Goal: Transaction & Acquisition: Purchase product/service

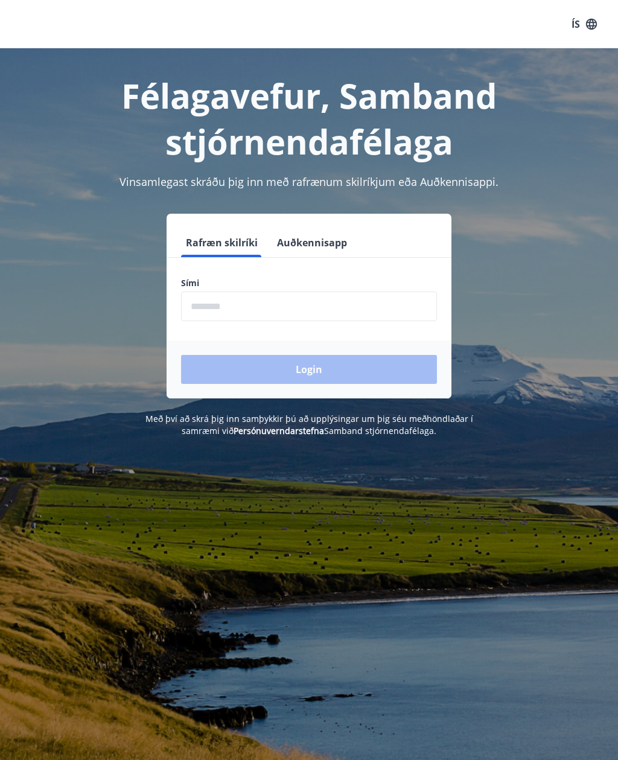
click at [217, 306] on input "phone" at bounding box center [309, 307] width 256 height 30
type input "********"
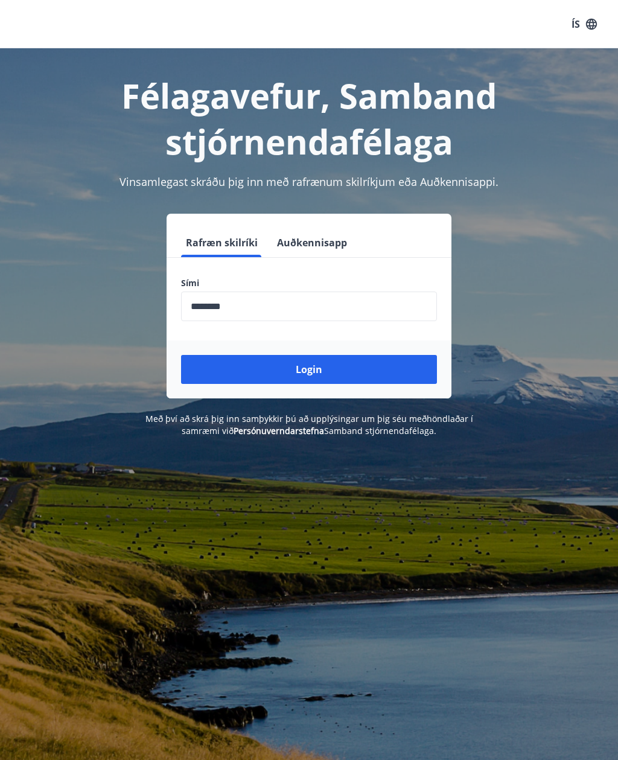
click at [242, 373] on button "Login" at bounding box center [309, 369] width 256 height 29
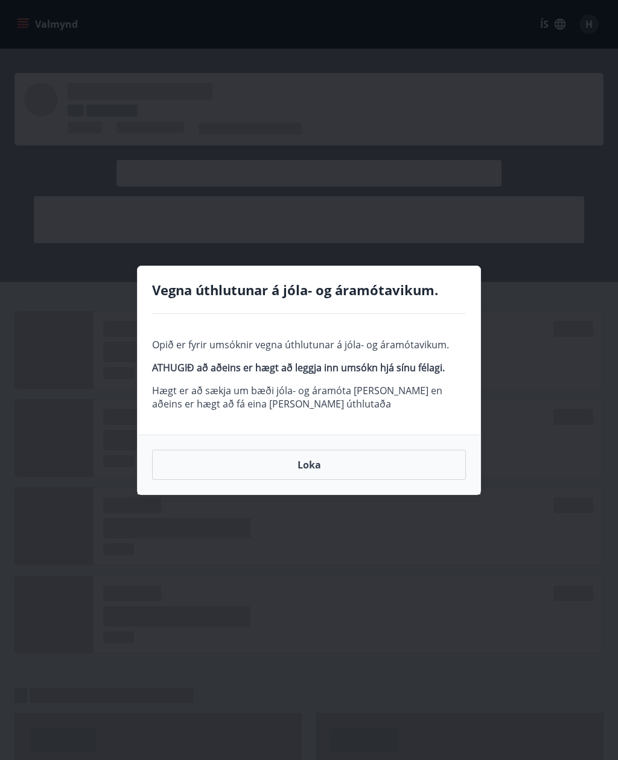
click at [214, 460] on button "Loka" at bounding box center [309, 465] width 314 height 30
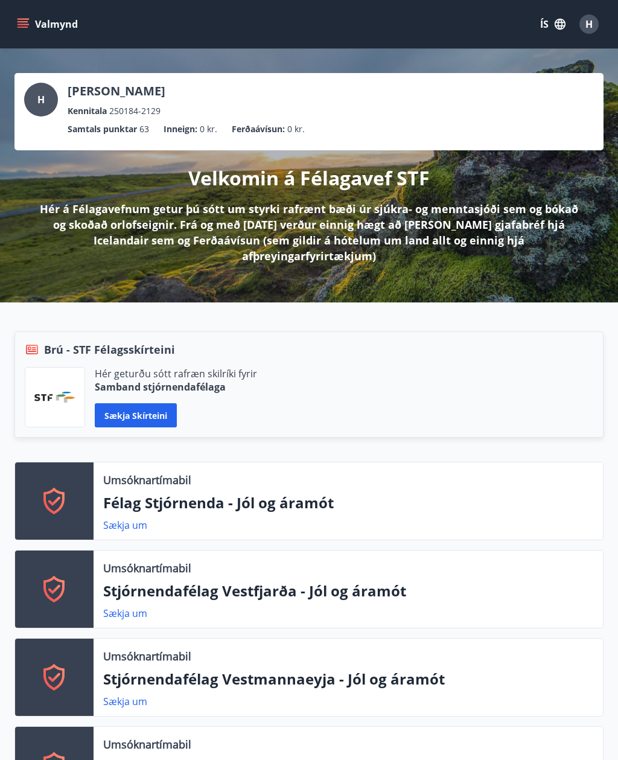
click at [24, 27] on icon "menu" at bounding box center [23, 27] width 11 height 1
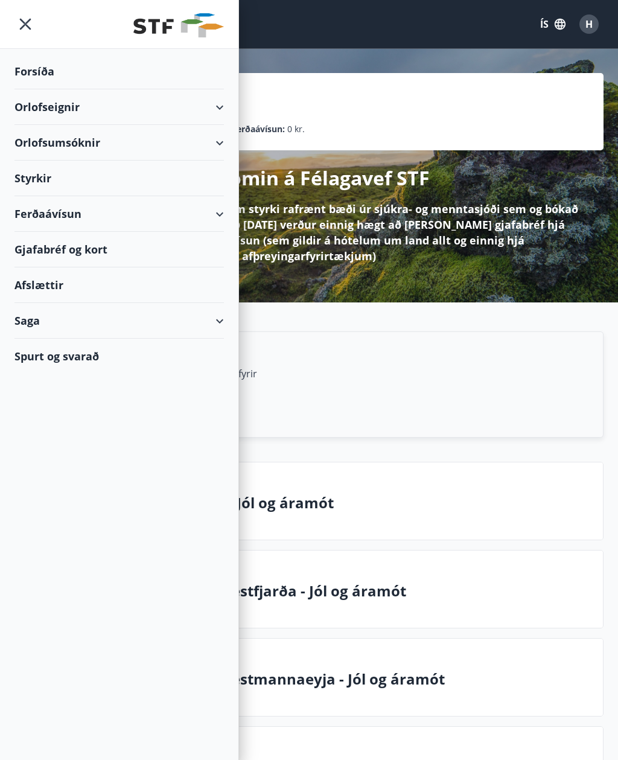
click at [217, 144] on div "Orlofsumsóknir" at bounding box center [119, 143] width 210 height 36
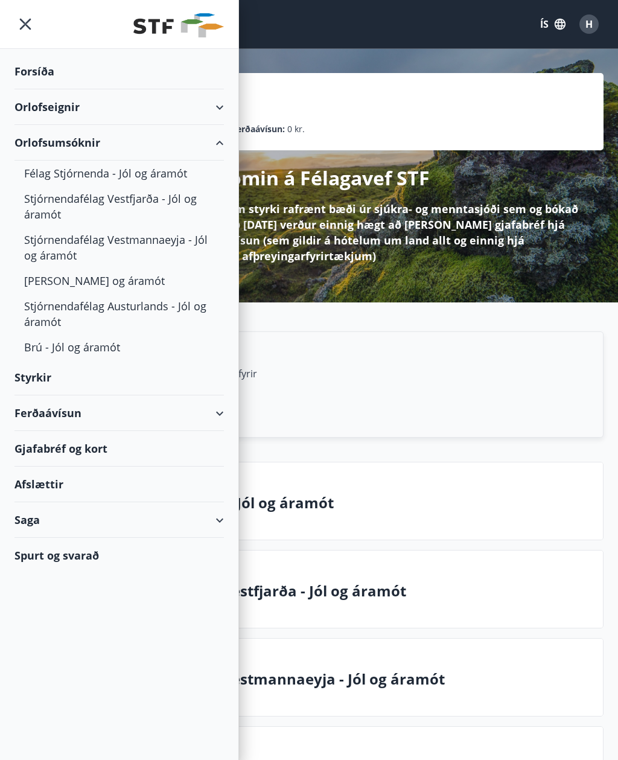
click at [214, 106] on div "Orlofseignir" at bounding box center [119, 107] width 210 height 36
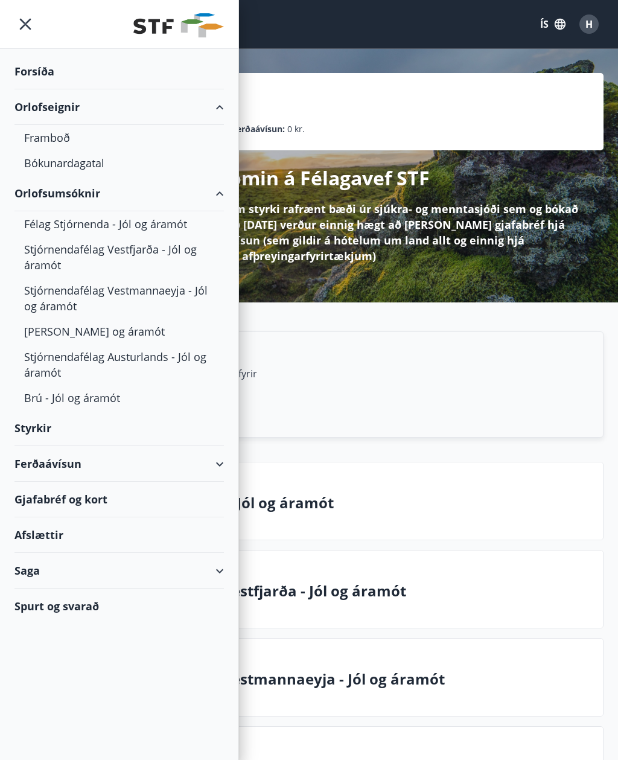
click at [52, 165] on div "Bókunardagatal" at bounding box center [119, 162] width 190 height 25
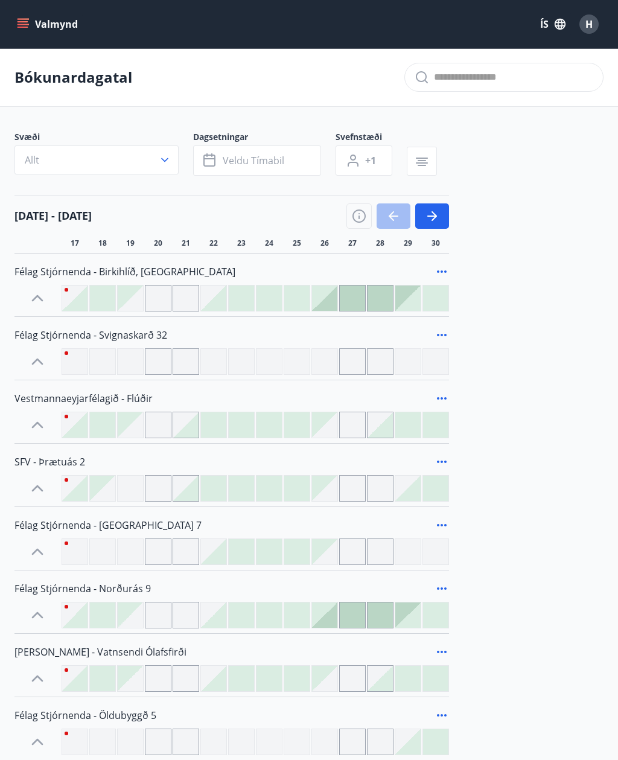
click at [19, 23] on icon "menu" at bounding box center [23, 24] width 12 height 12
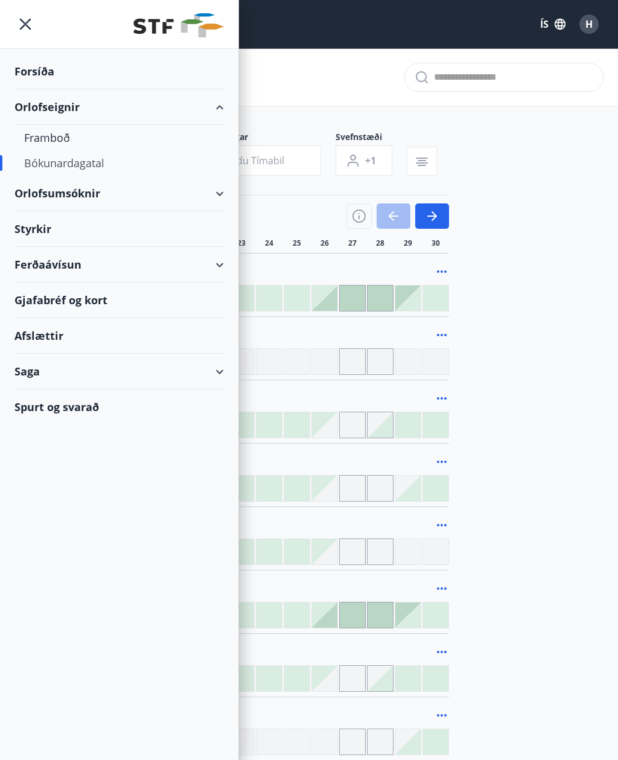
click at [71, 110] on div "Orlofseignir" at bounding box center [119, 107] width 210 height 36
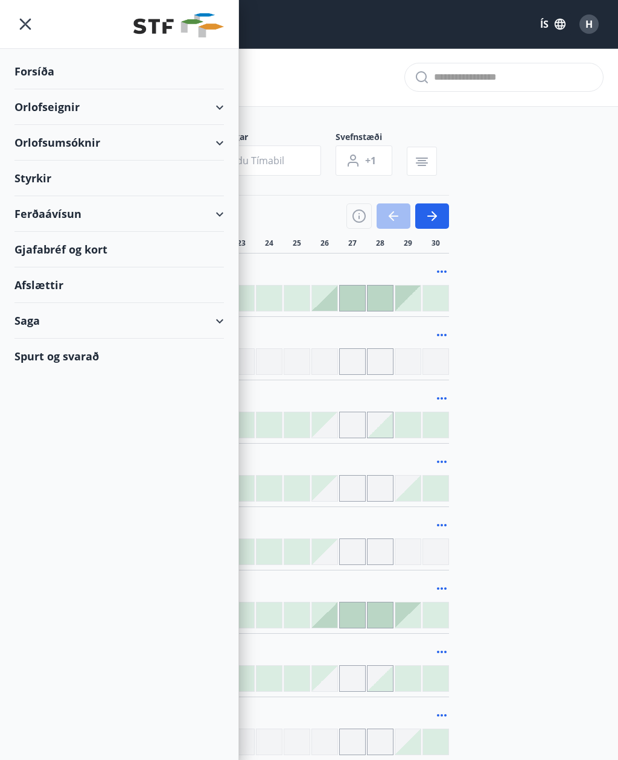
click at [42, 103] on div "Orlofseignir" at bounding box center [119, 107] width 210 height 36
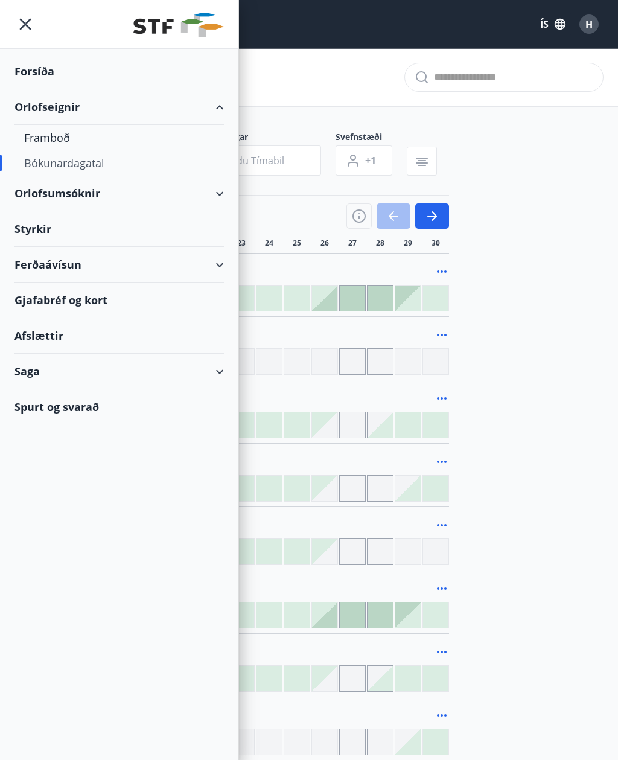
click at [46, 132] on div "Framboð" at bounding box center [119, 137] width 190 height 25
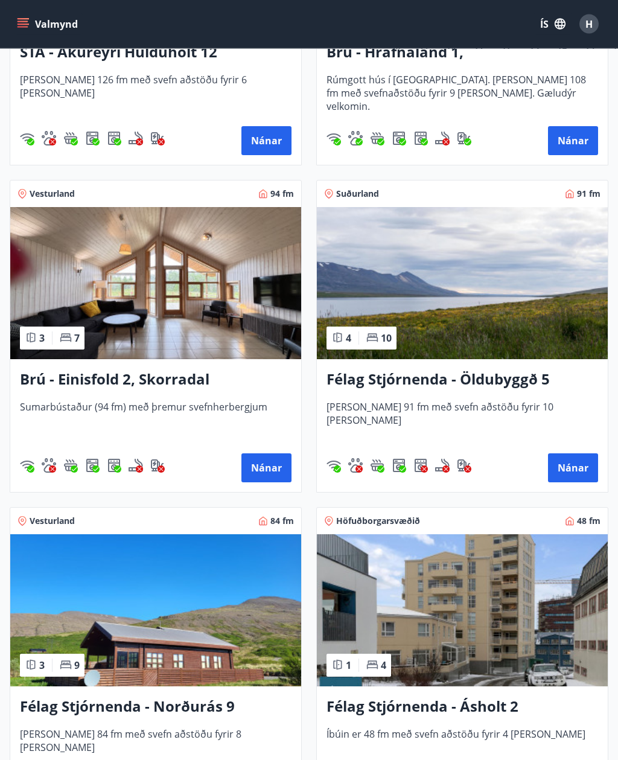
scroll to position [1071, 0]
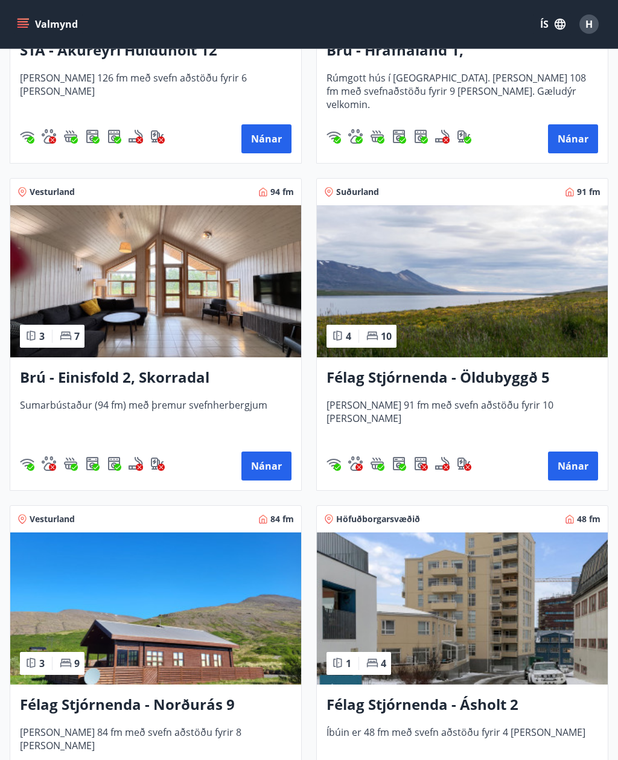
click at [580, 467] on button "Nánar" at bounding box center [573, 466] width 50 height 29
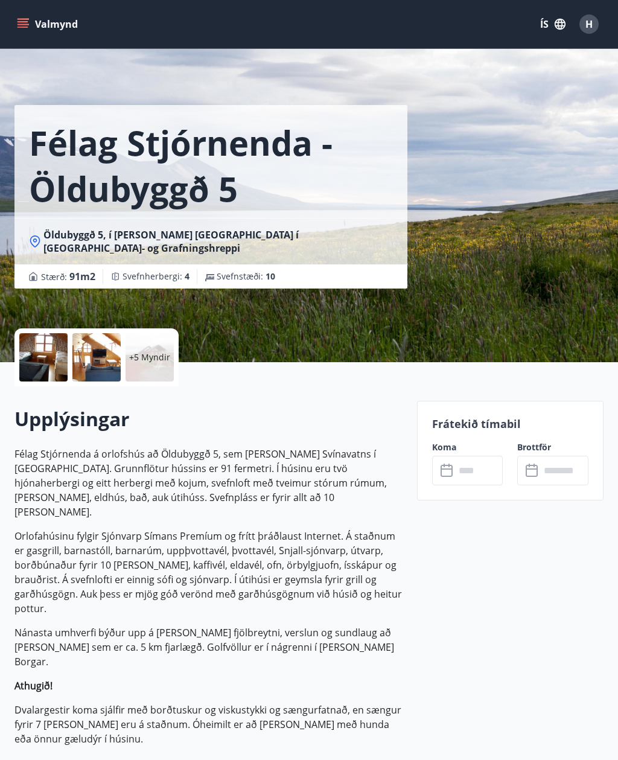
click at [47, 353] on div at bounding box center [43, 357] width 48 height 48
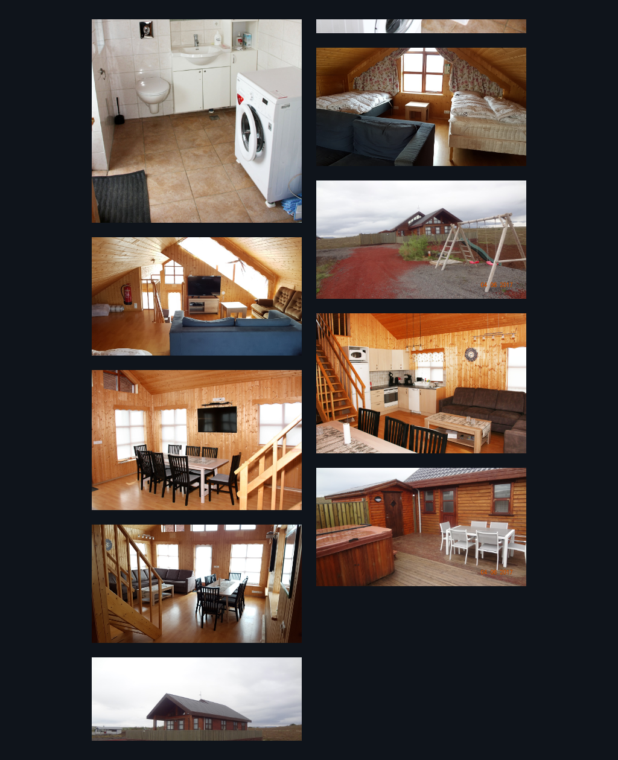
scroll to position [350, 0]
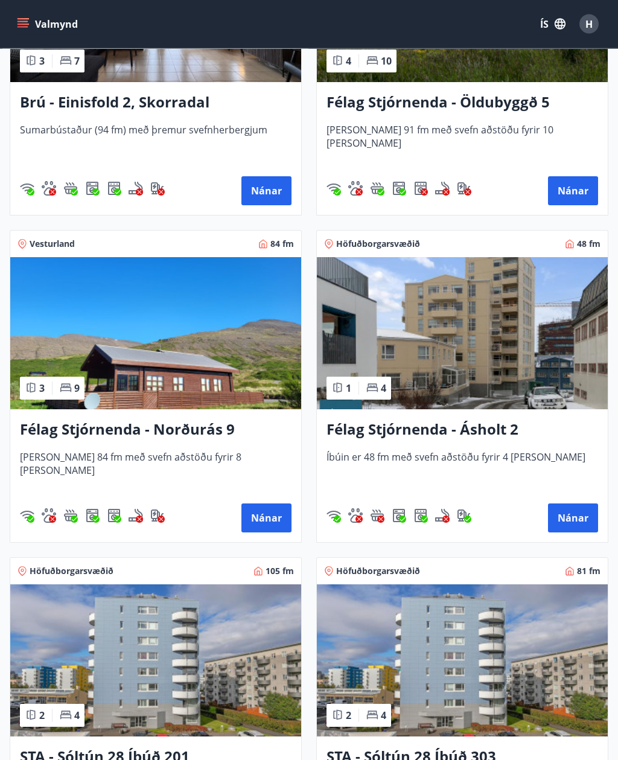
scroll to position [1352, 0]
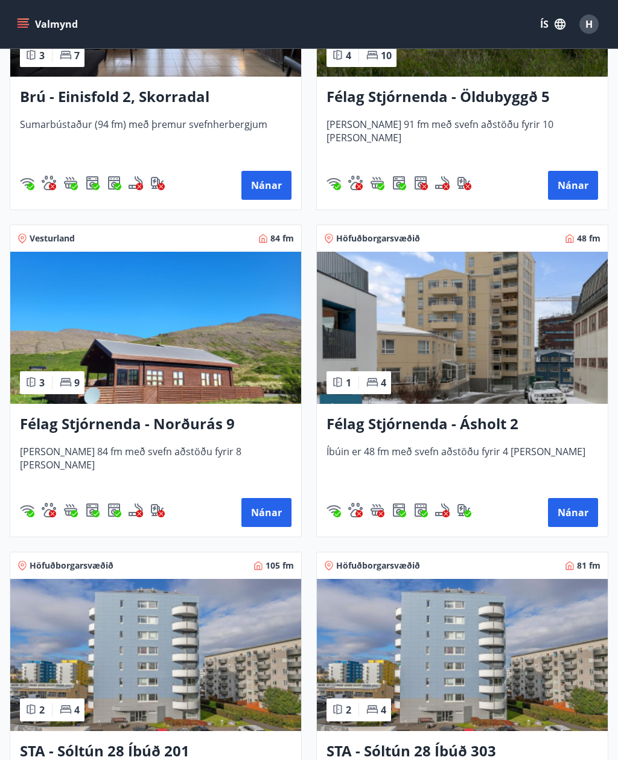
click at [109, 350] on img at bounding box center [155, 328] width 291 height 152
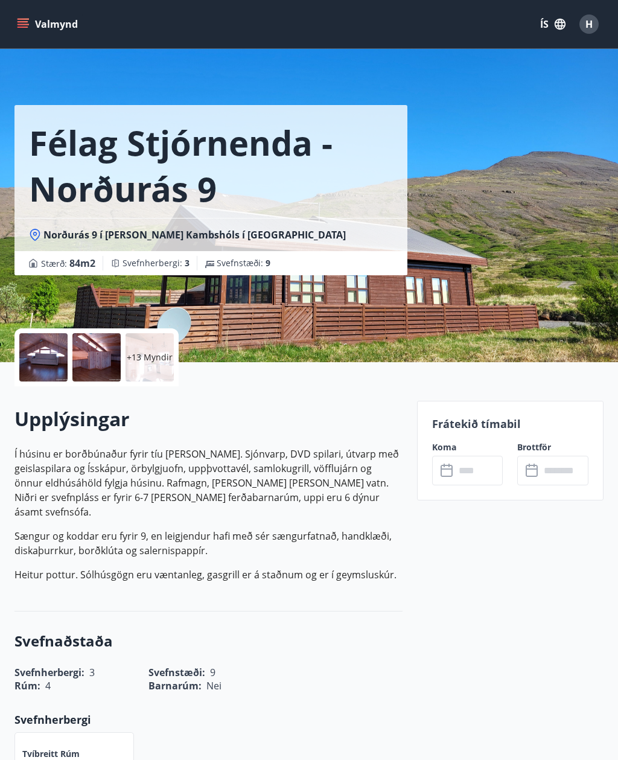
click at [144, 363] on p "+13 Myndir" at bounding box center [150, 357] width 46 height 12
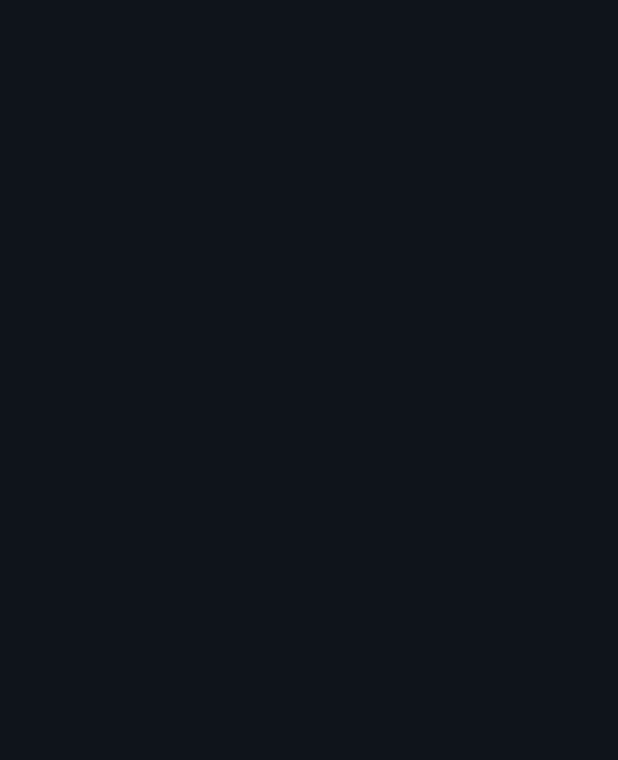
scroll to position [1104, 0]
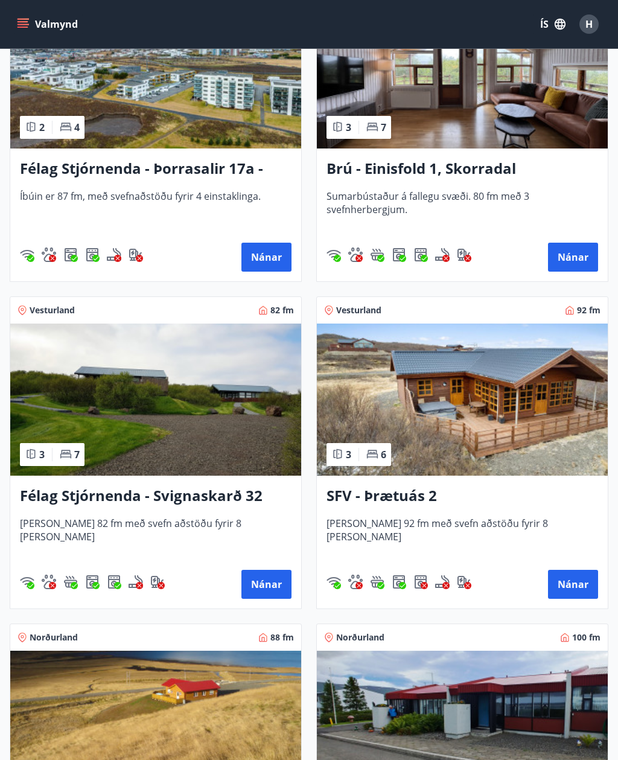
scroll to position [2922, 0]
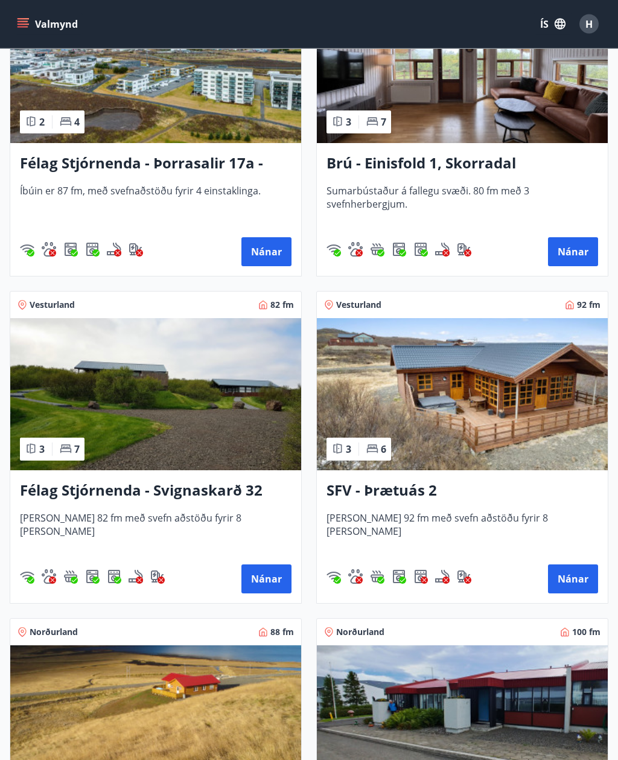
click at [336, 394] on img at bounding box center [462, 395] width 291 height 152
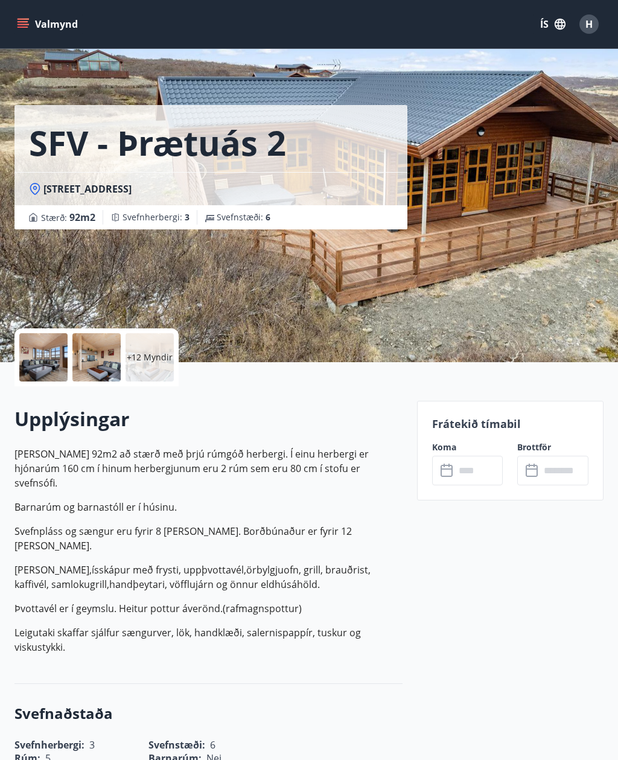
click at [142, 350] on div "+12 Myndir" at bounding box center [150, 357] width 48 height 48
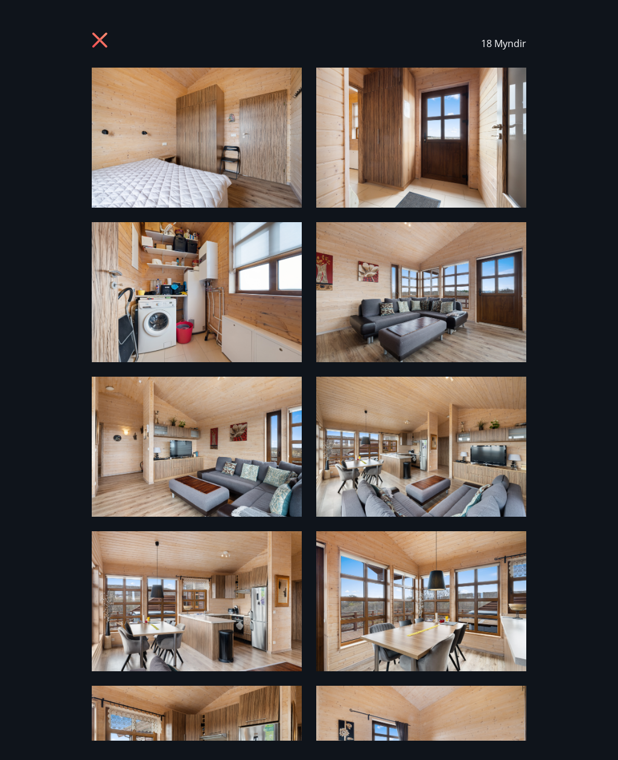
click at [105, 47] on icon at bounding box center [99, 40] width 15 height 15
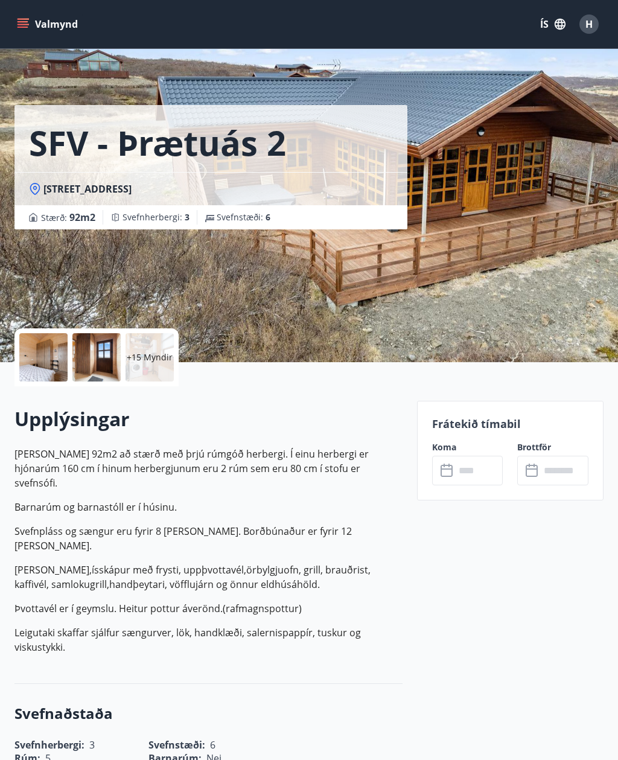
click at [30, 27] on button "Valmynd" at bounding box center [48, 24] width 68 height 22
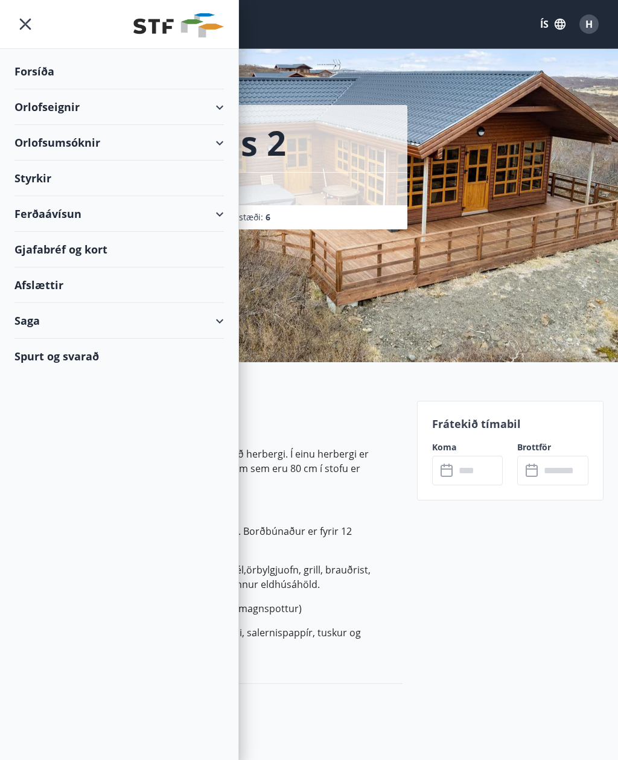
click at [210, 109] on div "Orlofseignir" at bounding box center [119, 107] width 210 height 36
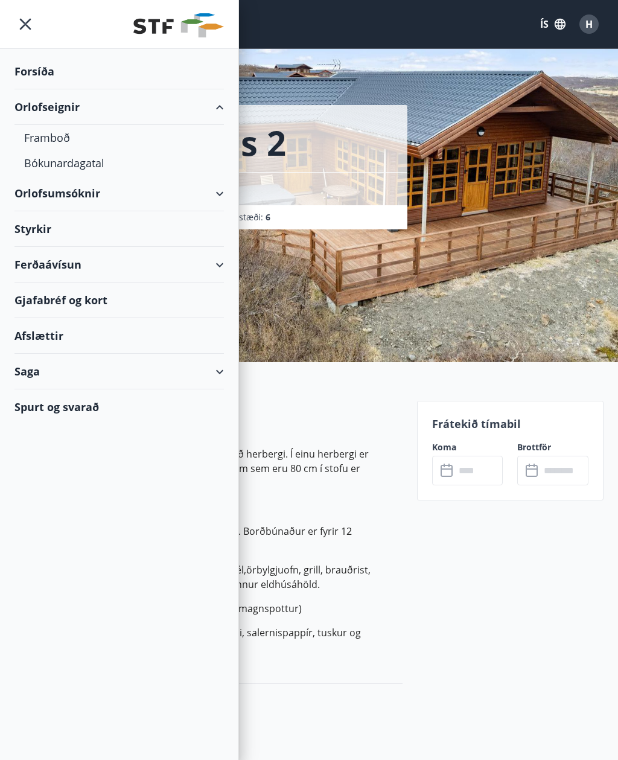
click at [57, 165] on div "Bókunardagatal" at bounding box center [119, 162] width 190 height 25
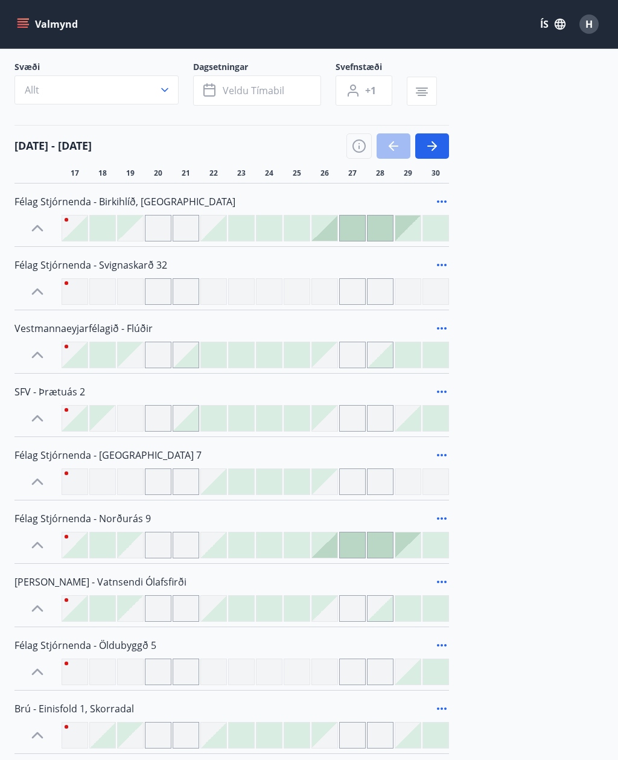
scroll to position [71, 0]
click at [45, 326] on span "Vestmannaeyjarfélagið - Flúðir" at bounding box center [83, 327] width 138 height 13
click at [218, 354] on div at bounding box center [213, 354] width 25 height 25
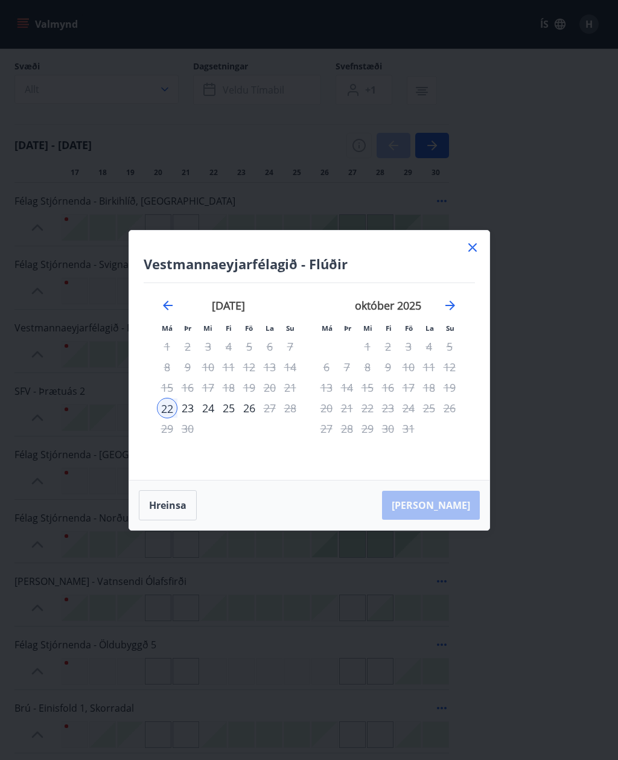
click at [456, 313] on icon "Move forward to switch to the next month." at bounding box center [450, 305] width 14 height 14
click at [162, 334] on div "október 2025" at bounding box center [229, 309] width 144 height 53
click at [155, 314] on div "[DATE] 1 2 3 4 5 6 7 8 9 10 11 12 13 14 15 16 17 18 19 20 21 22 23 24 25 26 27 …" at bounding box center [228, 382] width 159 height 198
click at [470, 255] on icon at bounding box center [473, 247] width 14 height 14
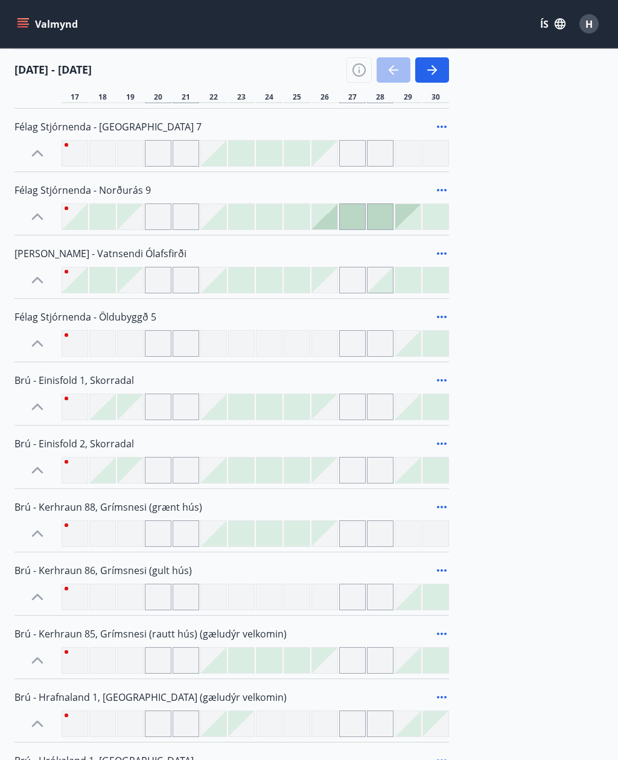
scroll to position [372, 0]
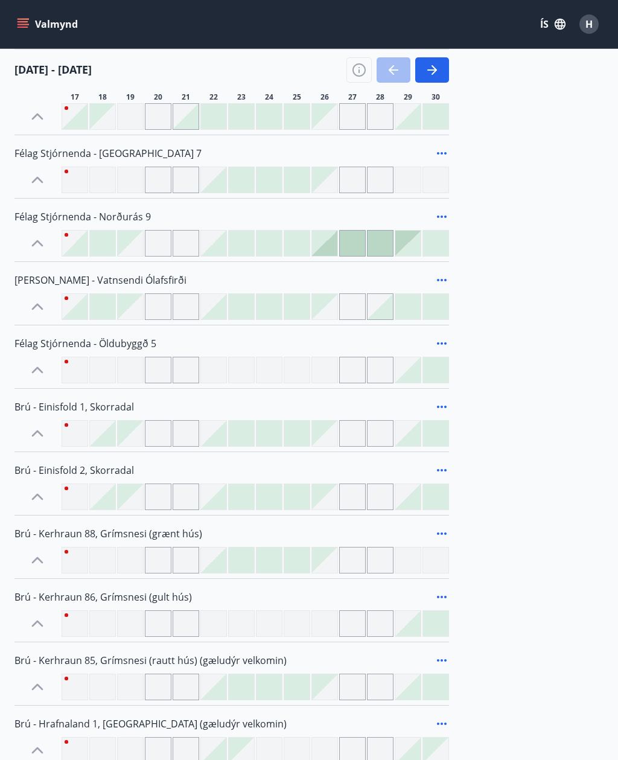
click at [189, 372] on div at bounding box center [186, 370] width 27 height 27
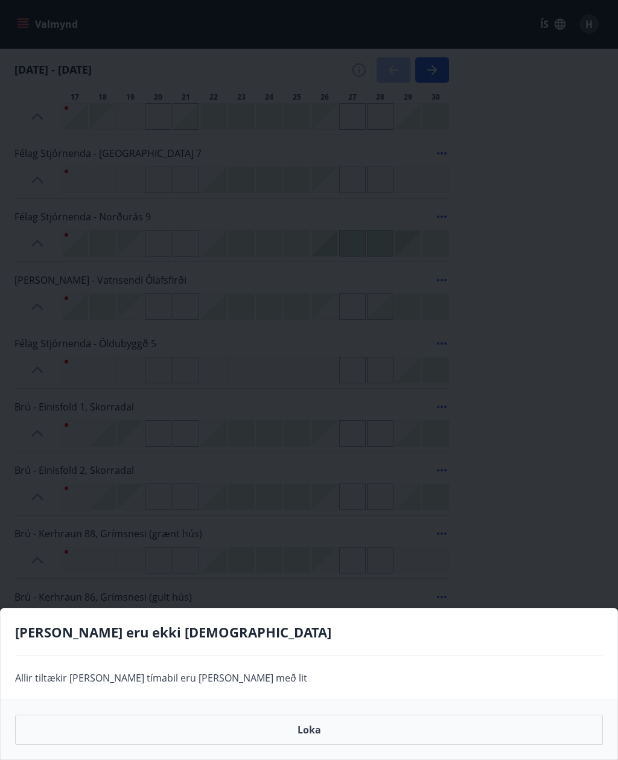
click at [97, 337] on div "Gráir dagar eru ekki bókanlegir Allir tiltækir dagar eða tímabil eru merkt með …" at bounding box center [309, 380] width 618 height 760
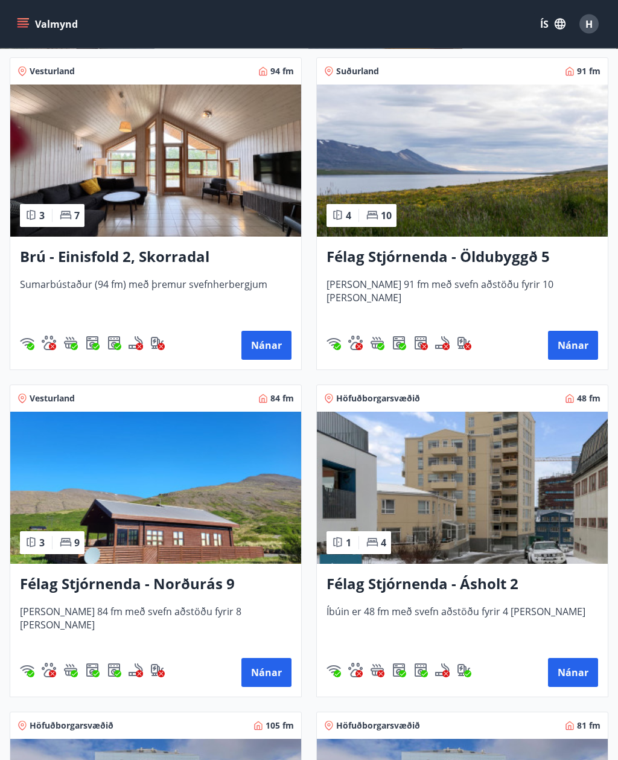
scroll to position [1193, 0]
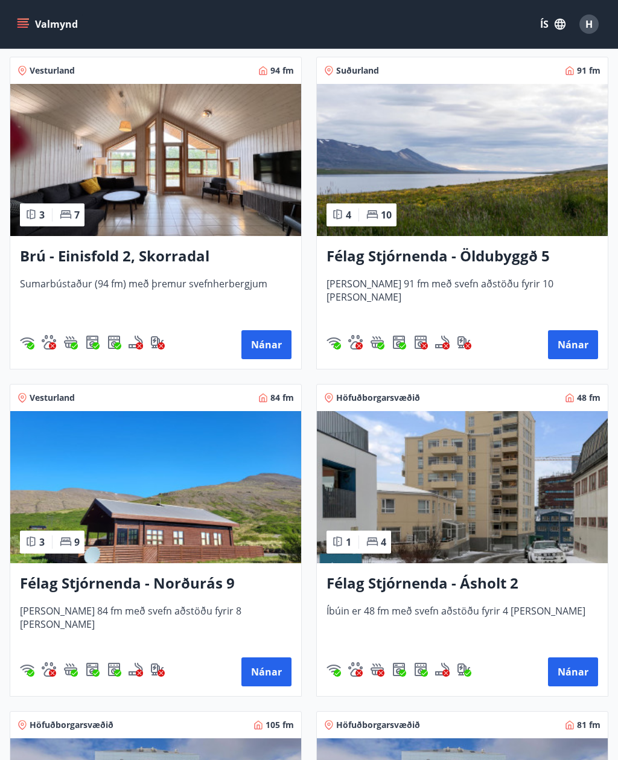
click at [439, 196] on img at bounding box center [462, 160] width 291 height 152
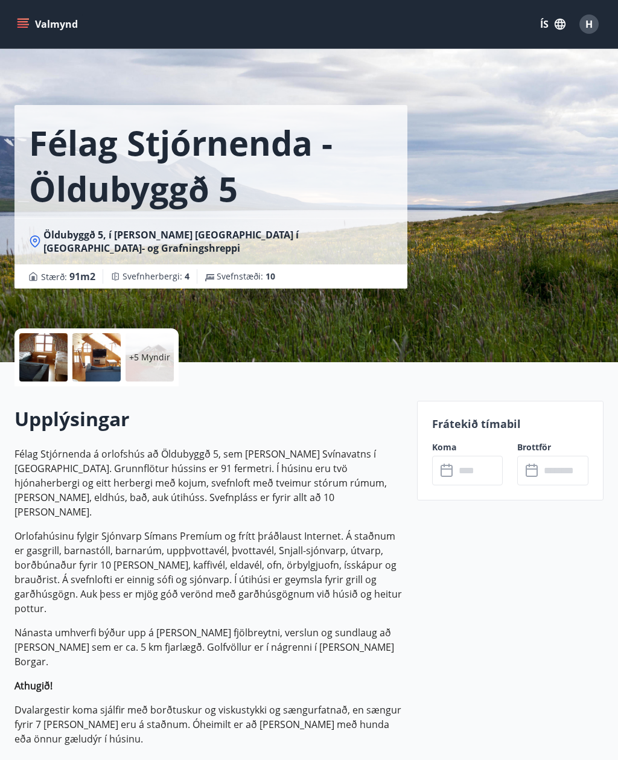
click at [158, 357] on p "+5 Myndir" at bounding box center [149, 357] width 41 height 12
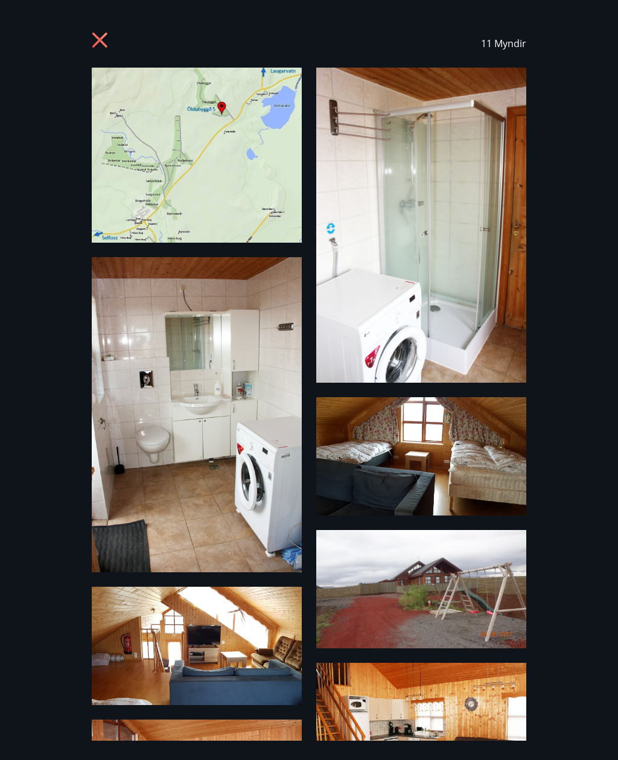
click at [99, 42] on icon at bounding box center [99, 40] width 15 height 15
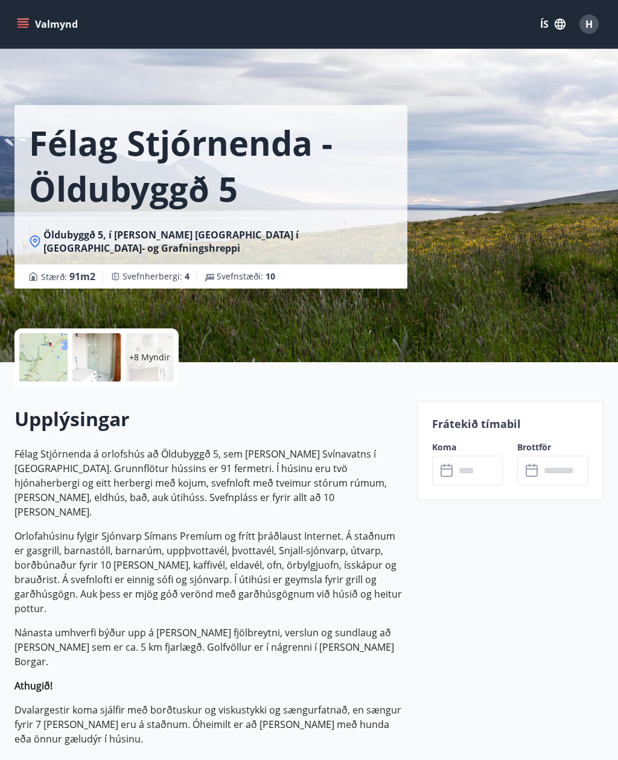
click at [135, 353] on p "+8 Myndir" at bounding box center [149, 357] width 41 height 12
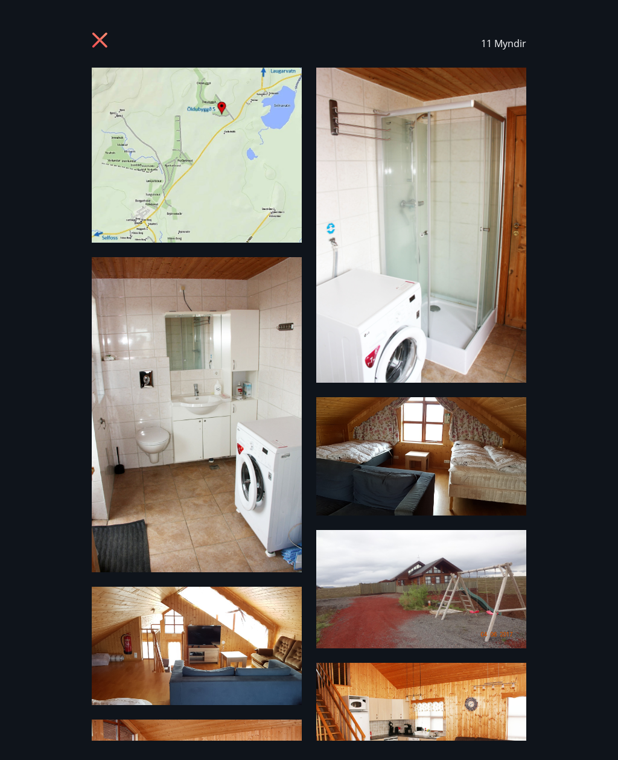
click at [151, 173] on img at bounding box center [197, 155] width 210 height 175
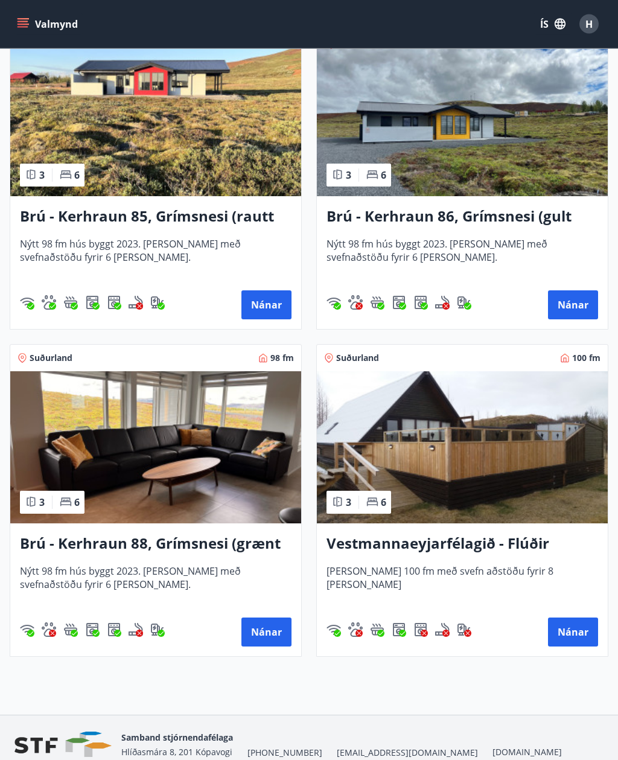
scroll to position [4196, 0]
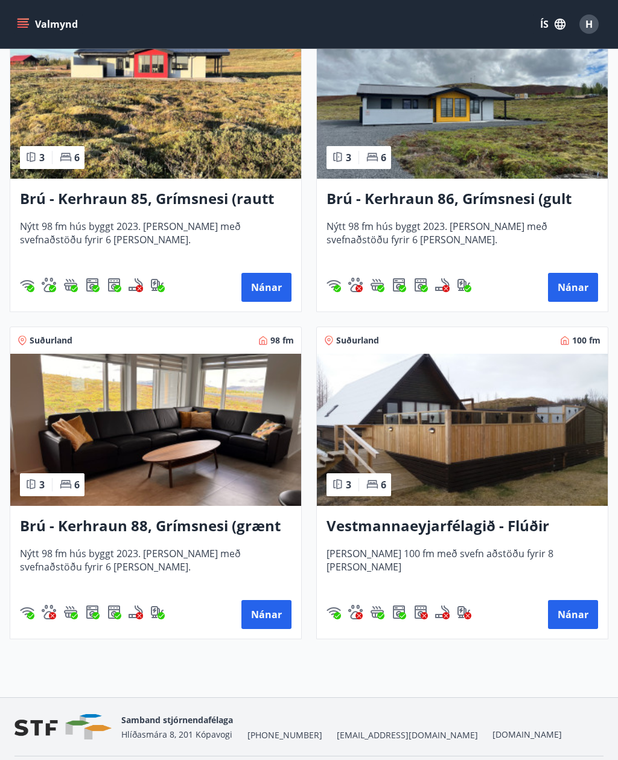
click at [381, 526] on h3 "Vestmannaeyjarfélagið - Flúðir" at bounding box center [463, 527] width 272 height 22
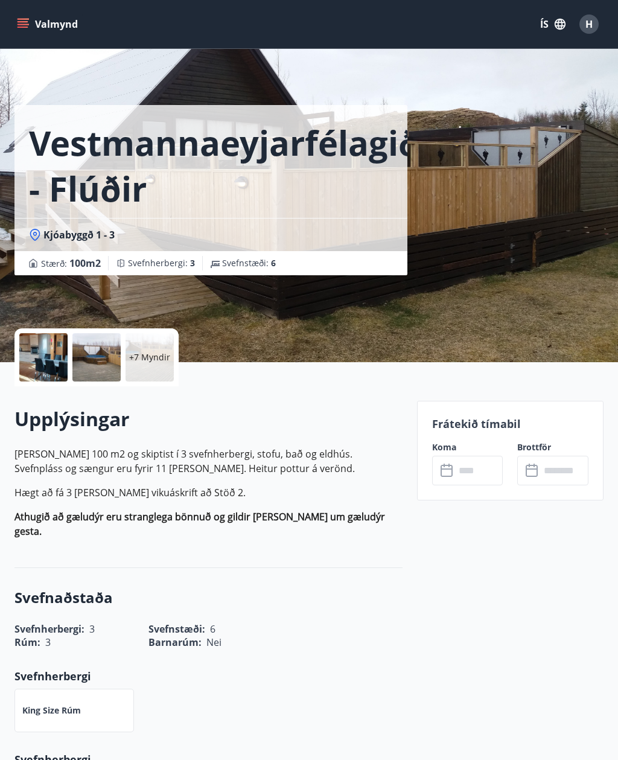
click at [452, 466] on icon at bounding box center [447, 471] width 12 height 12
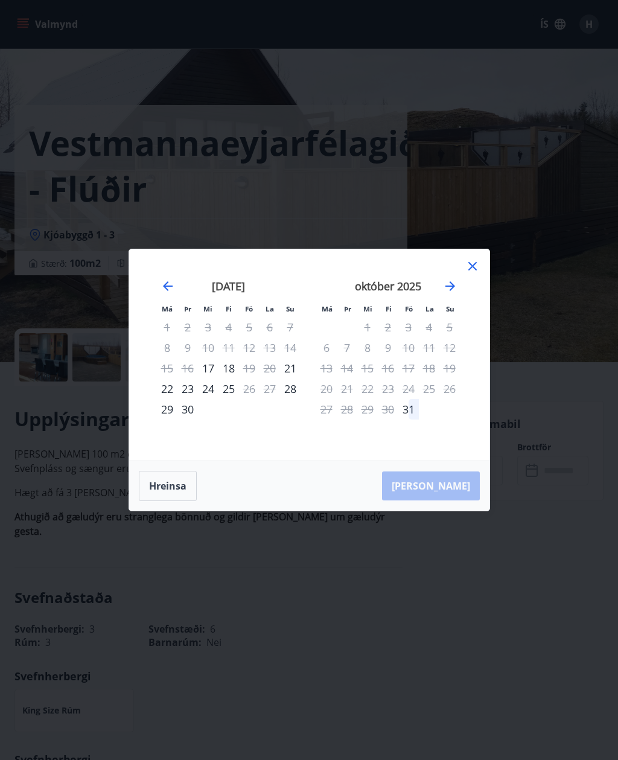
click at [470, 271] on icon at bounding box center [473, 266] width 8 height 8
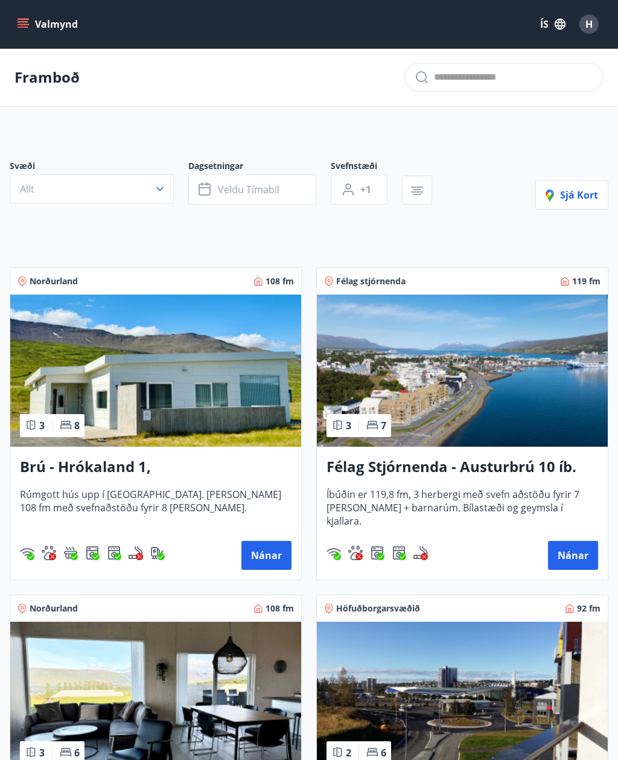
click at [220, 192] on span "Veldu tímabil" at bounding box center [249, 189] width 62 height 13
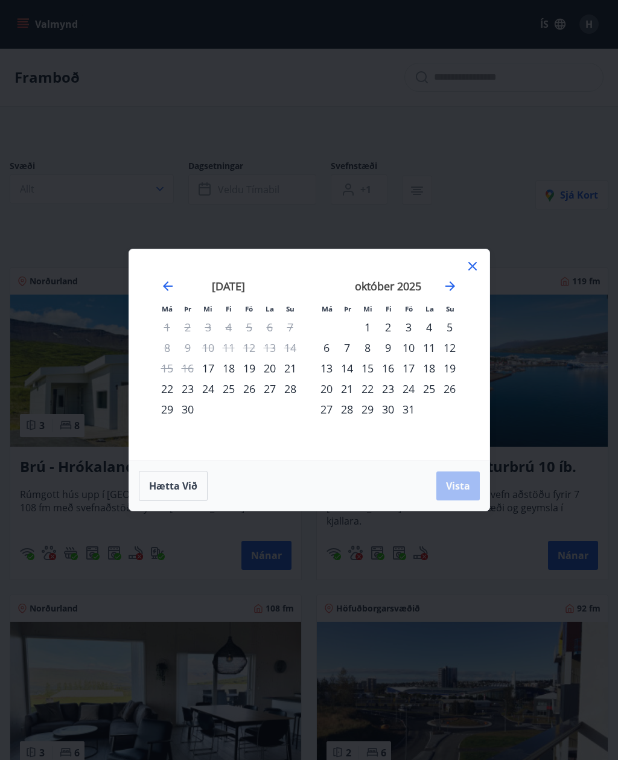
click at [467, 272] on icon at bounding box center [473, 266] width 14 height 14
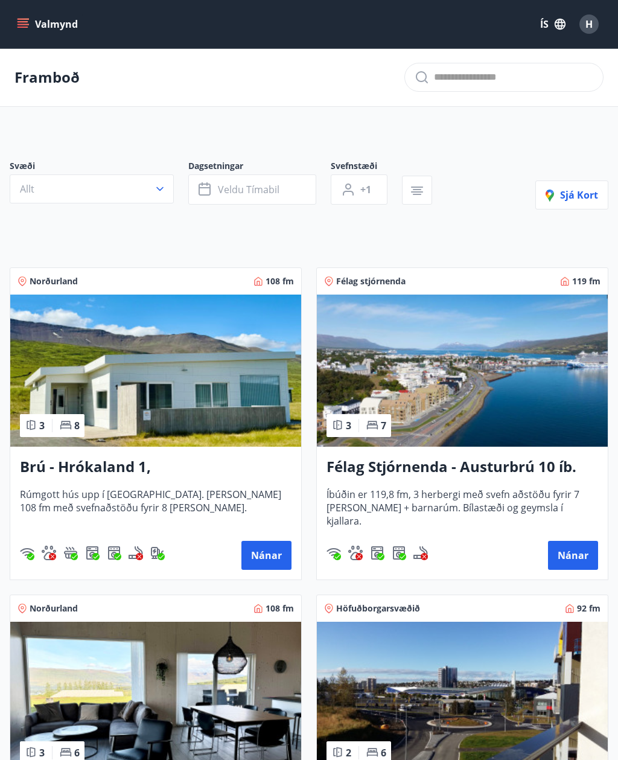
click at [220, 201] on button "Veldu tímabil" at bounding box center [252, 190] width 128 height 30
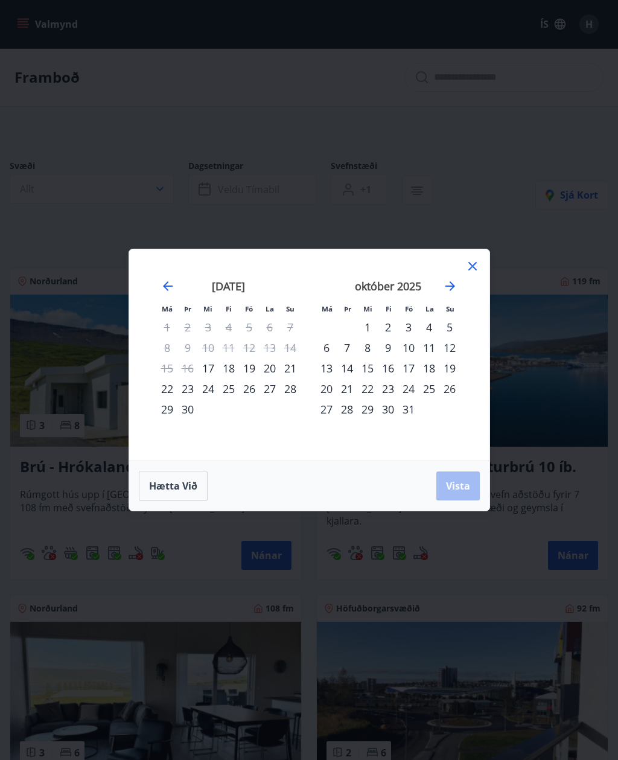
click at [409, 388] on div "24" at bounding box center [409, 389] width 21 height 21
click at [453, 392] on div "26" at bounding box center [450, 389] width 21 height 21
click at [460, 487] on span "Vista" at bounding box center [458, 486] width 24 height 13
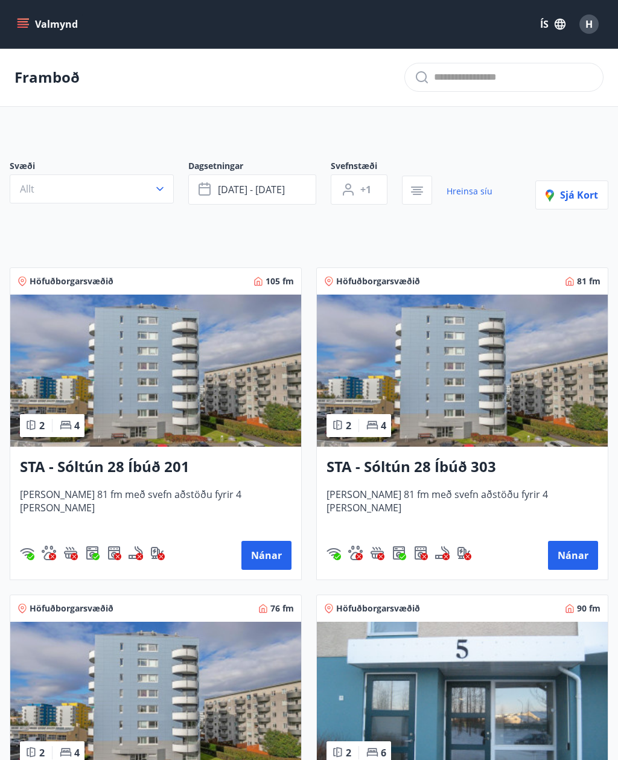
click at [359, 194] on button "+1" at bounding box center [359, 190] width 57 height 30
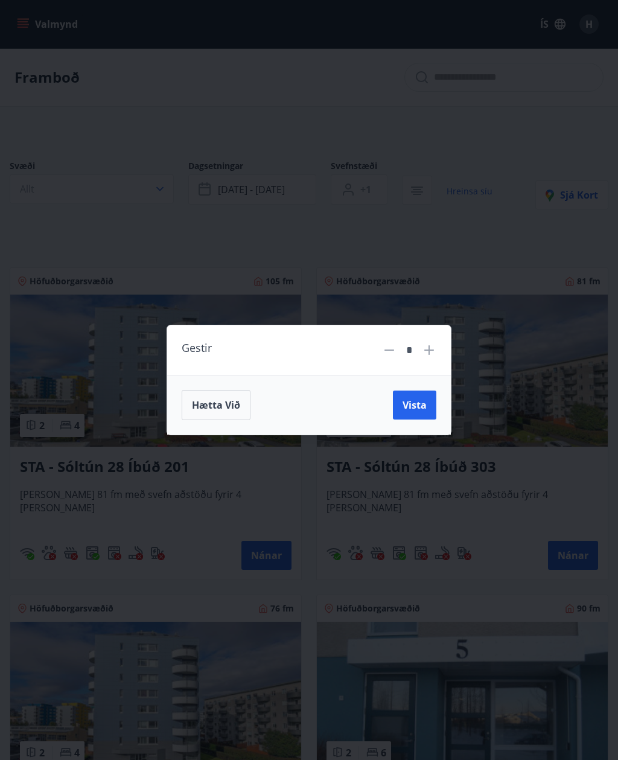
click at [431, 356] on icon at bounding box center [429, 350] width 14 height 14
click at [429, 357] on icon at bounding box center [429, 350] width 14 height 14
type input "*"
click at [414, 418] on button "Vista" at bounding box center [414, 405] width 43 height 29
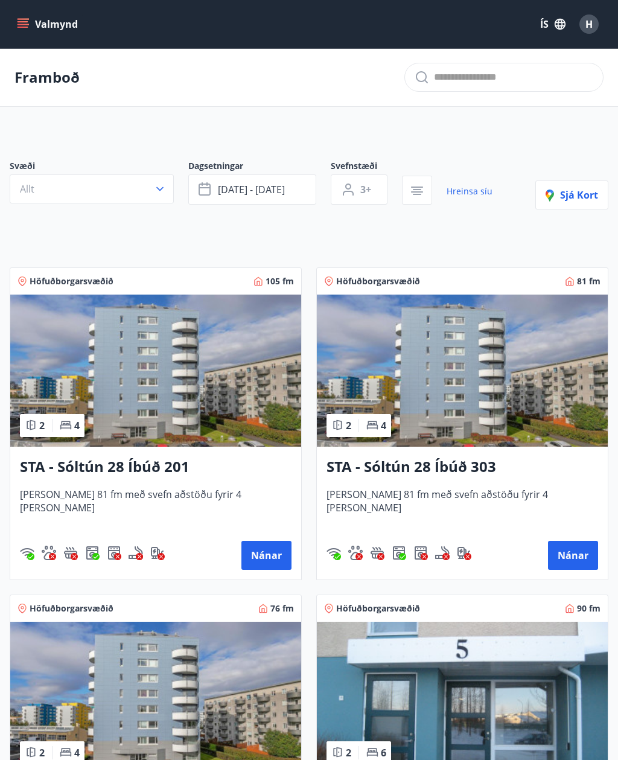
click at [68, 190] on button "Allt" at bounding box center [92, 189] width 164 height 29
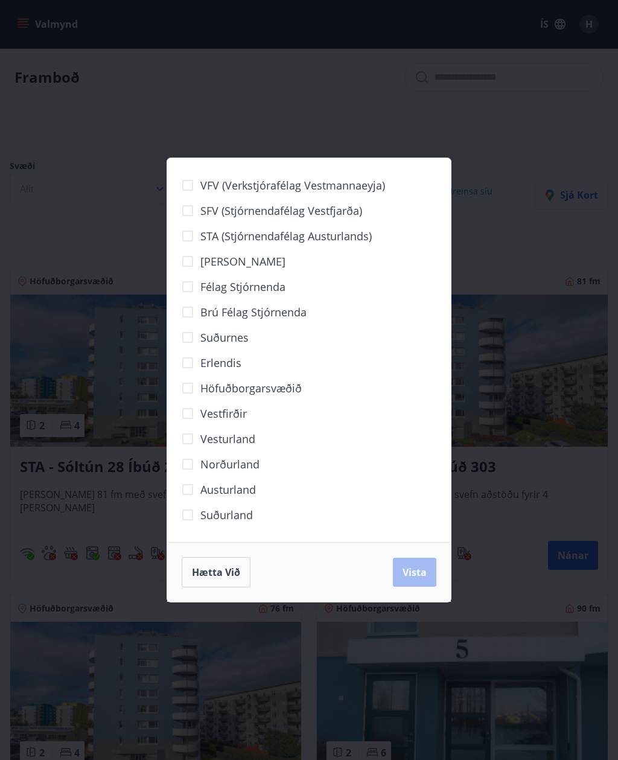
click at [173, 108] on div "VFV (Verkstjórafélag Vestmannaeyja) SFV (Stjórnendafélag Vestfjarða) STA (Stjór…" at bounding box center [309, 380] width 618 height 760
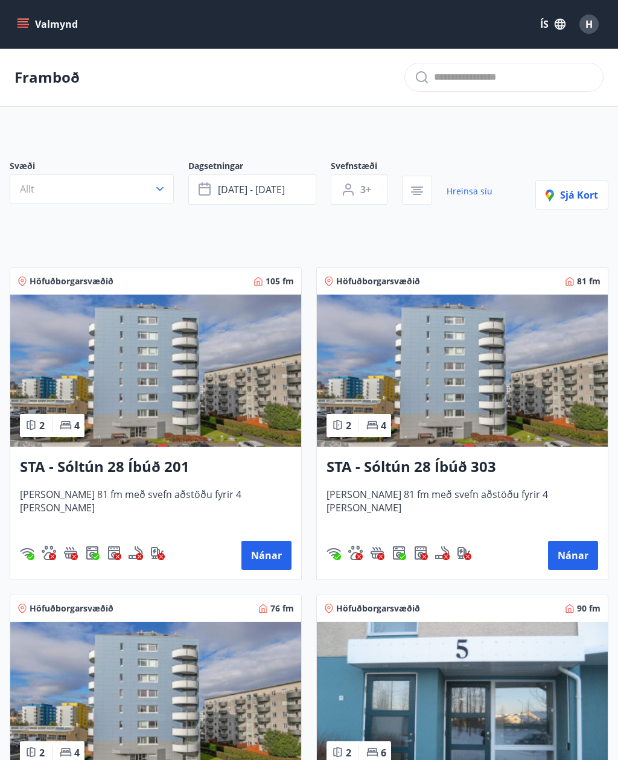
click at [555, 118] on main "Framboð Svæði Allt Dagsetningar okt 24 - okt 26 Svefnstæði 3+ Hreinsa síu Sjá k…" at bounding box center [309, 646] width 618 height 1196
click at [34, 24] on button "Valmynd" at bounding box center [48, 24] width 68 height 22
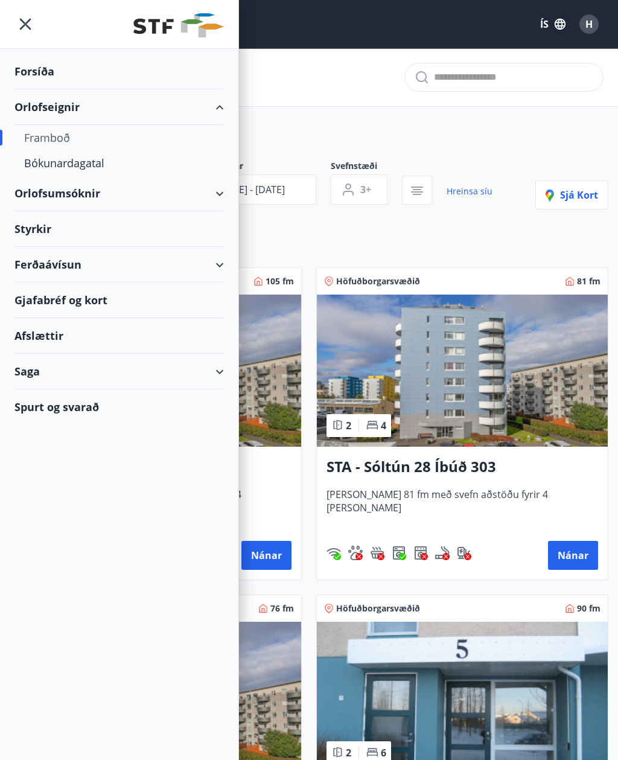
click at [42, 160] on div "Bókunardagatal" at bounding box center [119, 162] width 190 height 25
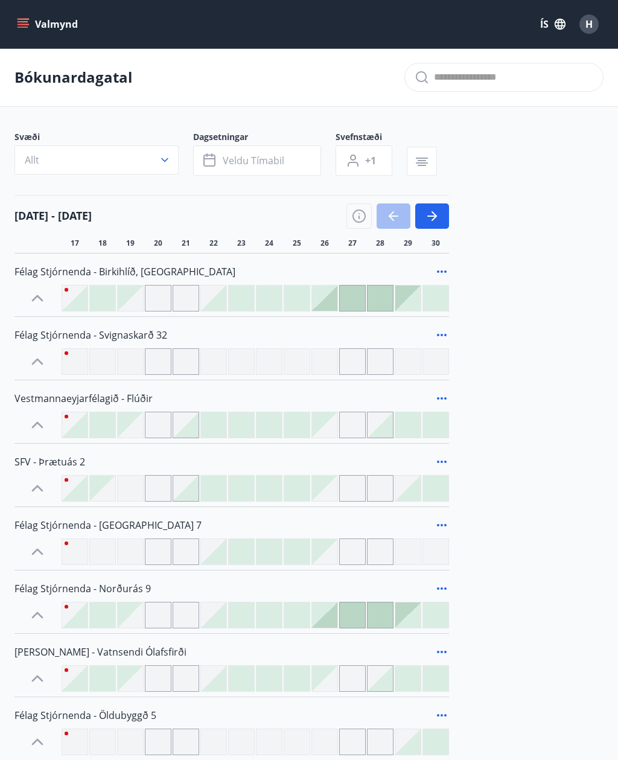
click at [285, 153] on button "Veldu tímabil" at bounding box center [257, 161] width 128 height 30
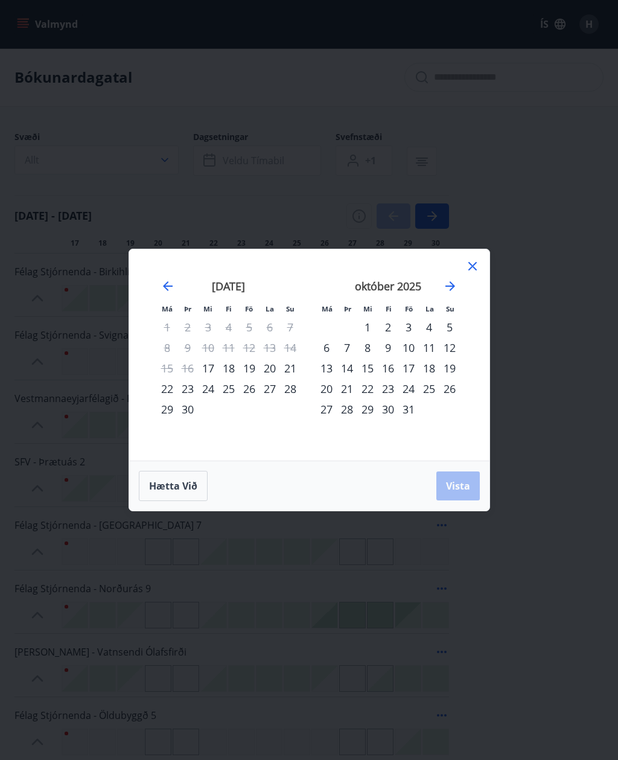
click at [411, 396] on div "24" at bounding box center [409, 389] width 21 height 21
click at [457, 390] on div "26" at bounding box center [450, 389] width 21 height 21
click at [463, 481] on span "Vista" at bounding box center [458, 486] width 24 height 13
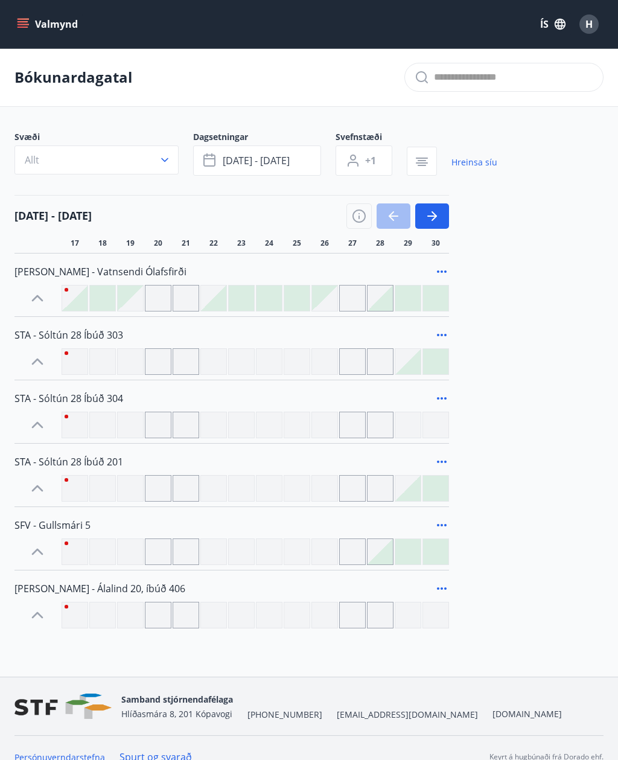
click at [33, 18] on button "Valmynd" at bounding box center [48, 24] width 68 height 22
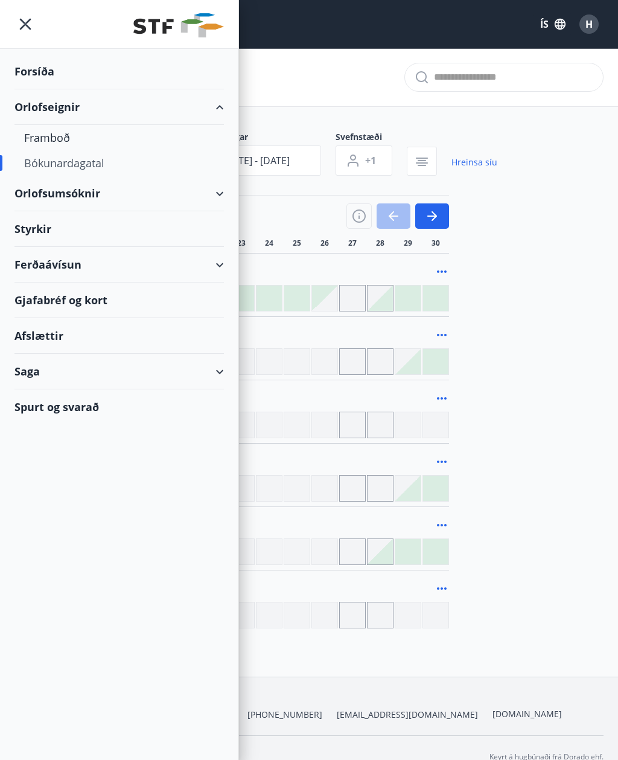
click at [217, 196] on div "Orlofsumsóknir" at bounding box center [119, 194] width 210 height 36
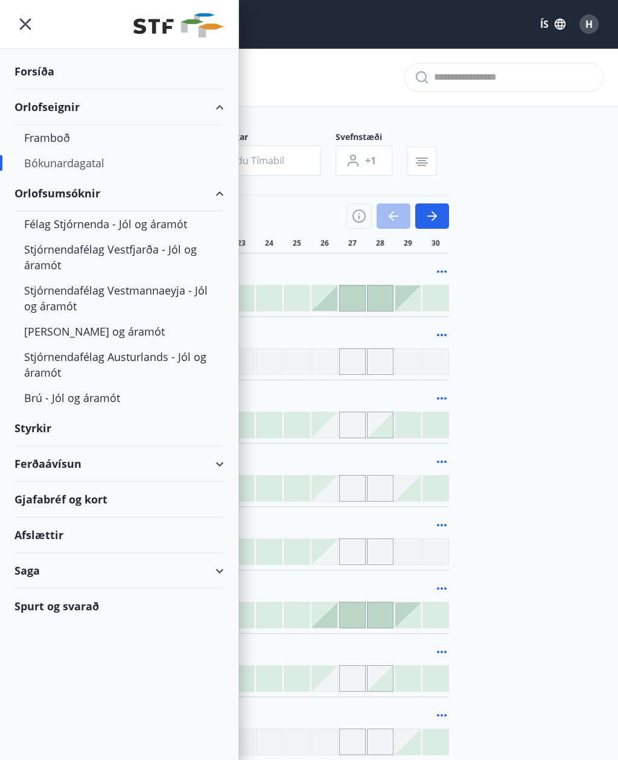
click at [82, 400] on div "Brú - Jól og áramót" at bounding box center [119, 397] width 190 height 25
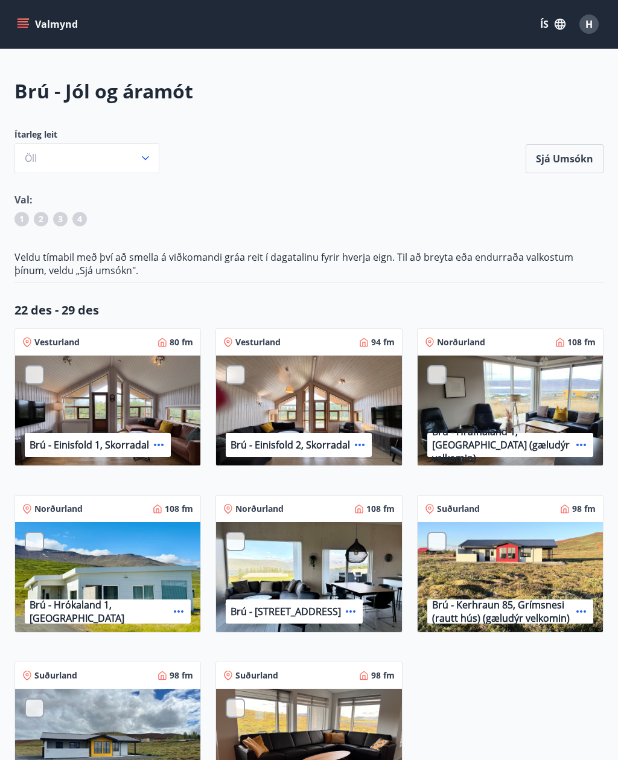
click at [0, 213] on div "Brú - Jól og áramót Ítarleg leit Öll Sjá umsókn Sjá umsókn Val: 1 2 3 4 Veldu t…" at bounding box center [309, 739] width 618 height 1322
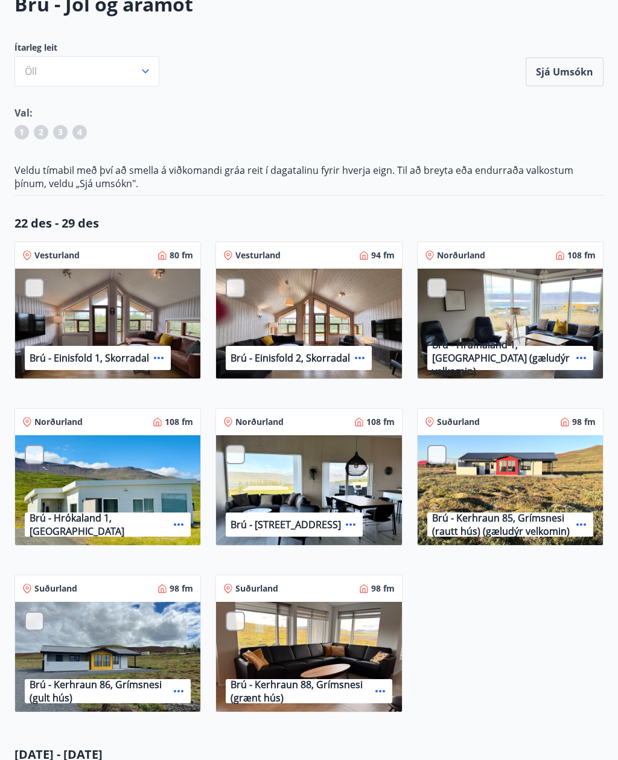
scroll to position [88, 0]
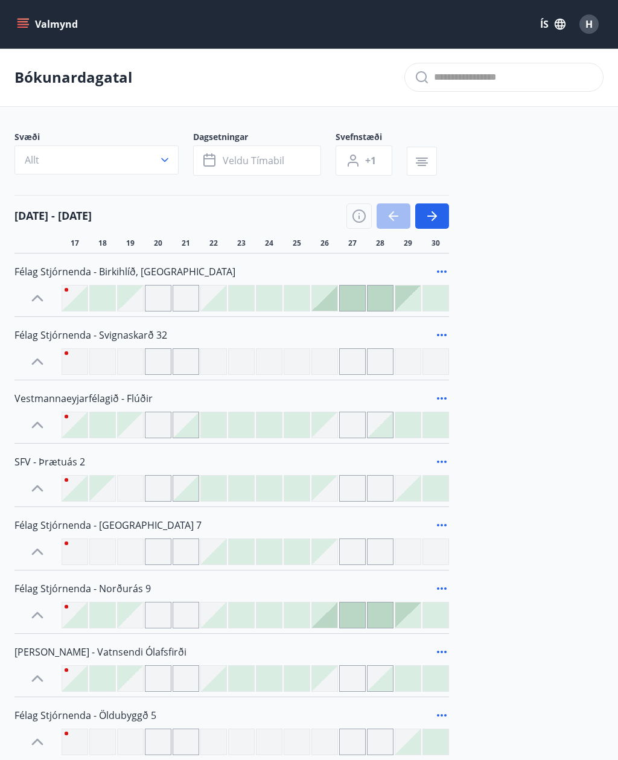
click at [437, 207] on button "button" at bounding box center [433, 216] width 34 height 25
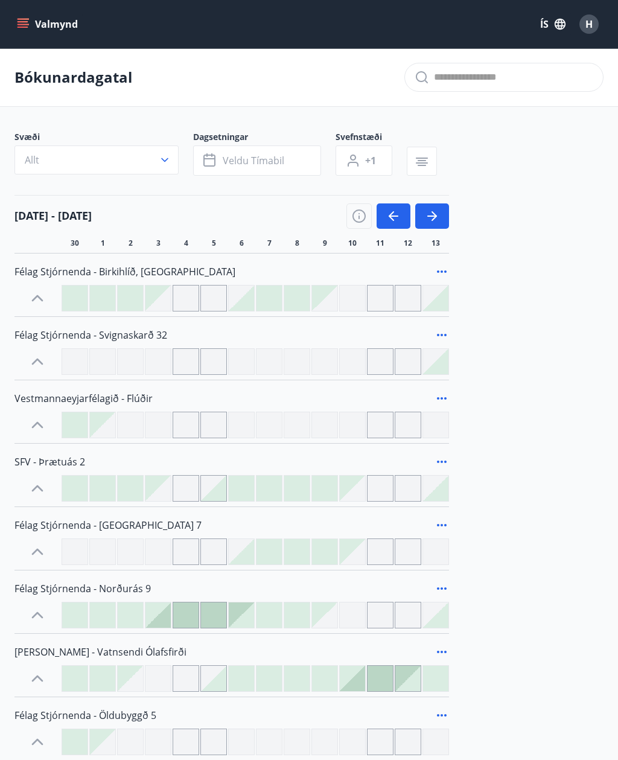
click at [439, 211] on icon "button" at bounding box center [432, 216] width 14 height 14
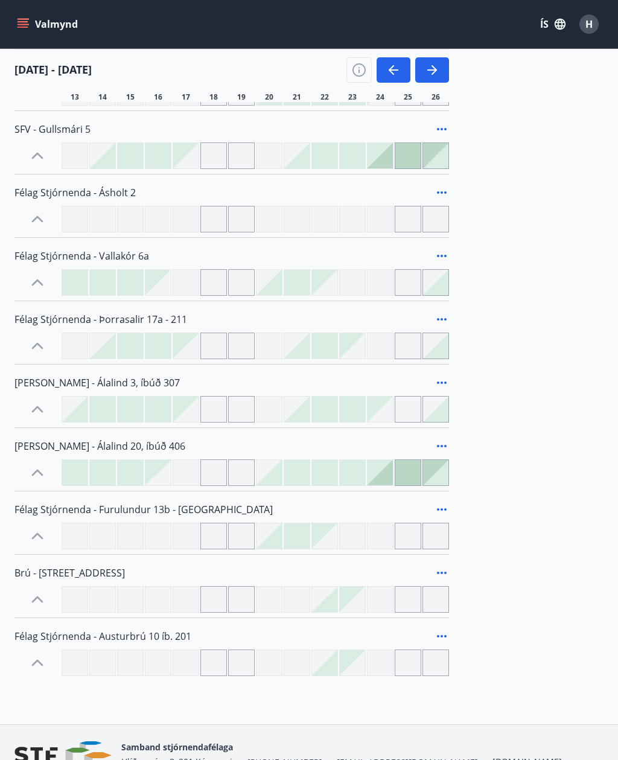
scroll to position [1375, 0]
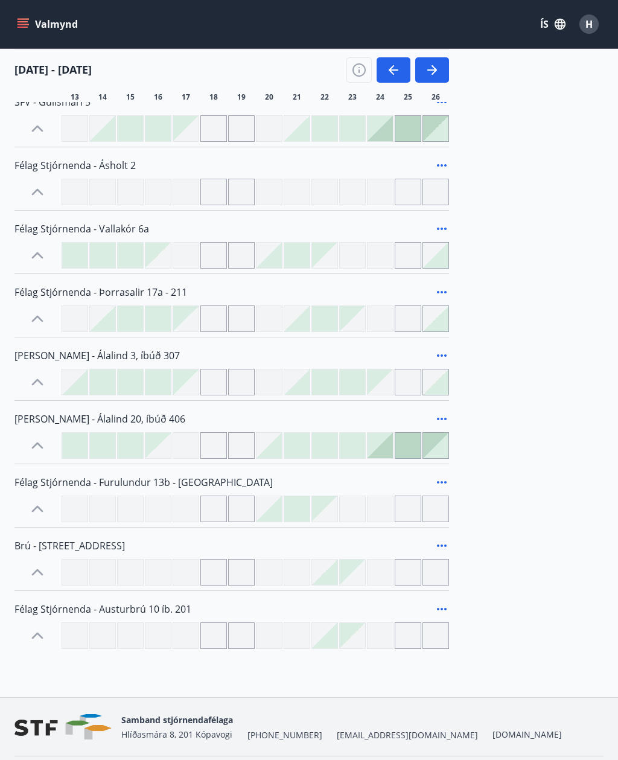
click at [407, 570] on div at bounding box center [408, 572] width 27 height 27
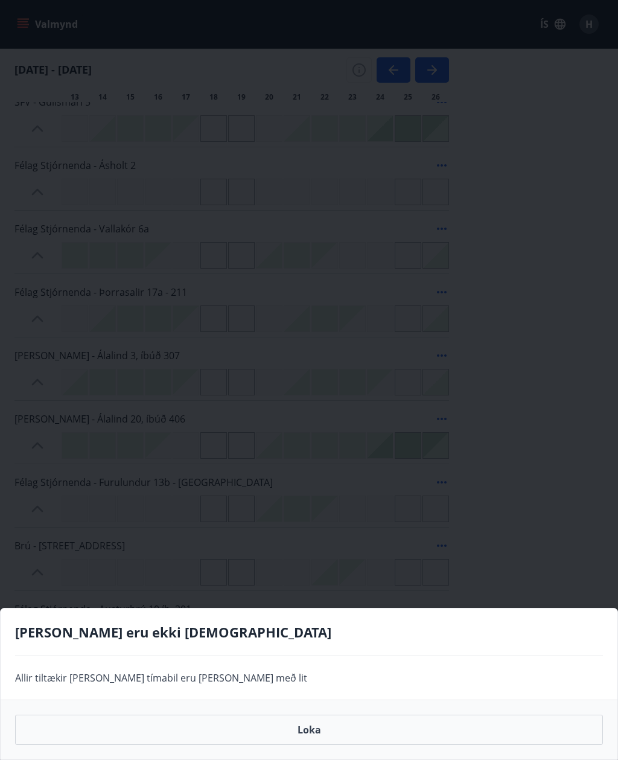
click at [493, 521] on div "Gráir dagar eru ekki bókanlegir Allir tiltækir dagar eða tímabil eru merkt með …" at bounding box center [309, 380] width 618 height 760
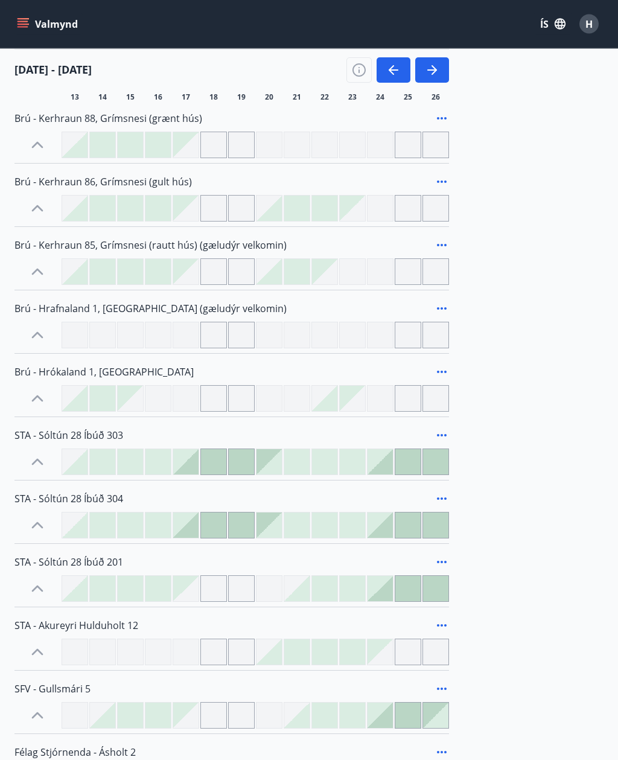
scroll to position [690, 0]
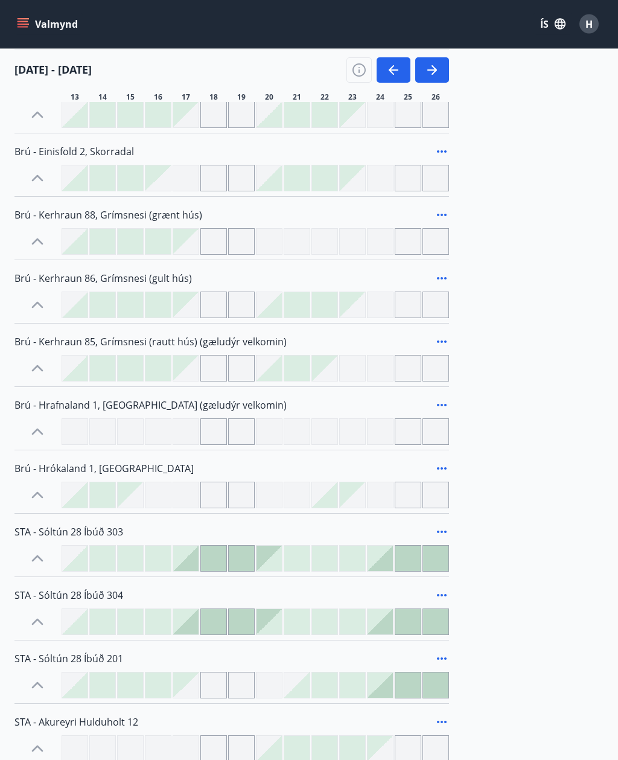
click at [444, 59] on button "button" at bounding box center [433, 69] width 34 height 25
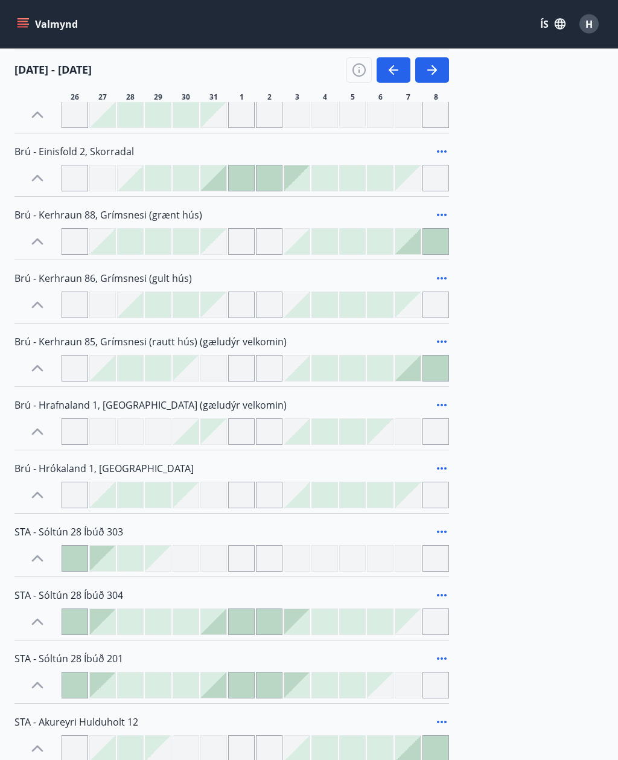
scroll to position [691, 0]
click at [612, 196] on div "Svæði Allt Dagsetningar Veldu tímabil Svefnstæði +1 26 okt - 08 nóv 26 27 28 29…" at bounding box center [309, 386] width 618 height 1893
click at [393, 61] on button "button" at bounding box center [394, 69] width 34 height 25
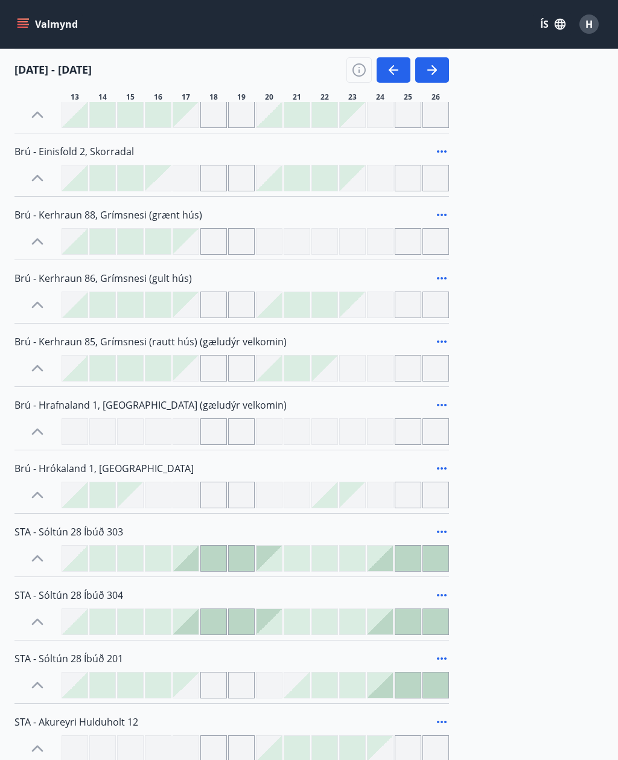
click at [394, 61] on button "button" at bounding box center [394, 69] width 34 height 25
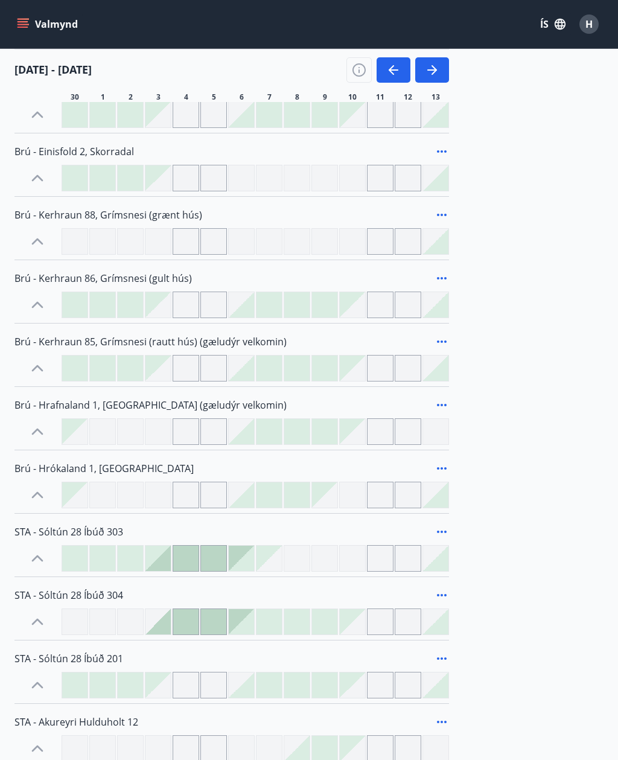
click at [18, 28] on icon "menu" at bounding box center [23, 27] width 11 height 1
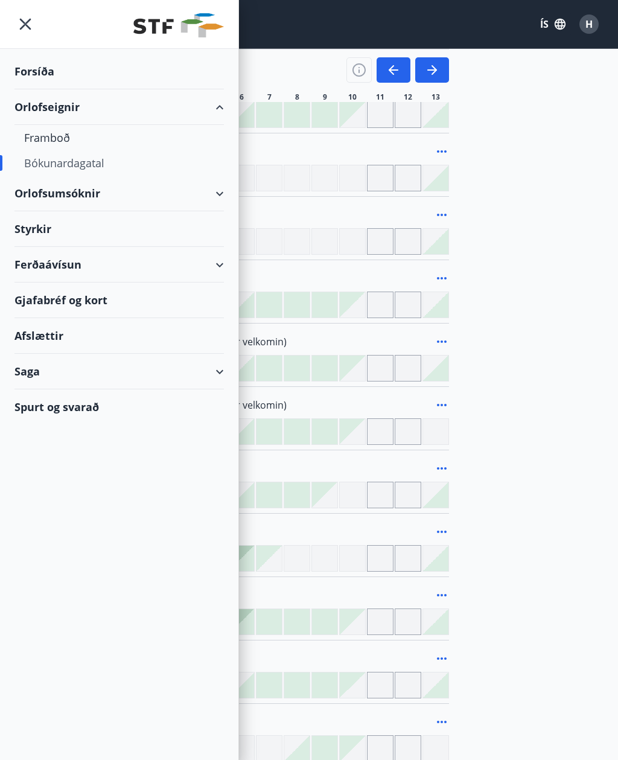
click at [30, 28] on icon "menu" at bounding box center [25, 24] width 11 height 11
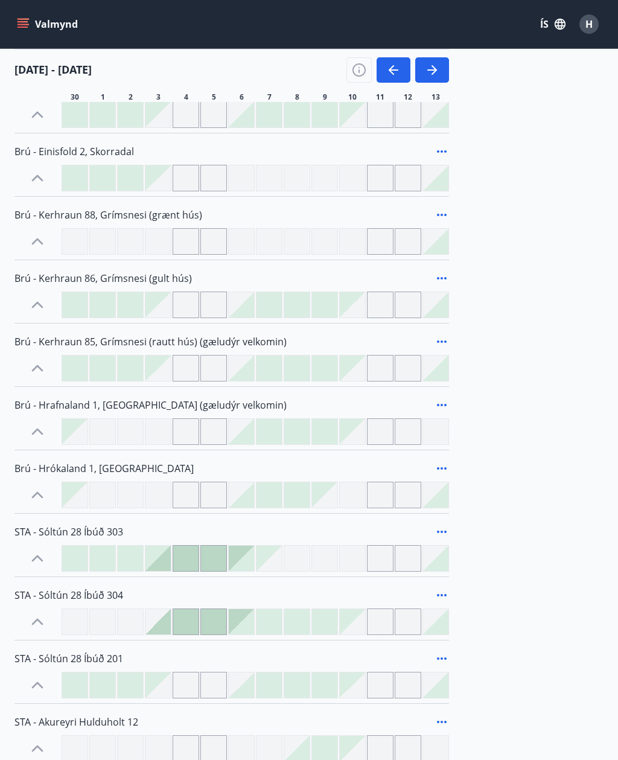
click at [33, 28] on button "Valmynd" at bounding box center [48, 24] width 68 height 22
click at [605, 251] on div "Svæði Allt Dagsetningar Veldu tímabil Svefnstæði +1 30 sep - 13 okt 30 1 2 3 4 …" at bounding box center [309, 386] width 618 height 1893
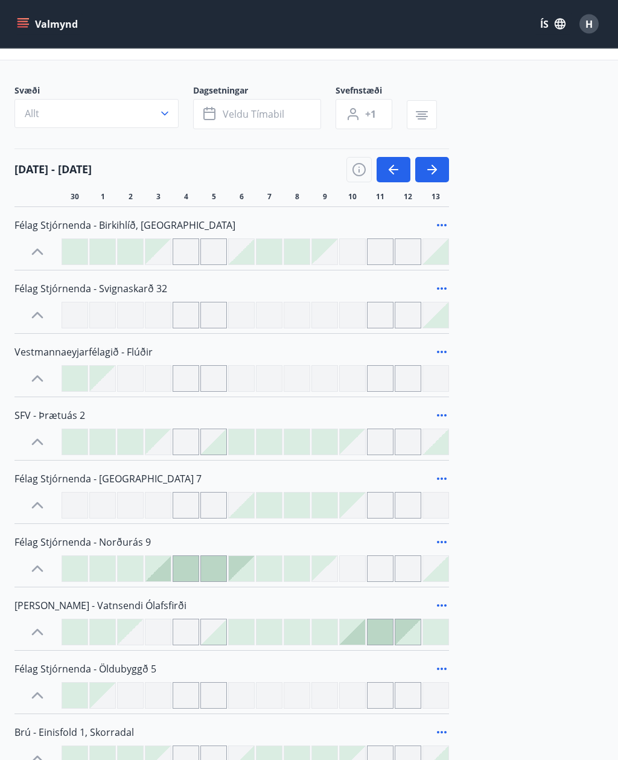
scroll to position [0, 0]
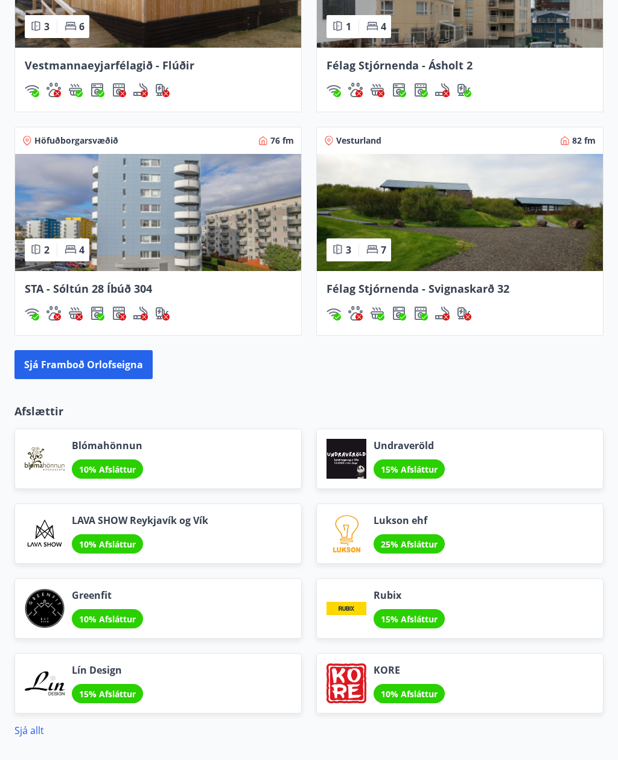
scroll to position [1619, 0]
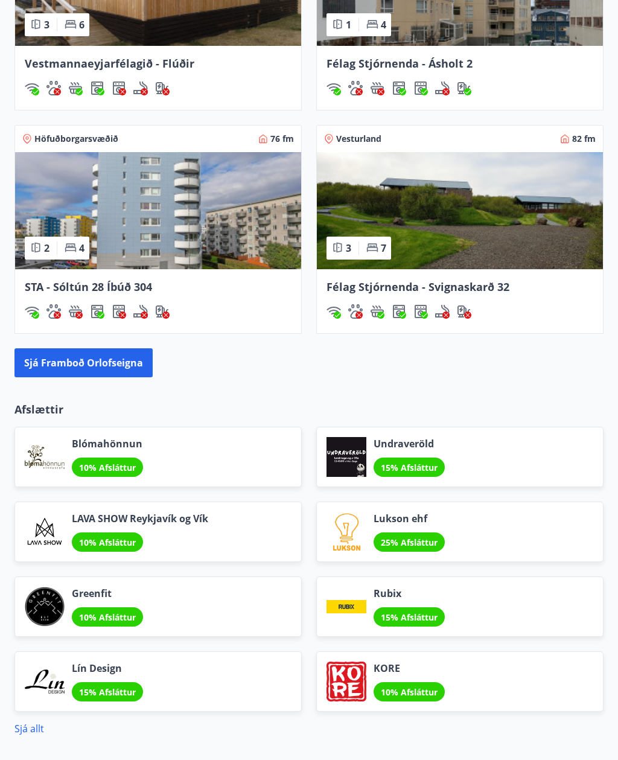
click at [75, 350] on button "Sjá framboð orlofseigna" at bounding box center [83, 362] width 138 height 29
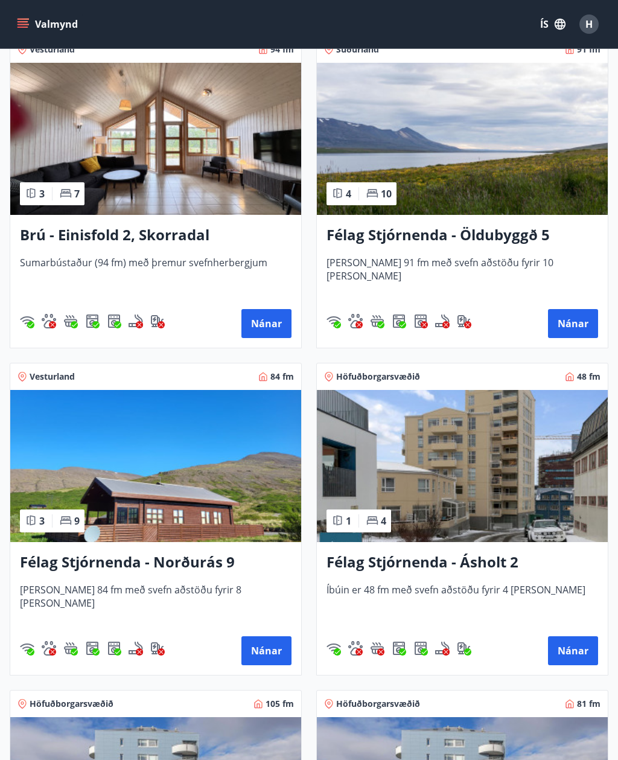
scroll to position [1213, 0]
click at [525, 238] on h3 "Félag Stjórnenda - Öldubyggð 5" at bounding box center [463, 236] width 272 height 22
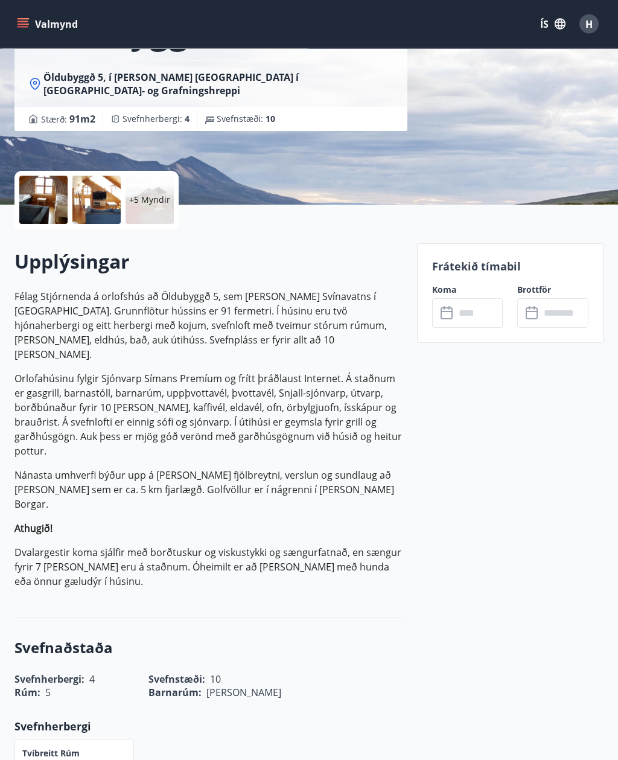
scroll to position [167, 0]
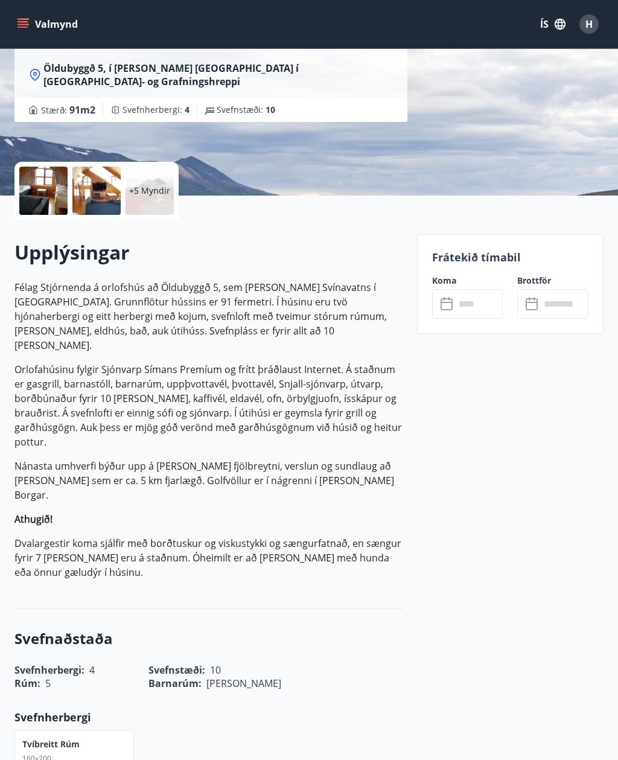
click at [490, 300] on input "text" at bounding box center [479, 304] width 48 height 30
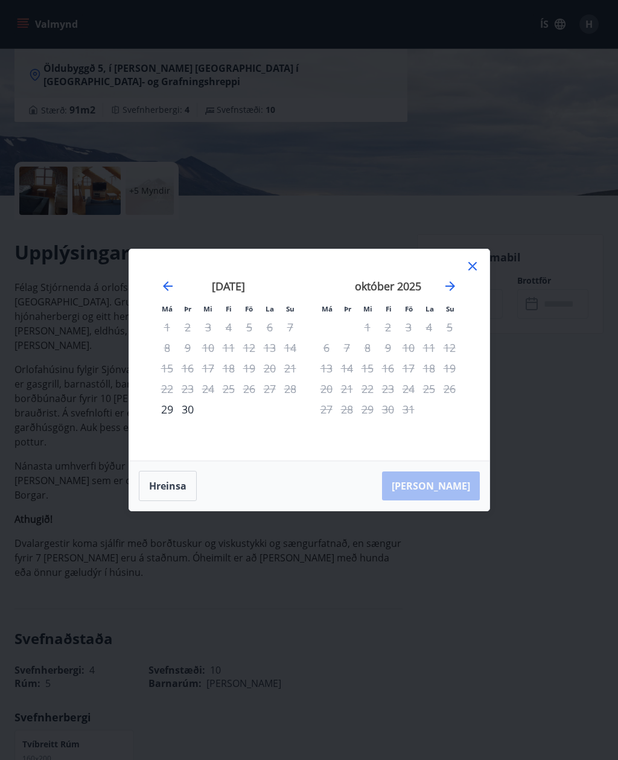
click at [456, 294] on icon "Move forward to switch to the next month." at bounding box center [450, 286] width 14 height 14
click at [454, 294] on icon "Move forward to switch to the next month." at bounding box center [450, 286] width 14 height 14
click at [164, 291] on icon "Move backward to switch to the previous month." at bounding box center [168, 286] width 10 height 10
click at [161, 294] on icon "Move backward to switch to the previous month." at bounding box center [168, 286] width 14 height 14
click at [156, 314] on div "[DATE] 1 2 3 4 5 6 7 8 9 10 11 12 13 14 15 16 17 18 19 20 21 22 23 24 25 26 27 …" at bounding box center [228, 363] width 159 height 198
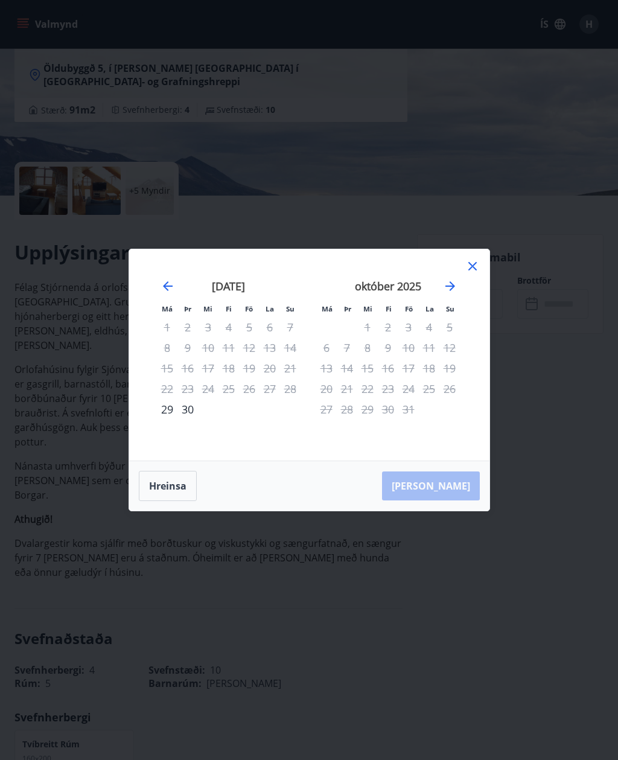
click at [480, 274] on icon at bounding box center [473, 266] width 14 height 14
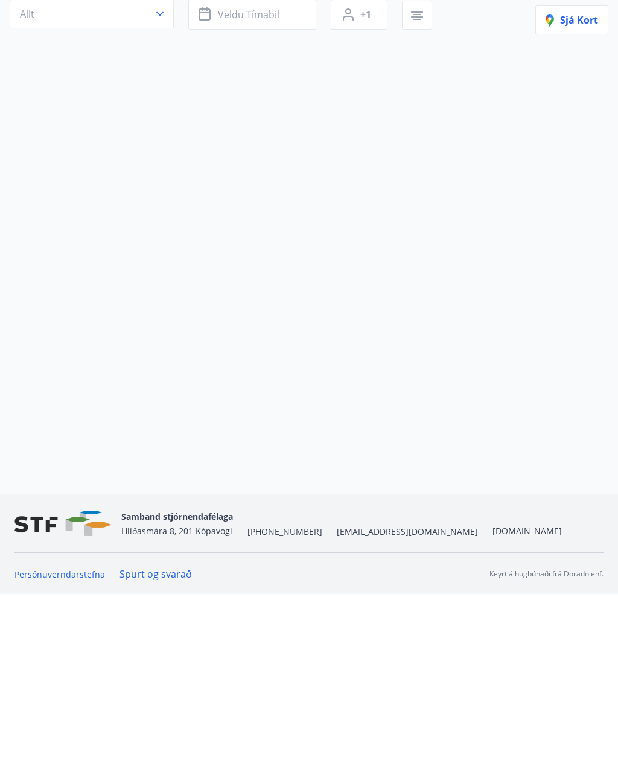
scroll to position [40, 0]
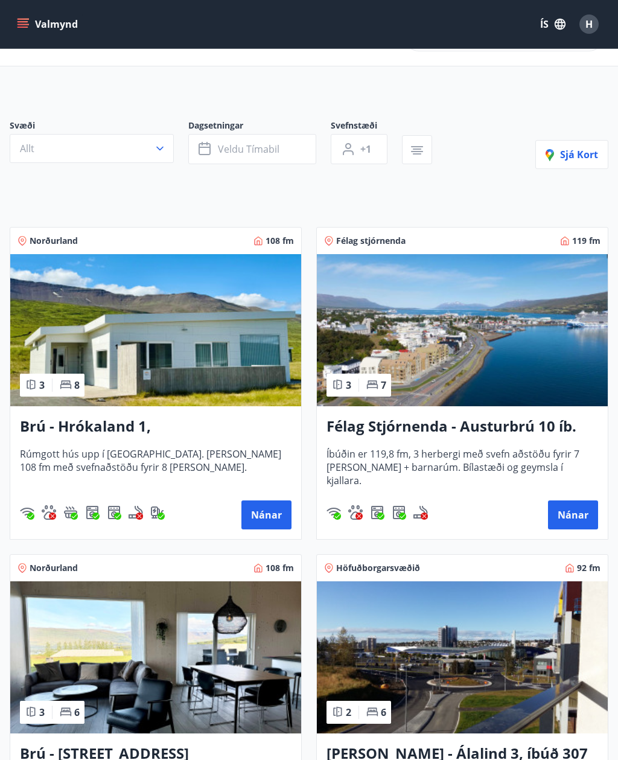
click at [268, 520] on button "Nánar" at bounding box center [267, 515] width 50 height 29
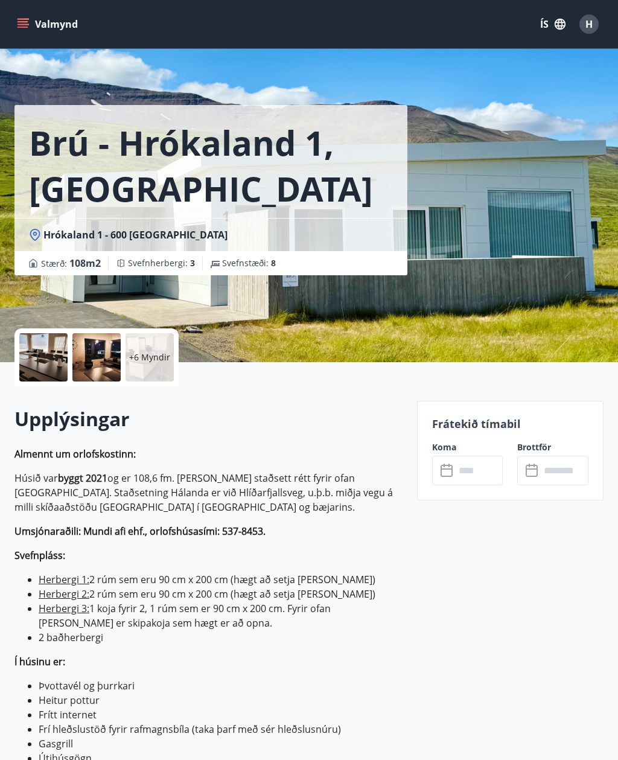
click at [489, 466] on input "text" at bounding box center [479, 471] width 48 height 30
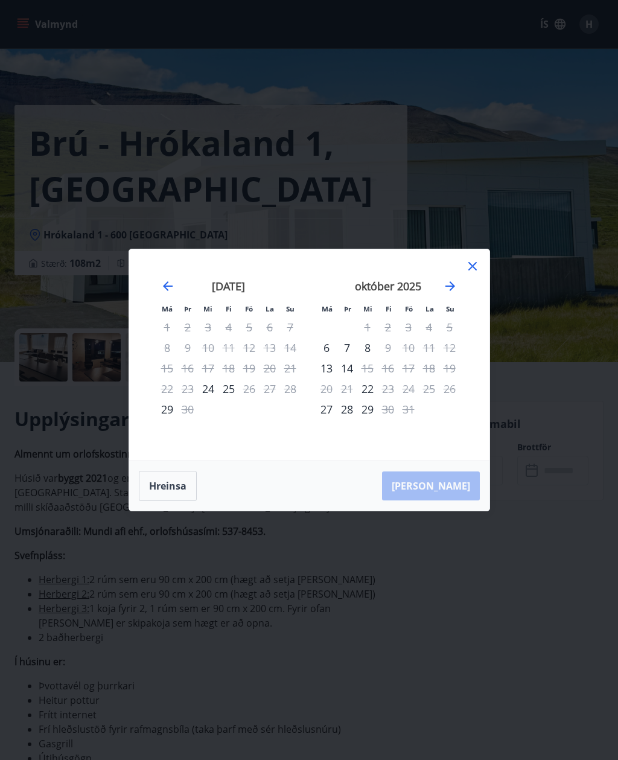
click at [473, 302] on div "[DATE] 1 2 3 4 5 6 7 8 9 10 11 12 13 14 15 16 17 18 19 20 21 22 23 24 25 26 27 …" at bounding box center [469, 363] width 640 height 198
click at [452, 324] on div "5" at bounding box center [450, 327] width 21 height 21
click at [451, 324] on div "5" at bounding box center [450, 327] width 21 height 21
click at [452, 320] on div "5" at bounding box center [450, 327] width 21 height 21
click at [451, 324] on div "5" at bounding box center [450, 327] width 21 height 21
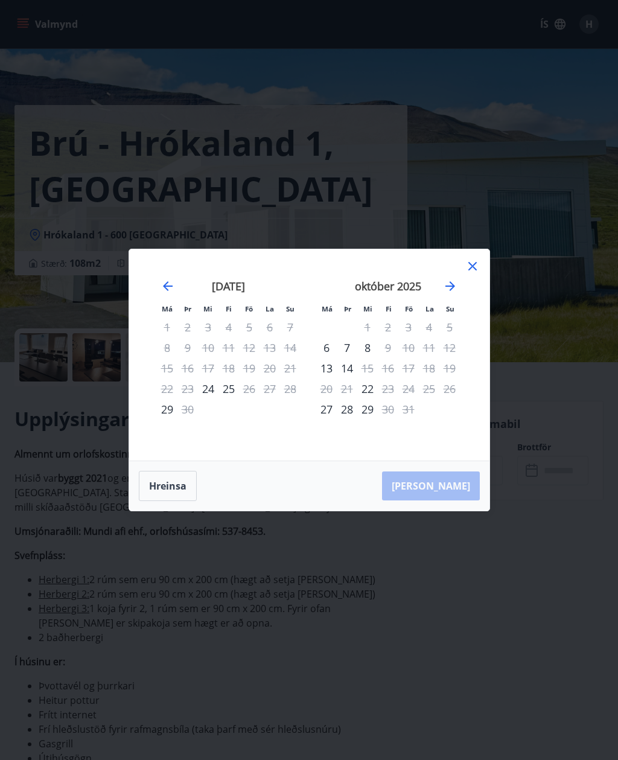
click at [458, 330] on div "5" at bounding box center [450, 327] width 21 height 21
click at [165, 329] on div "1" at bounding box center [167, 327] width 21 height 21
click at [451, 327] on div "5" at bounding box center [450, 327] width 21 height 21
click at [451, 326] on div "5" at bounding box center [450, 327] width 21 height 21
click at [472, 306] on div "[DATE] 1 2 3 4 5 6 7 8 9 10 11 12 13 14 15 16 17 18 19 20 21 22 23 24 25 26 27 …" at bounding box center [469, 363] width 640 height 198
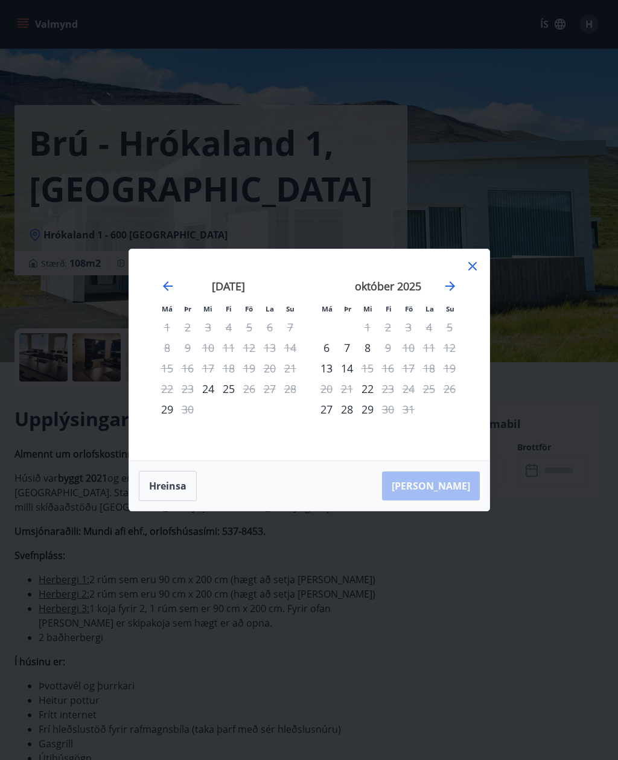
click at [481, 307] on div "Má Þr Mi Fi Fö La Su Má Þr Mi Fi Fö La Su [DATE] 1 2 3 4 5 6 7 8 9 10 11 12 13 …" at bounding box center [309, 354] width 361 height 211
click at [467, 315] on div "[DATE] 1 2 3 4 5 6 7 8 9 10 11 12 13 14 15 16 17 18 19 20 21 22 23 24 25 26 27 …" at bounding box center [388, 363] width 159 height 198
click at [159, 526] on div "Má Þr Mi Fi Fö La Su Má Þr Mi Fi Fö La Su [DATE] 1 2 3 4 5 6 7 8 9 10 11 12 13 …" at bounding box center [309, 380] width 618 height 760
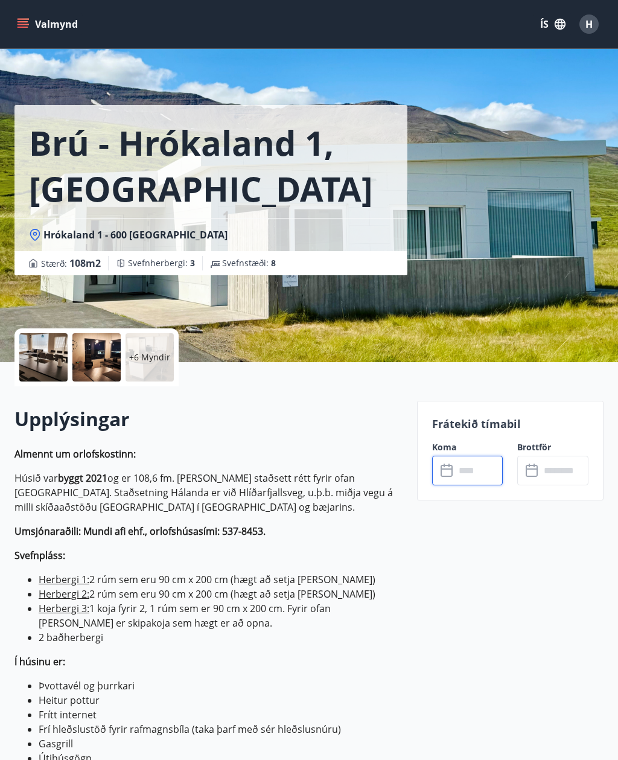
click at [0, 314] on div "Brú - Hrókaland 1, [GEOGRAPHIC_DATA] : 108 m2 [GEOGRAPHIC_DATA] : 3 Svefnstæði …" at bounding box center [309, 181] width 618 height 362
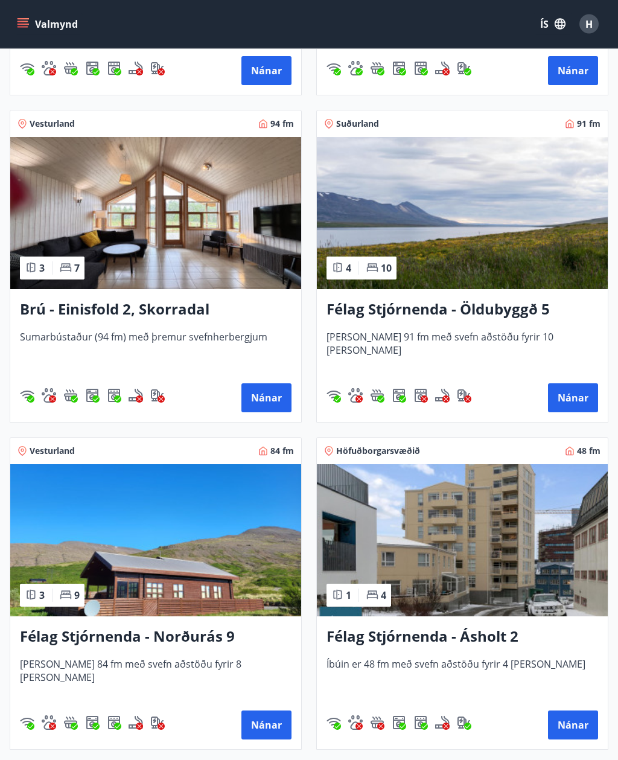
scroll to position [1143, 0]
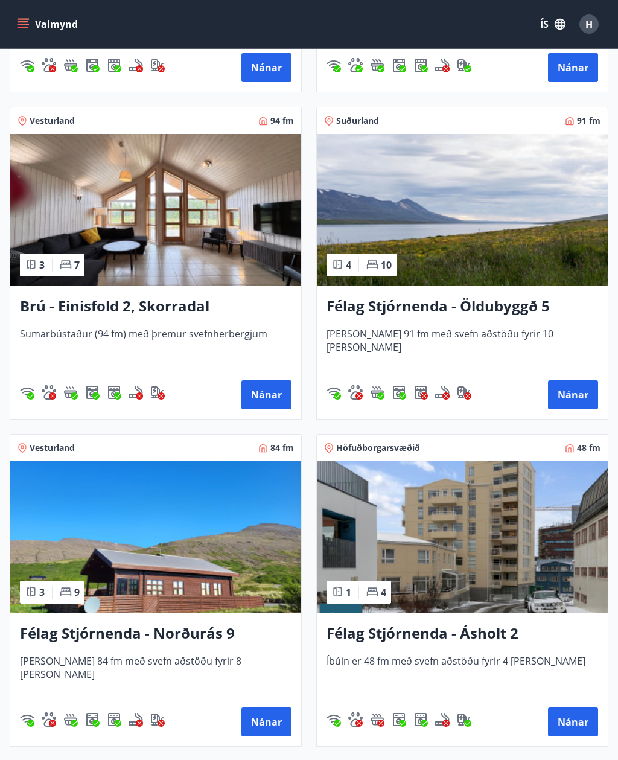
click at [258, 395] on button "Nánar" at bounding box center [267, 394] width 50 height 29
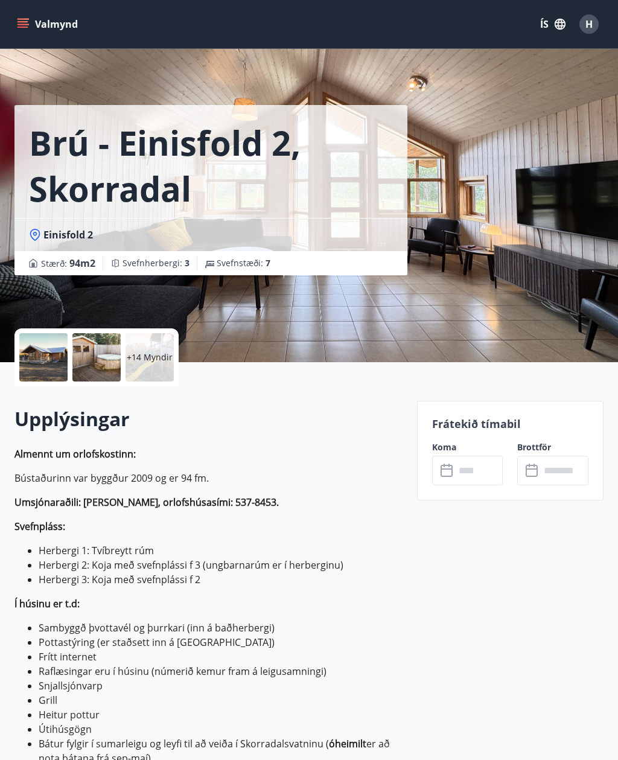
click at [498, 475] on input "text" at bounding box center [479, 471] width 48 height 30
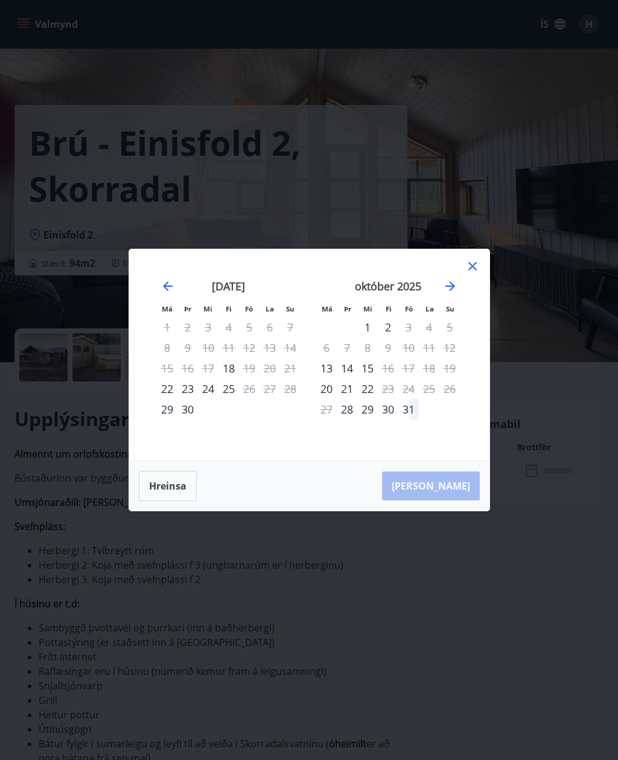
click at [472, 268] on icon at bounding box center [473, 267] width 2 height 2
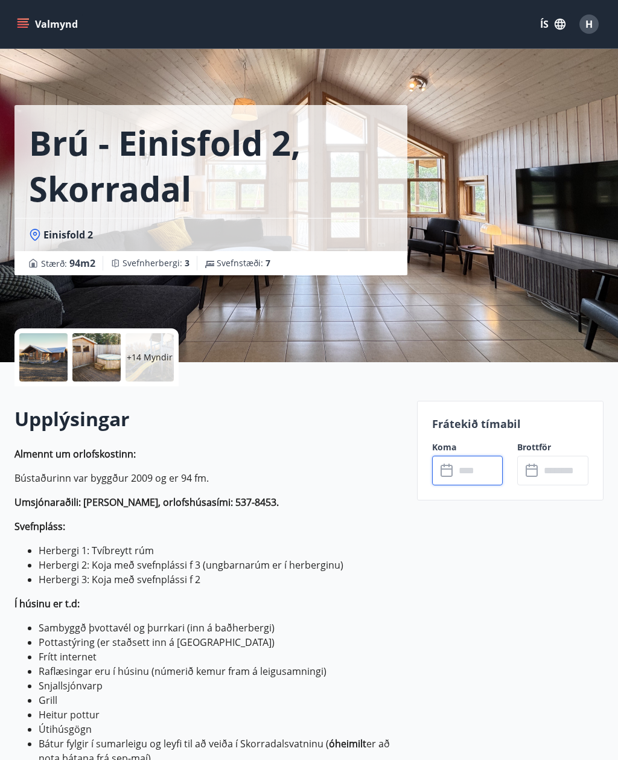
click at [0, 326] on div "Brú - Einisfold 2, Skorradal Einisfold 2 Stærð : 94 m2 Svefnherbergi : 3 Svefns…" at bounding box center [309, 181] width 618 height 362
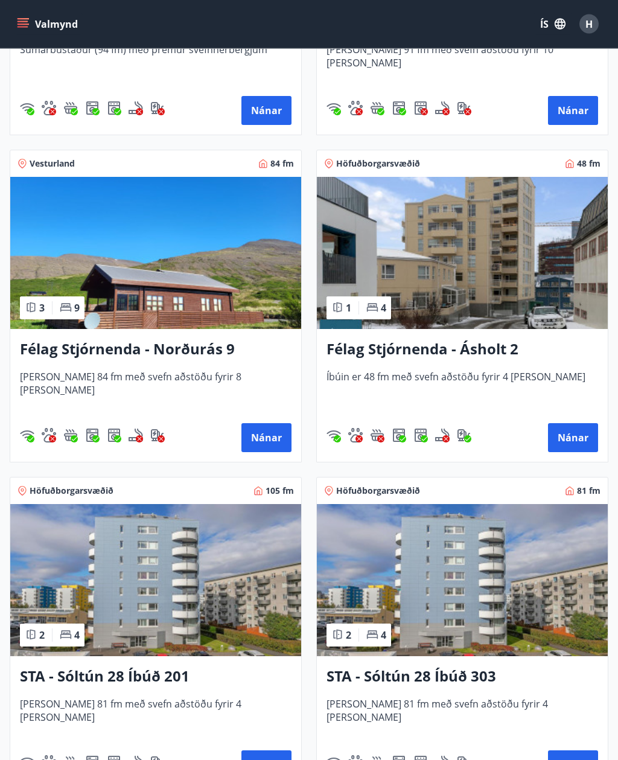
scroll to position [1428, 0]
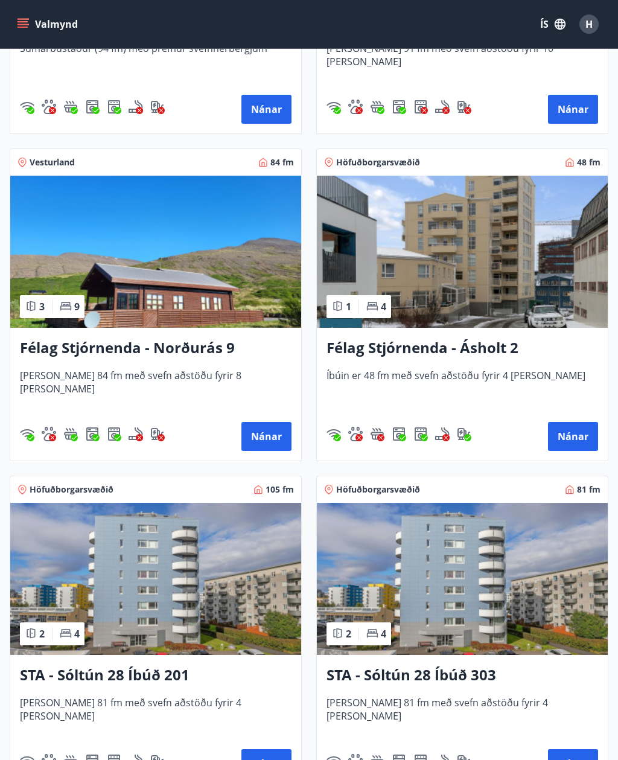
click at [77, 351] on h3 "Félag Stjórnenda - Norðurás 9" at bounding box center [156, 349] width 272 height 22
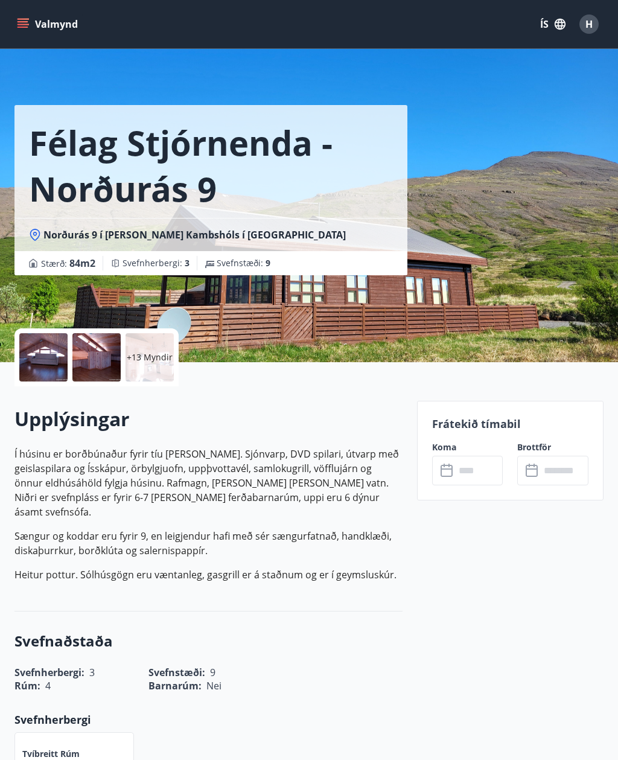
click at [481, 478] on input "text" at bounding box center [479, 471] width 48 height 30
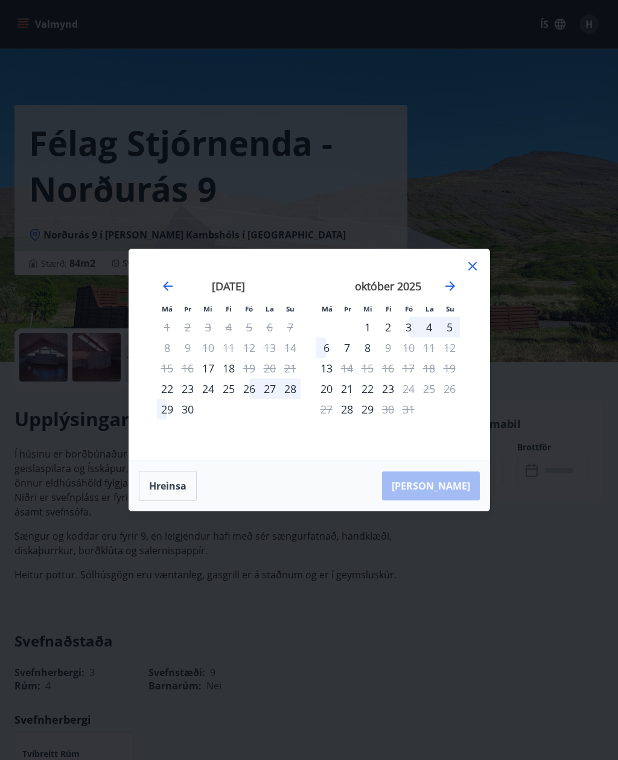
click at [474, 271] on icon at bounding box center [473, 266] width 8 height 8
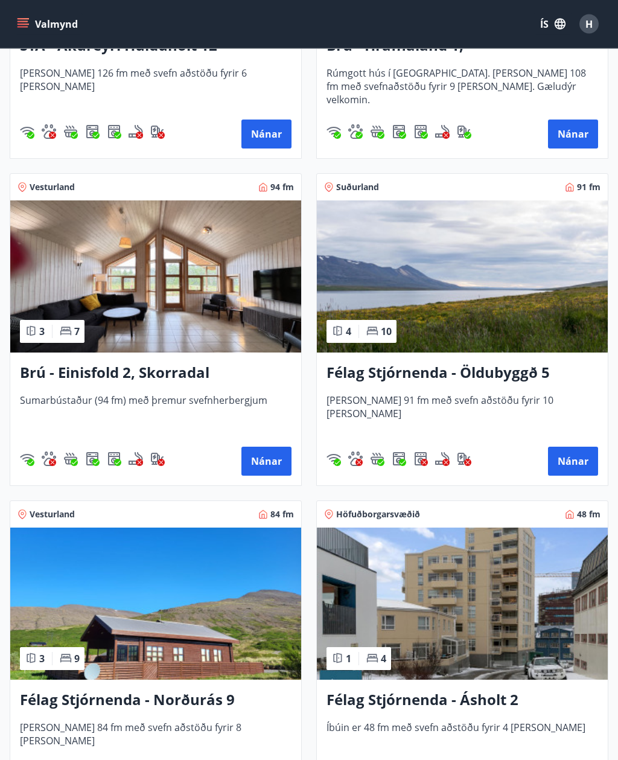
scroll to position [1078, 0]
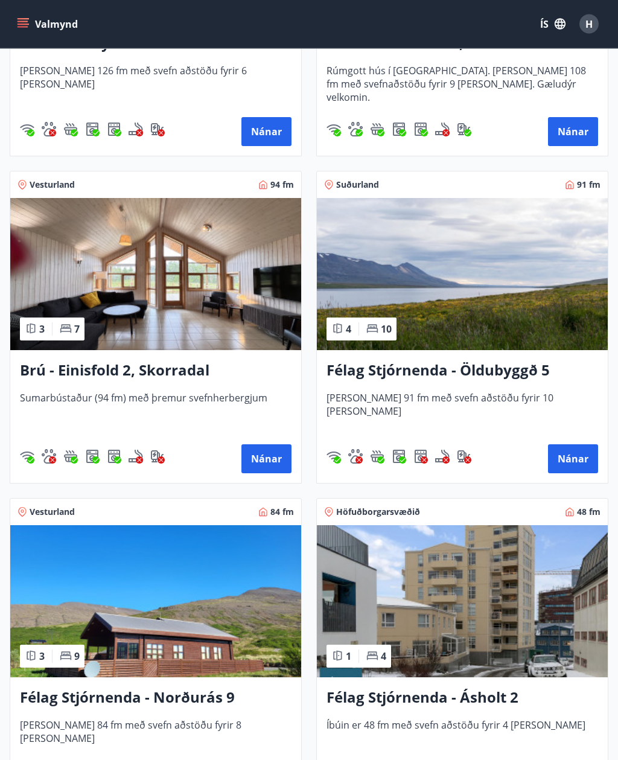
click at [254, 455] on button "Nánar" at bounding box center [267, 459] width 50 height 29
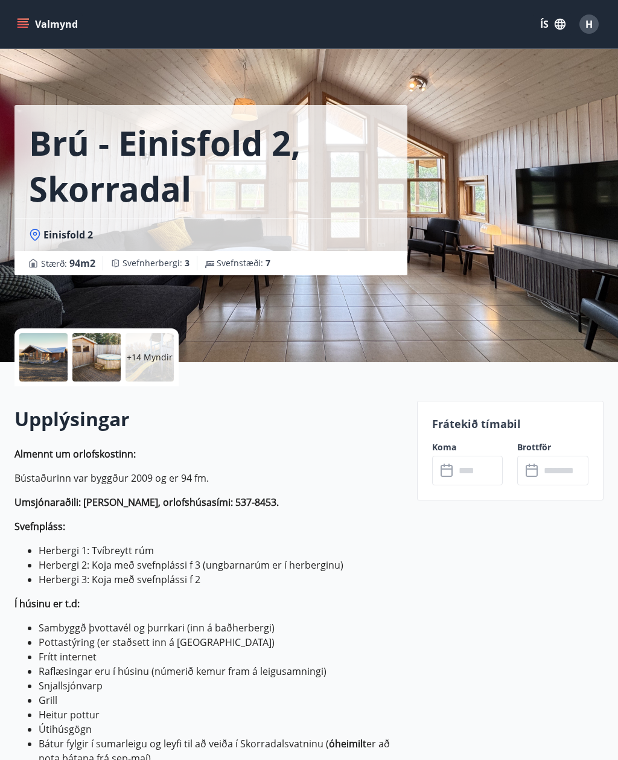
click at [464, 481] on input "text" at bounding box center [479, 471] width 48 height 30
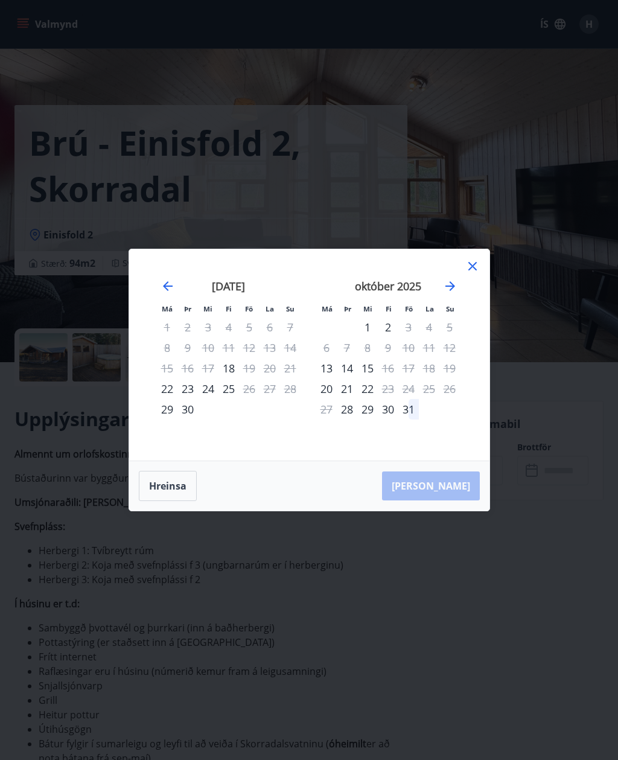
click at [478, 274] on icon at bounding box center [473, 266] width 14 height 14
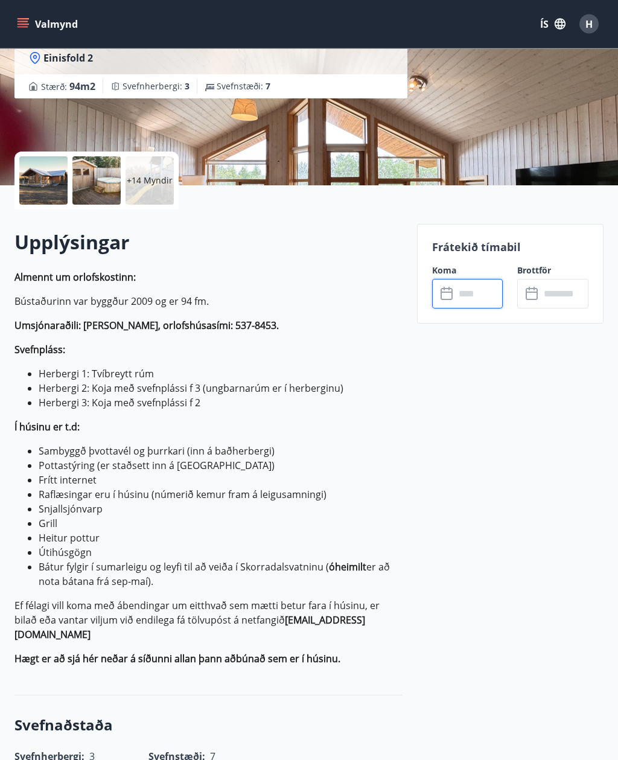
scroll to position [178, 0]
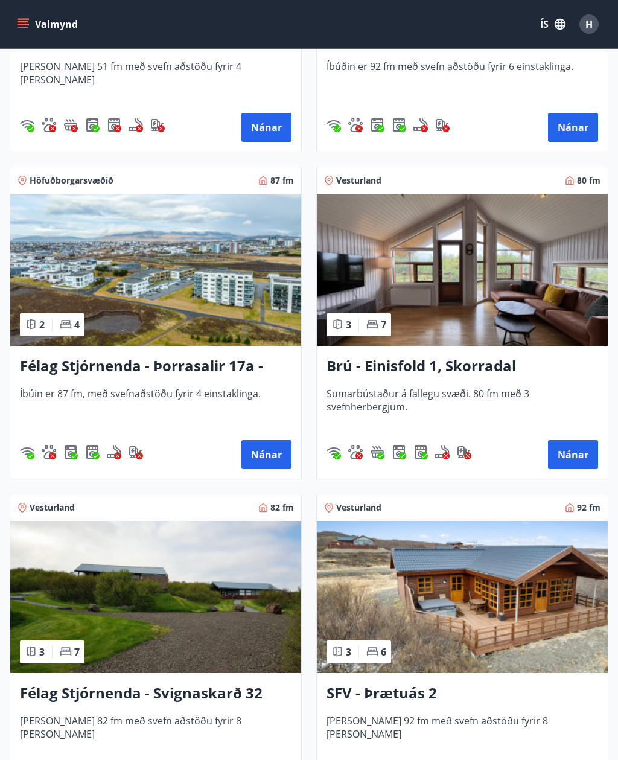
scroll to position [2724, 0]
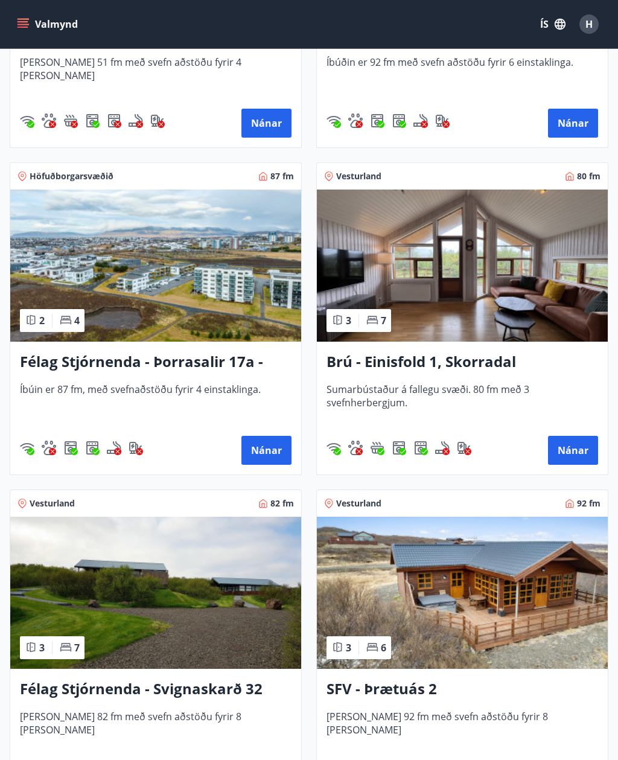
click at [573, 459] on button "Nánar" at bounding box center [573, 450] width 50 height 29
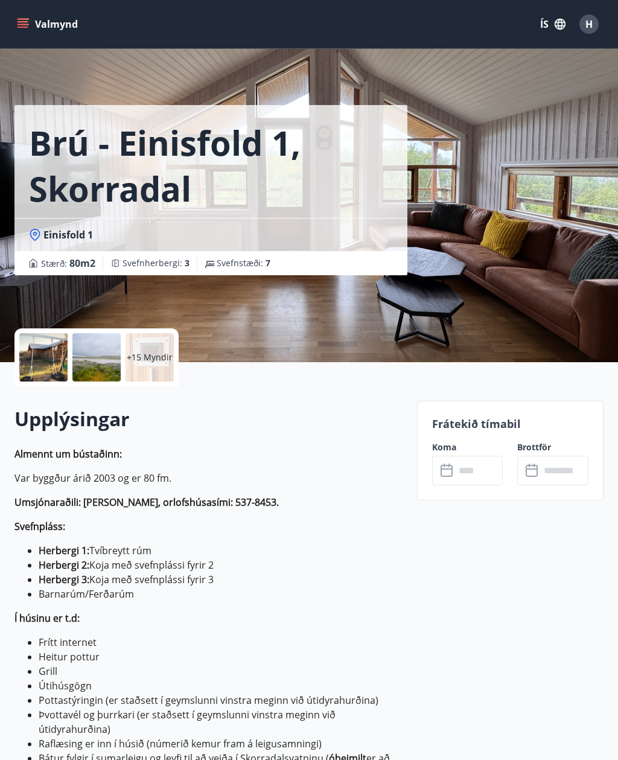
click at [500, 474] on input "text" at bounding box center [479, 471] width 48 height 30
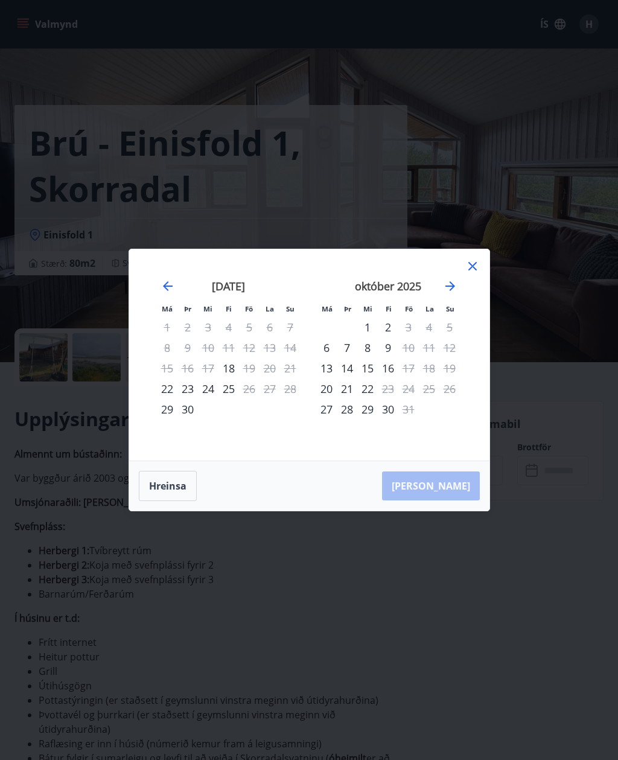
click at [475, 271] on icon at bounding box center [473, 266] width 8 height 8
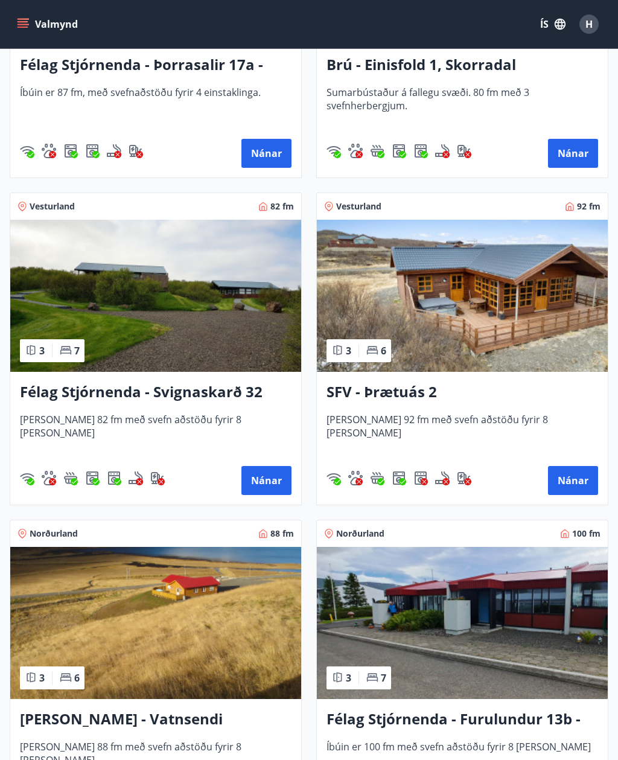
scroll to position [3110, 0]
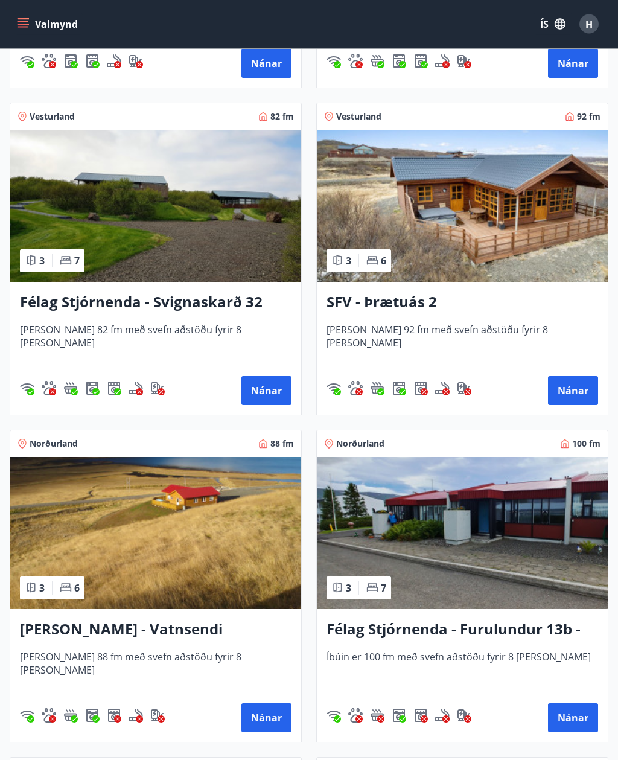
click at [251, 388] on button "Nánar" at bounding box center [267, 391] width 50 height 29
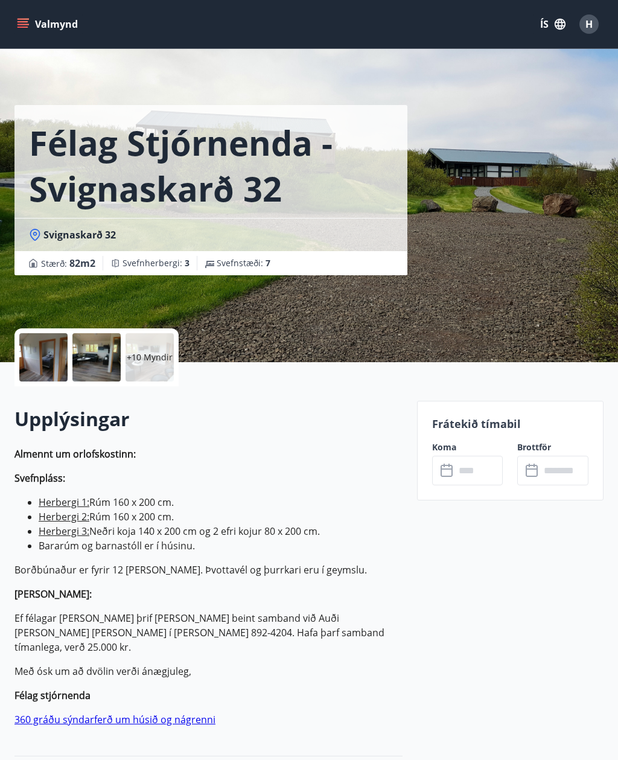
click at [132, 354] on p "+10 Myndir" at bounding box center [150, 357] width 46 height 12
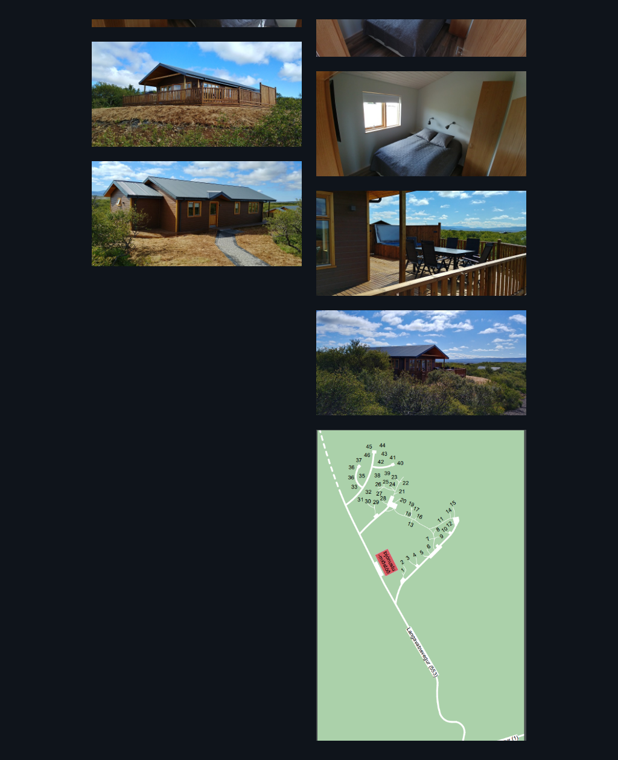
scroll to position [743, 0]
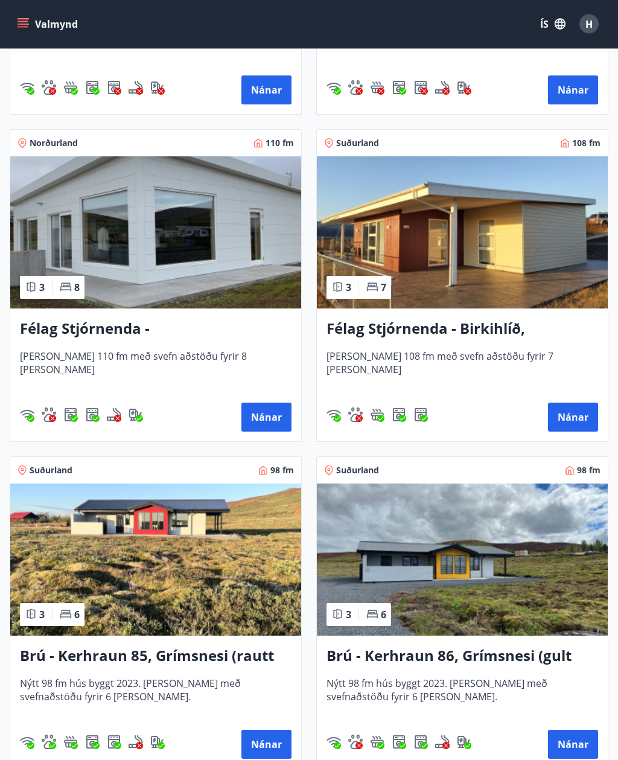
scroll to position [3725, 0]
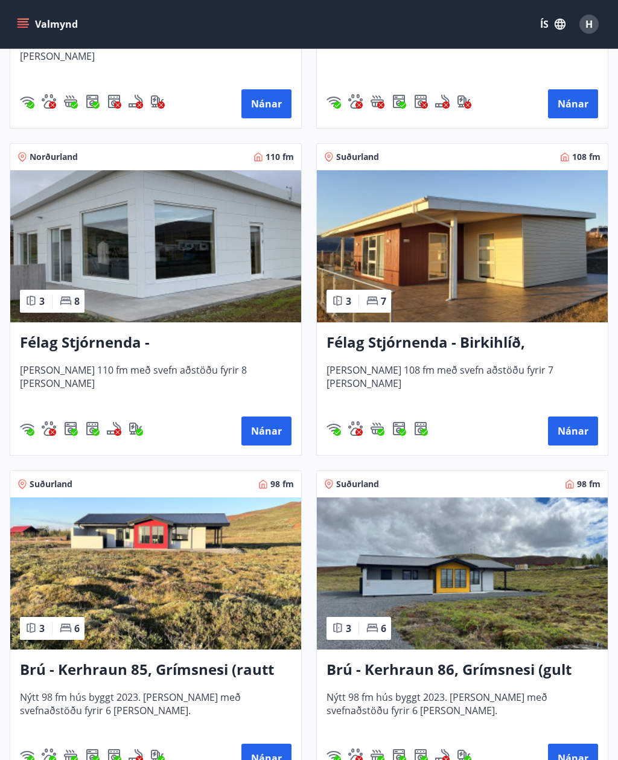
click at [86, 351] on h3 "Félag Stjórnenda - [GEOGRAPHIC_DATA] 7" at bounding box center [156, 343] width 272 height 22
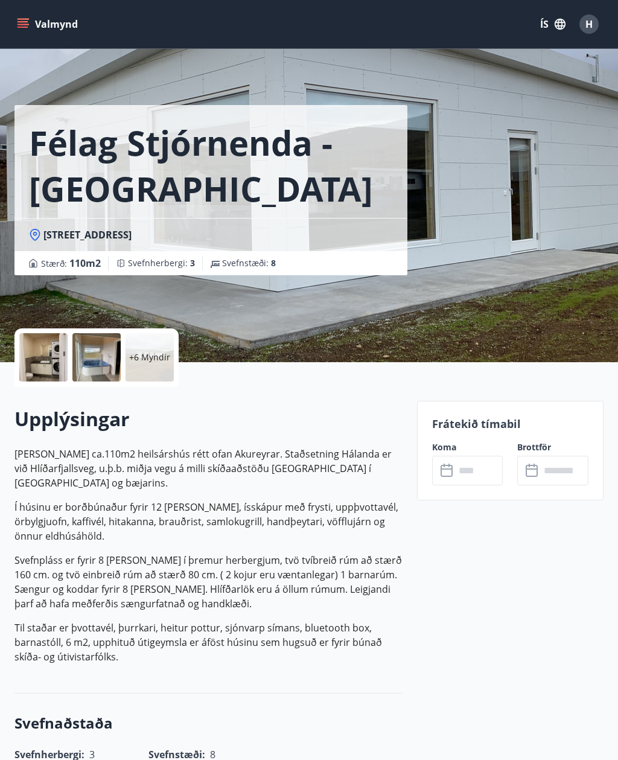
click at [48, 357] on div at bounding box center [43, 357] width 48 height 48
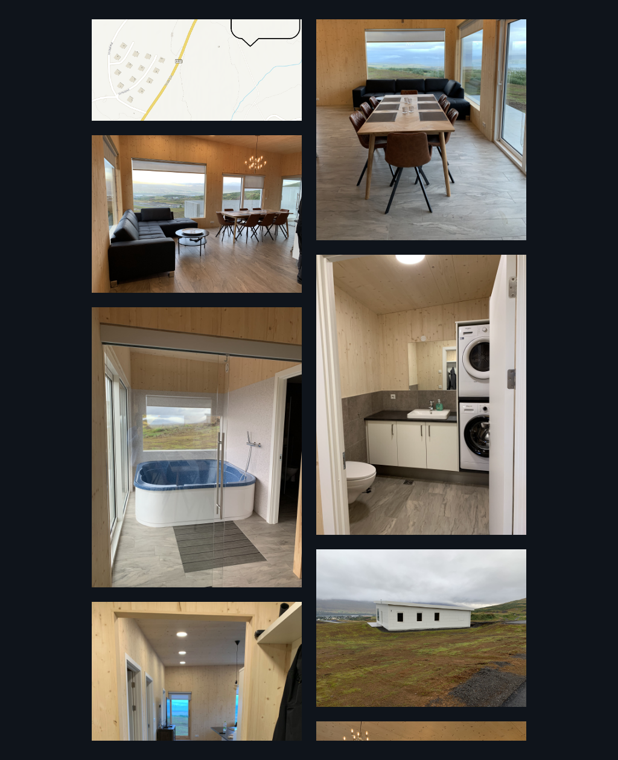
scroll to position [111, 0]
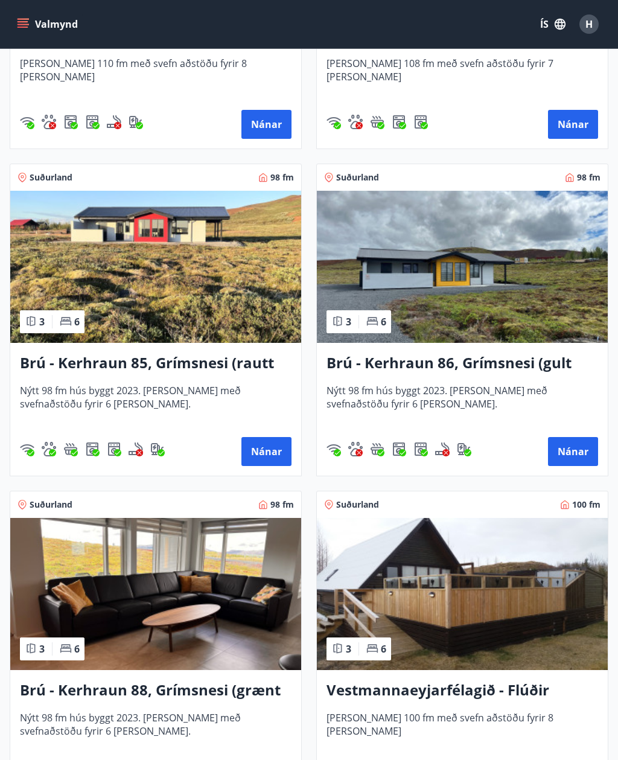
scroll to position [4065, 0]
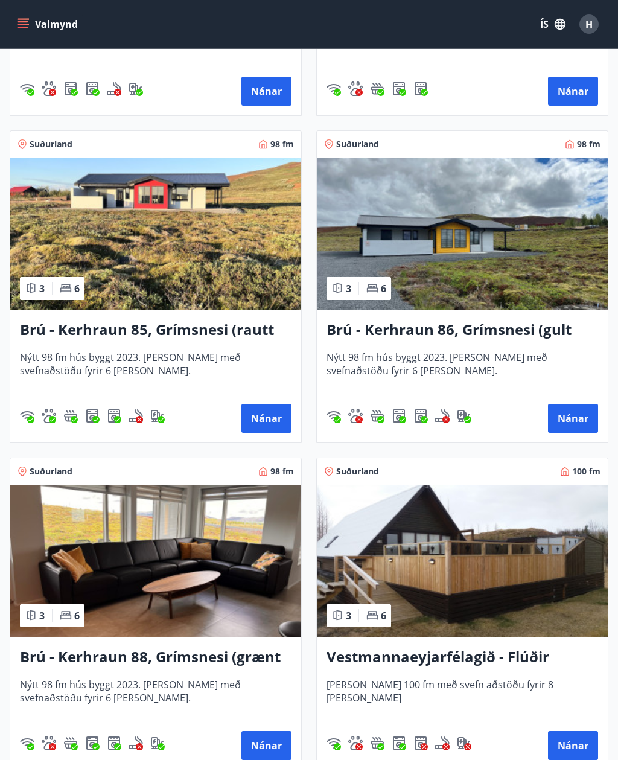
click at [99, 241] on img at bounding box center [155, 234] width 291 height 152
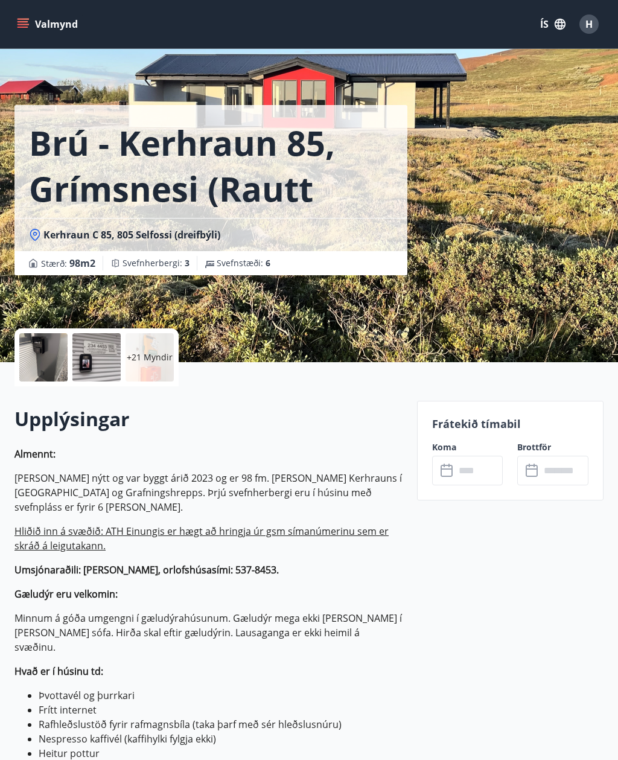
click at [472, 467] on input "text" at bounding box center [479, 471] width 48 height 30
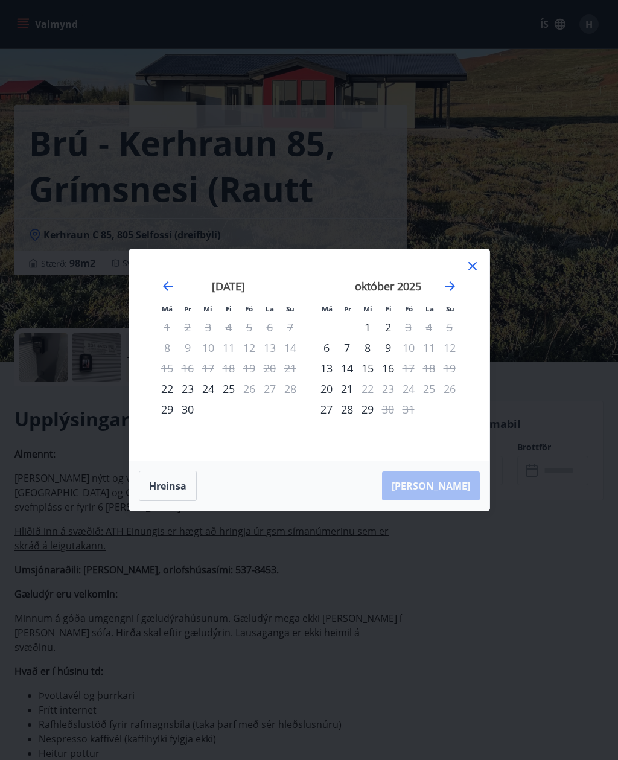
click at [472, 271] on icon at bounding box center [473, 266] width 8 height 8
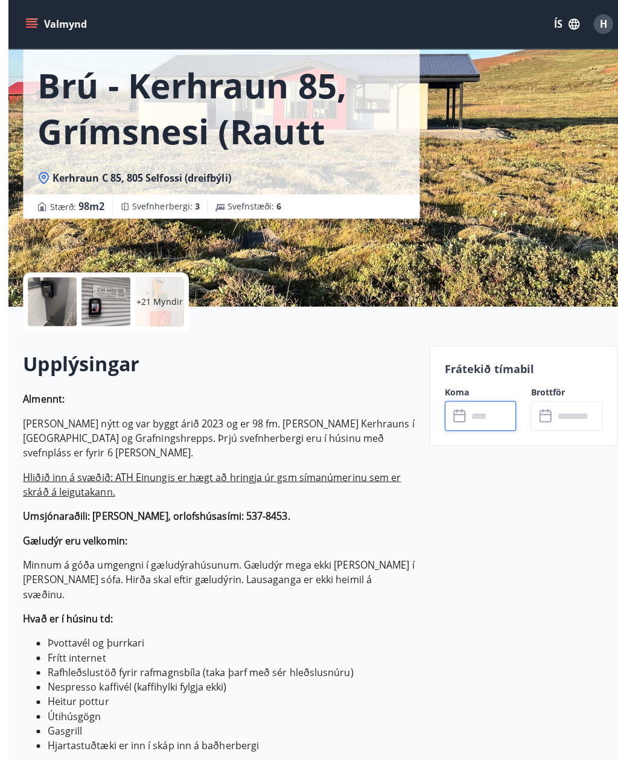
scroll to position [24, 0]
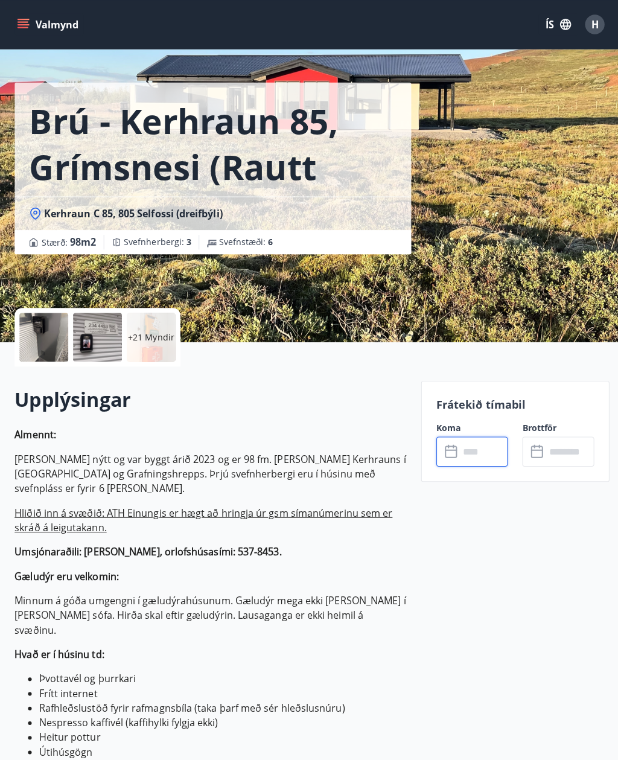
click at [496, 444] on input "text" at bounding box center [479, 447] width 48 height 30
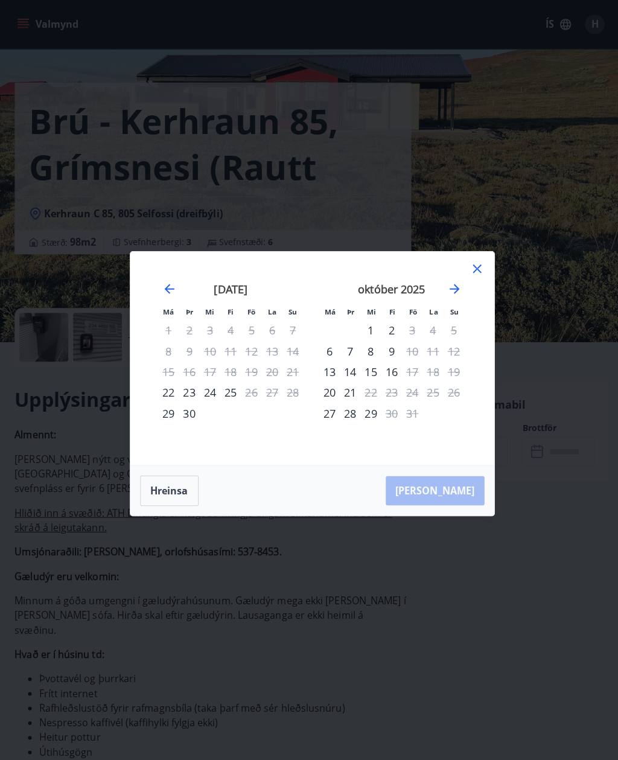
click at [430, 359] on div "18" at bounding box center [429, 368] width 21 height 21
click at [485, 264] on div "Má Þr Mi Fi Fö La Su Má Þr Mi Fi Fö La Su [DATE] 1 2 3 4 5 6 7 8 9 10 11 12 13 …" at bounding box center [309, 354] width 361 height 211
click at [467, 263] on icon at bounding box center [473, 266] width 14 height 14
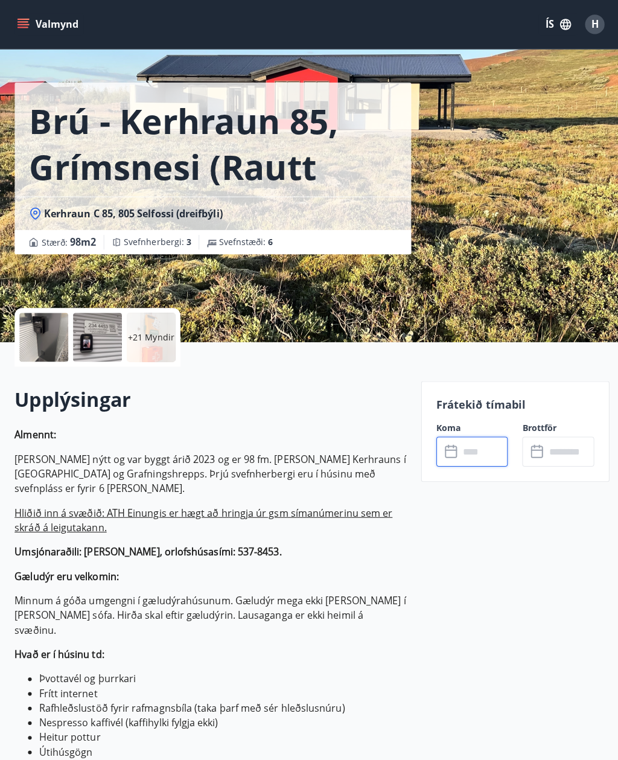
scroll to position [0, 0]
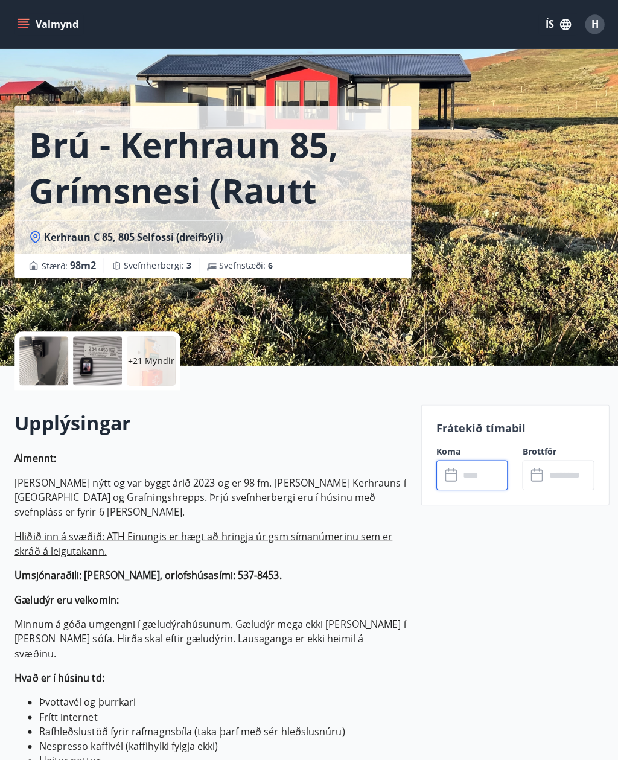
click at [25, 27] on icon "menu" at bounding box center [23, 27] width 11 height 1
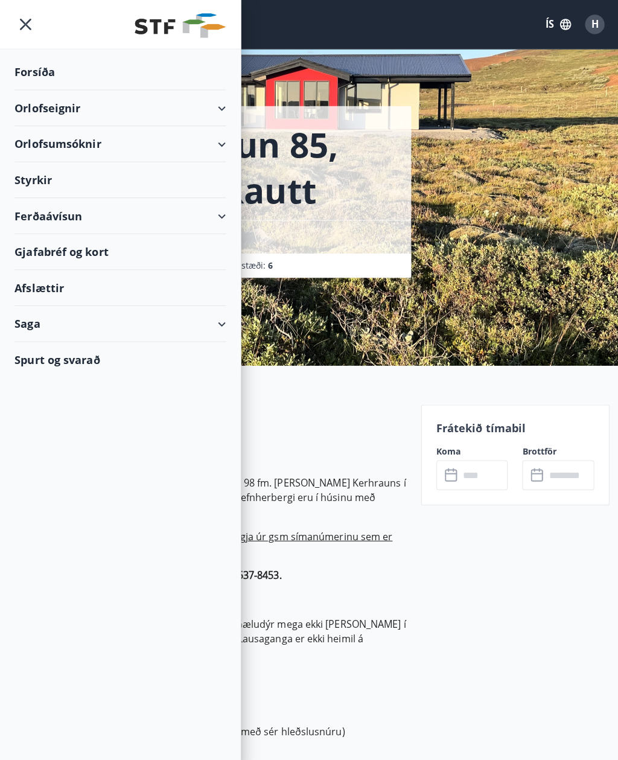
scroll to position [4, 5]
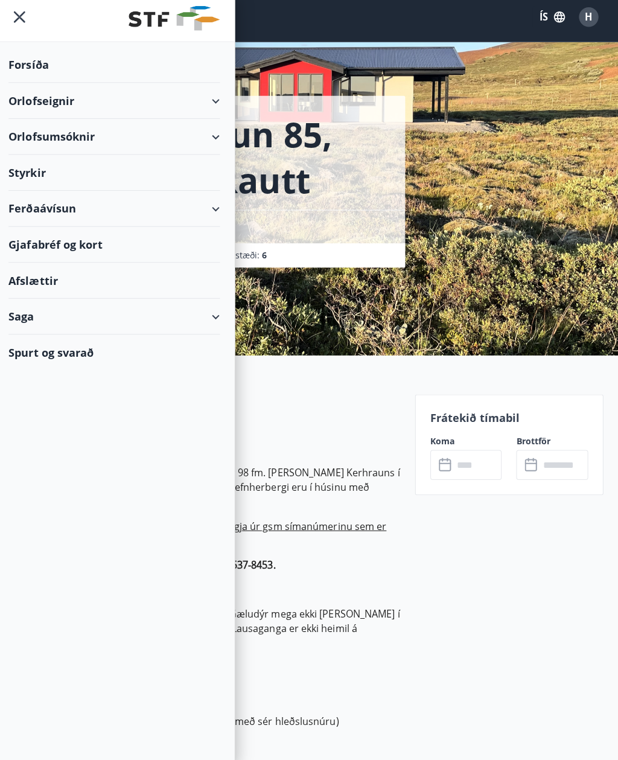
click at [211, 141] on div "Orlofsumsóknir" at bounding box center [119, 143] width 210 height 36
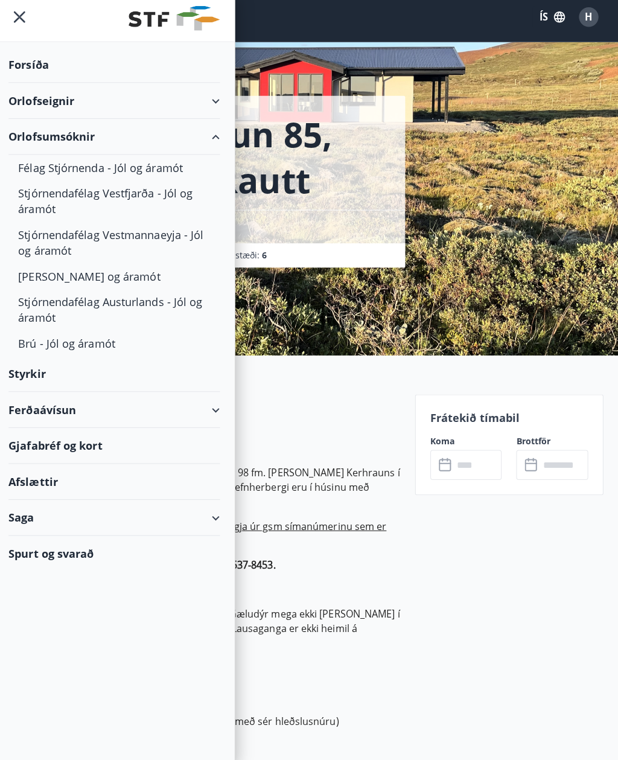
scroll to position [4, 0]
click at [199, 109] on div "Orlofseignir" at bounding box center [119, 107] width 210 height 36
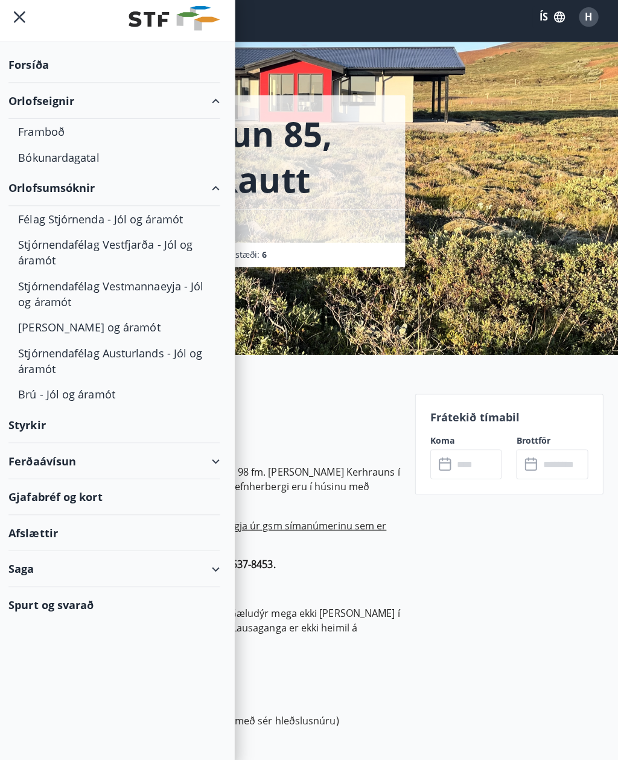
click at [50, 160] on div "Bókunardagatal" at bounding box center [119, 162] width 190 height 25
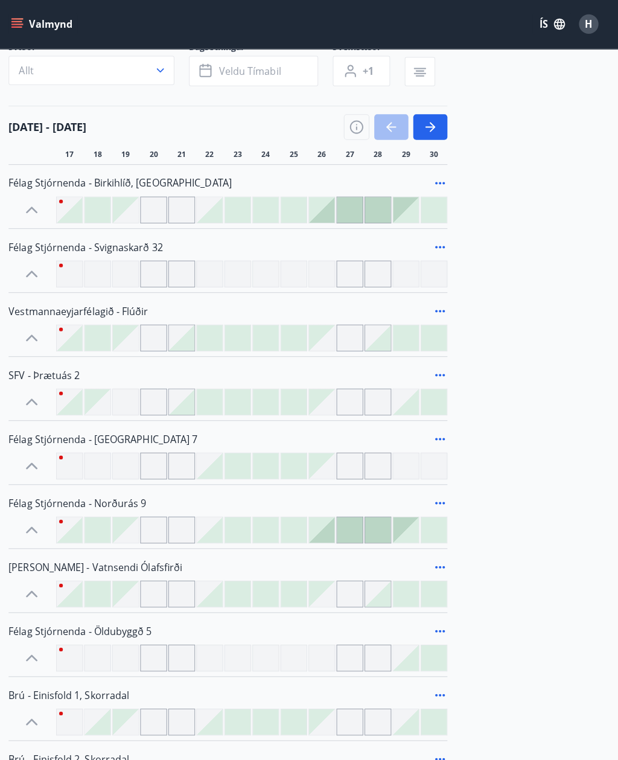
scroll to position [91, 0]
click at [435, 306] on icon at bounding box center [442, 307] width 14 height 14
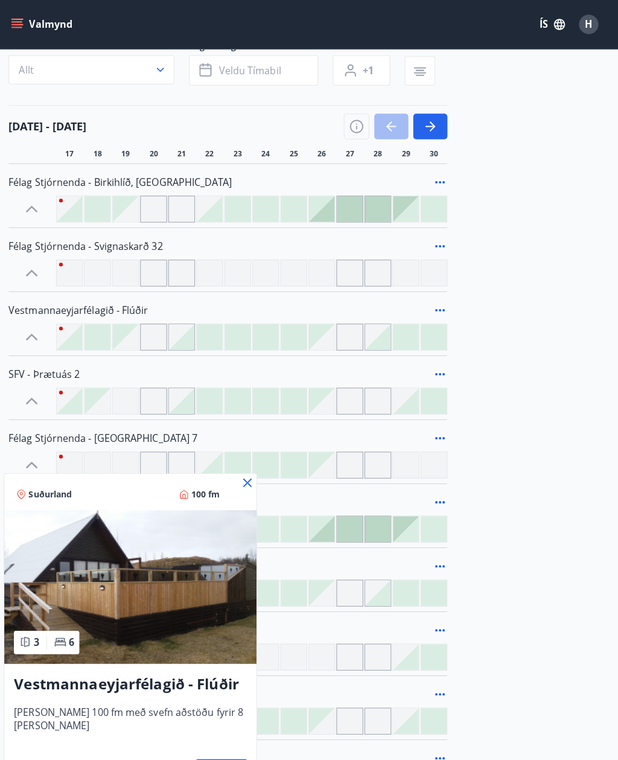
click at [244, 480] on icon at bounding box center [251, 478] width 14 height 14
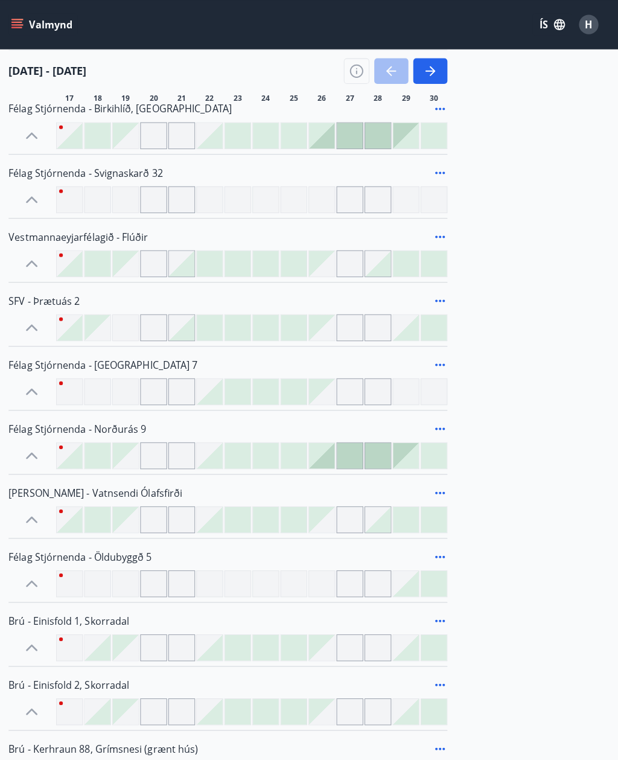
scroll to position [165, 0]
click at [443, 163] on icon at bounding box center [442, 170] width 14 height 14
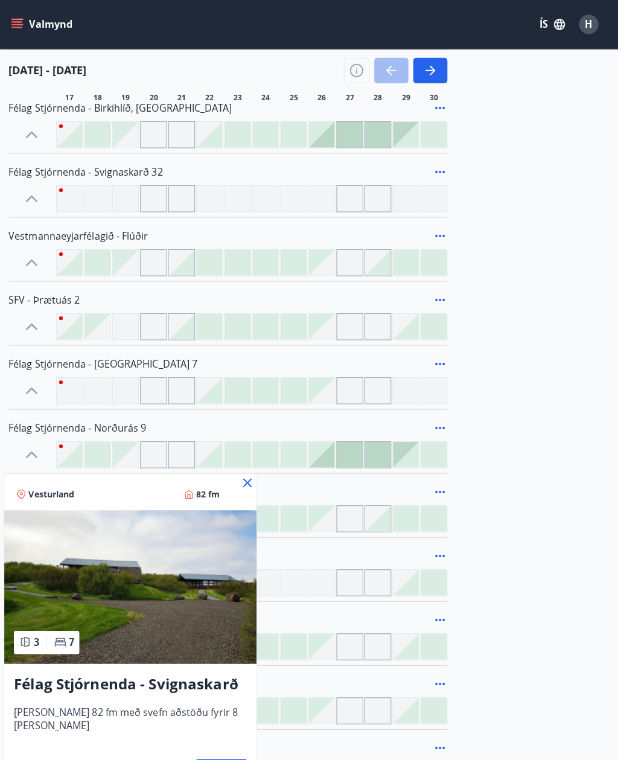
click at [204, 748] on div "Félag Stjórnenda - Svignaskarð 32 [PERSON_NAME] 82 fm með svefn aðstöðu fyrir 8…" at bounding box center [135, 724] width 250 height 133
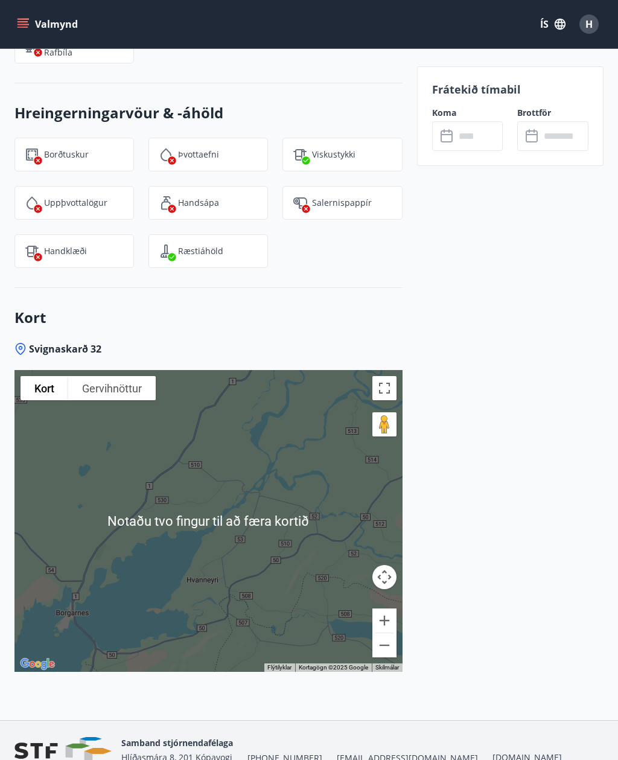
scroll to position [1644, 0]
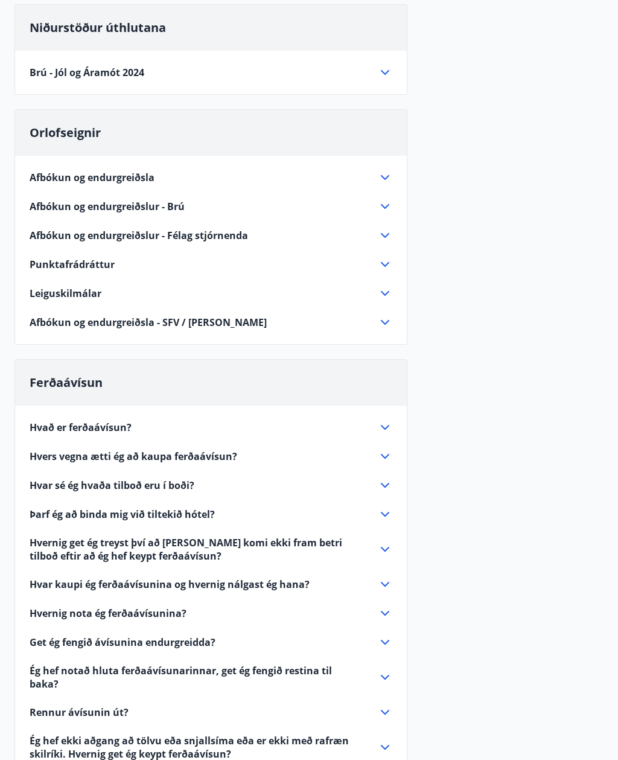
scroll to position [109, 0]
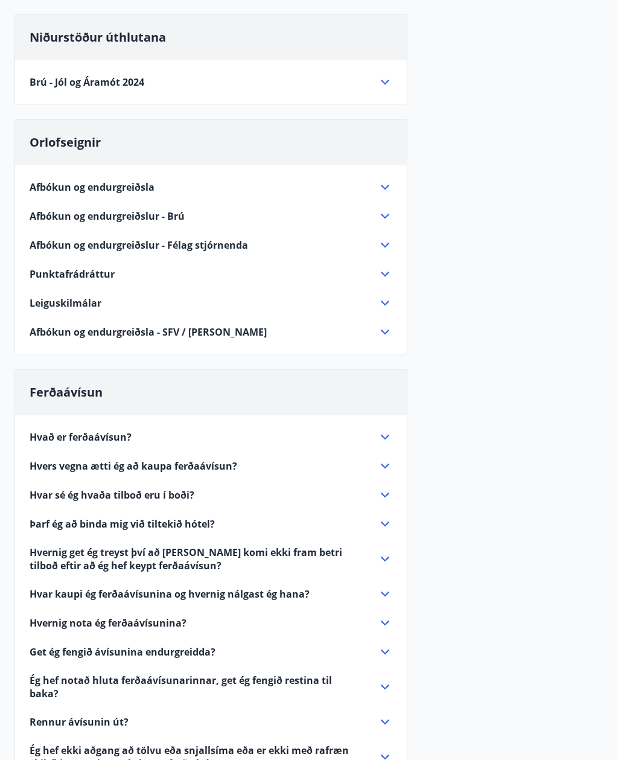
click at [387, 297] on icon at bounding box center [385, 303] width 14 height 14
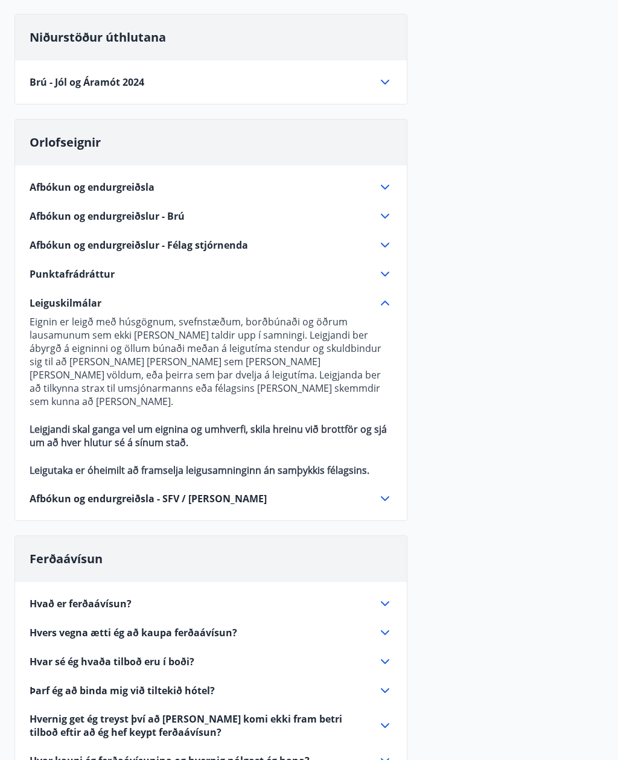
click at [382, 308] on icon at bounding box center [385, 303] width 14 height 14
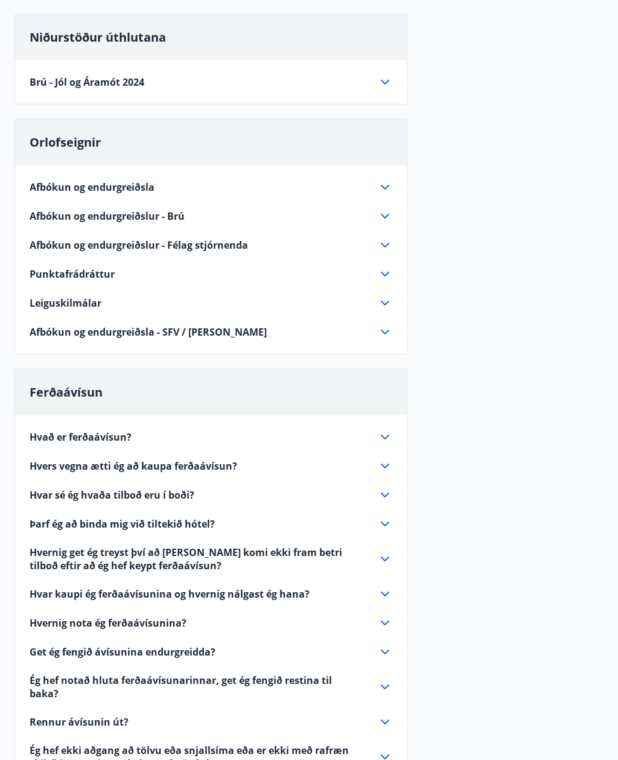
click at [396, 179] on div "Afbókun og endurgreiðsla Við afbókun endurgreiðist 80% ef afbókað er með tveggj…" at bounding box center [211, 252] width 392 height 174
click at [385, 218] on icon at bounding box center [385, 216] width 8 height 5
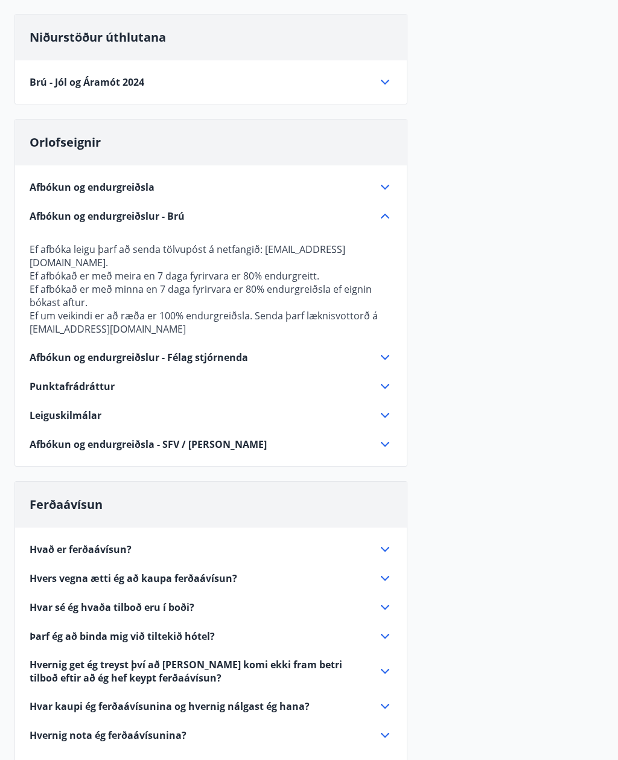
click at [382, 215] on icon at bounding box center [385, 216] width 14 height 14
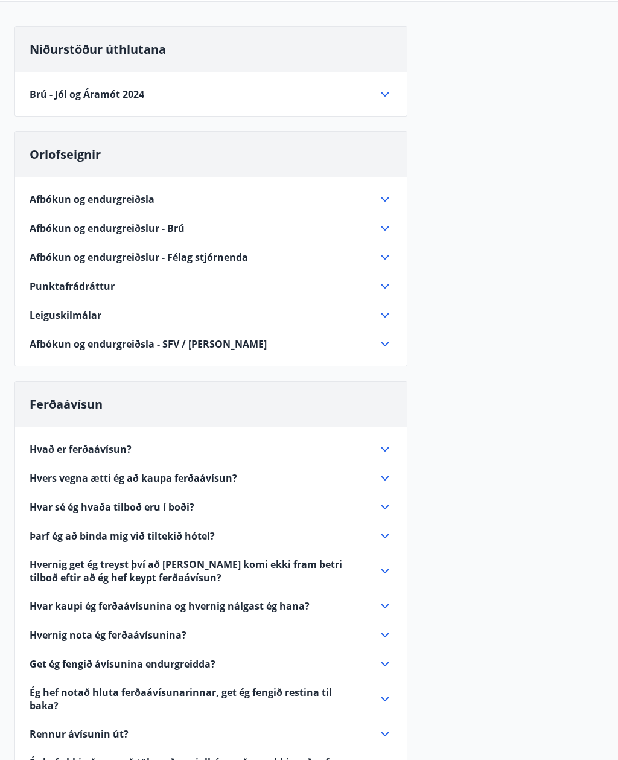
scroll to position [97, 0]
click at [390, 448] on icon at bounding box center [385, 449] width 14 height 14
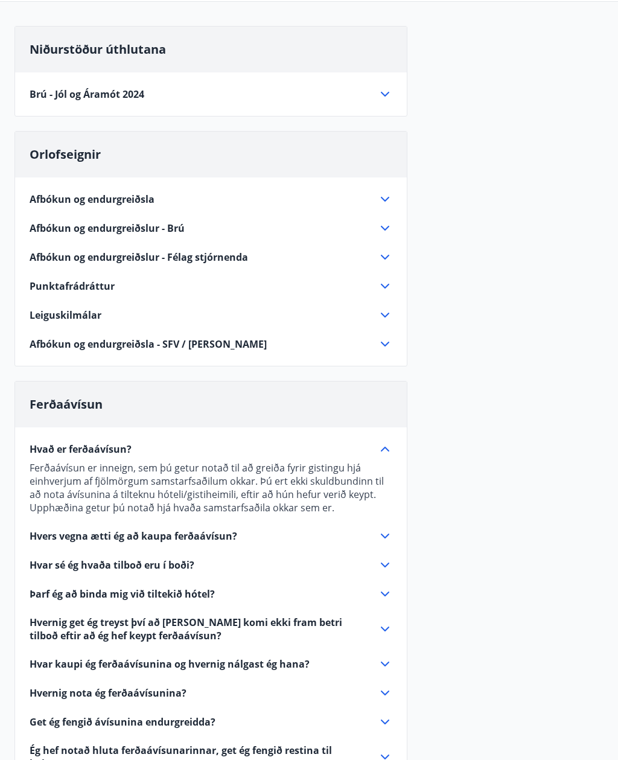
click at [383, 590] on icon at bounding box center [385, 594] width 14 height 14
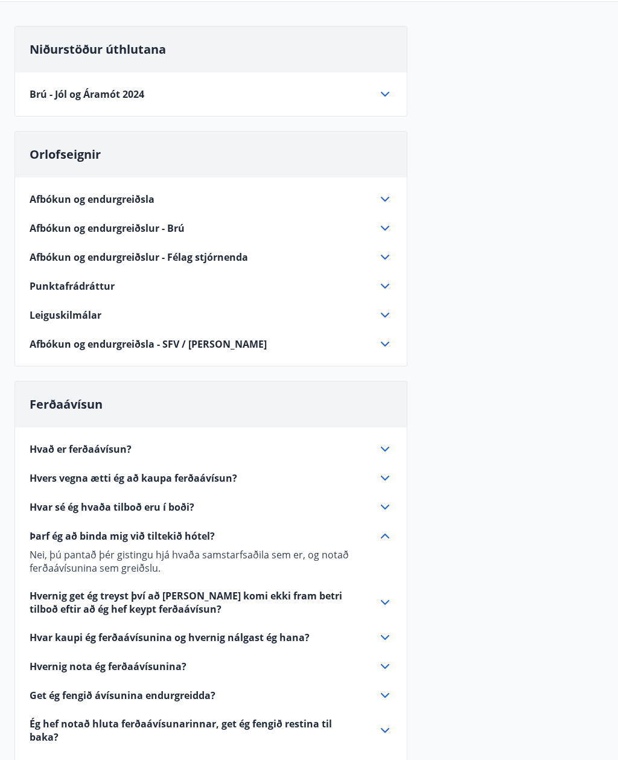
click at [386, 538] on icon at bounding box center [385, 536] width 14 height 14
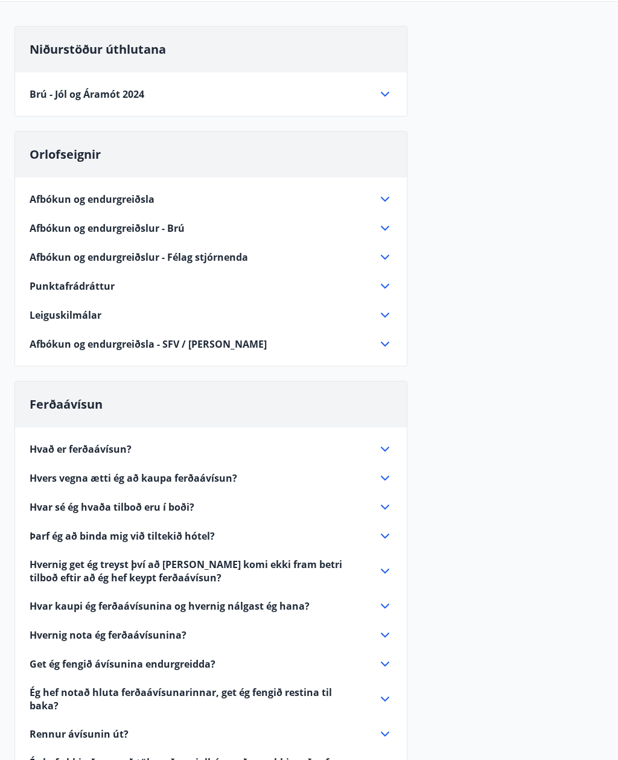
scroll to position [0, 0]
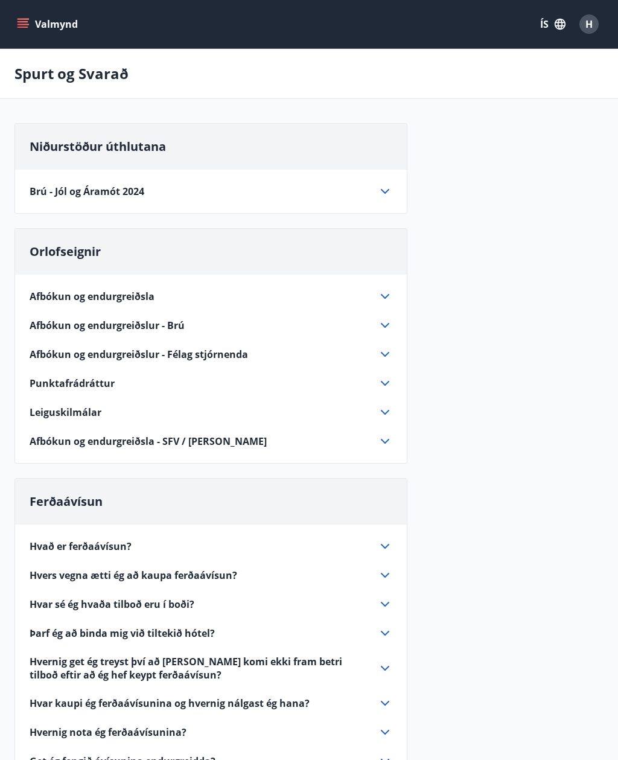
click at [16, 26] on button "Valmynd" at bounding box center [48, 24] width 68 height 22
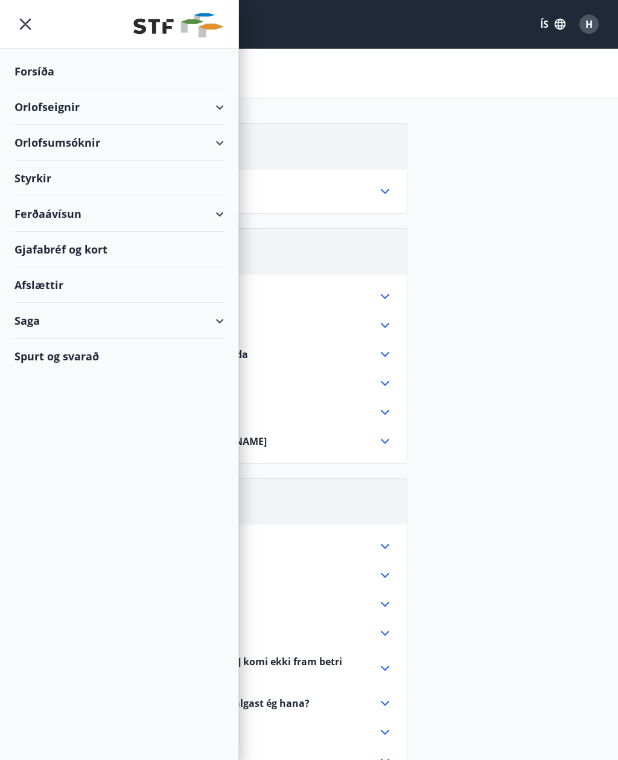
click at [185, 216] on div "Ferðaávísun" at bounding box center [119, 214] width 210 height 36
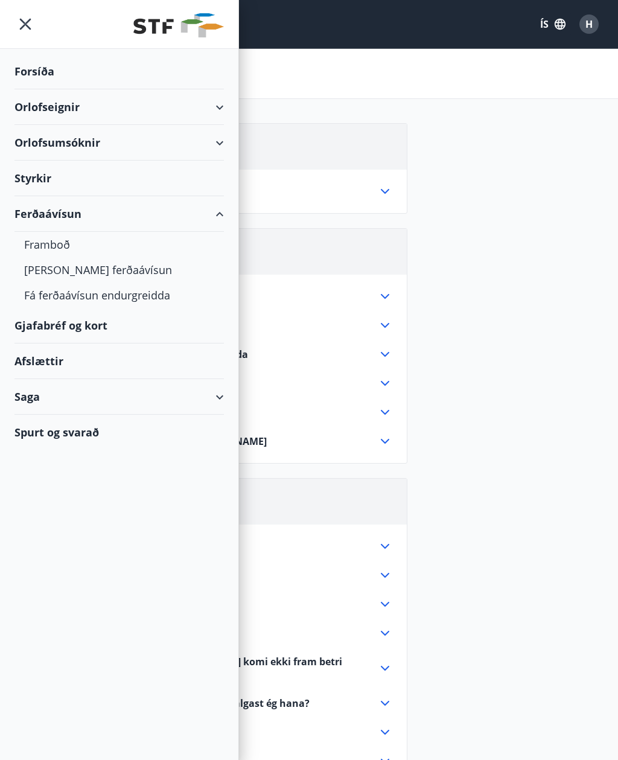
click at [45, 273] on div "[PERSON_NAME] ferðaávísun" at bounding box center [119, 269] width 190 height 25
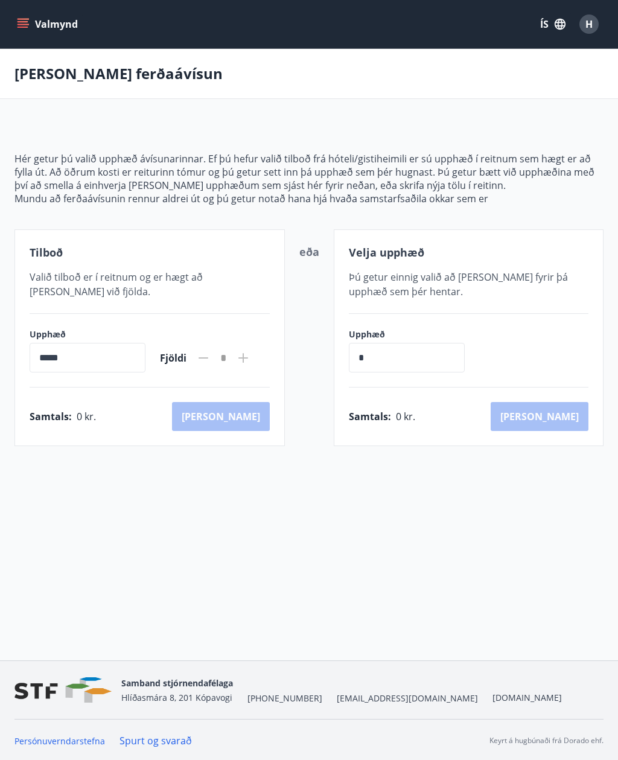
click at [111, 358] on input "*****" at bounding box center [88, 358] width 116 height 30
click at [251, 365] on icon at bounding box center [243, 358] width 14 height 14
click at [62, 368] on input "*****" at bounding box center [88, 358] width 116 height 30
click at [61, 368] on input "*****" at bounding box center [88, 358] width 116 height 30
click at [370, 362] on input "*" at bounding box center [407, 358] width 116 height 30
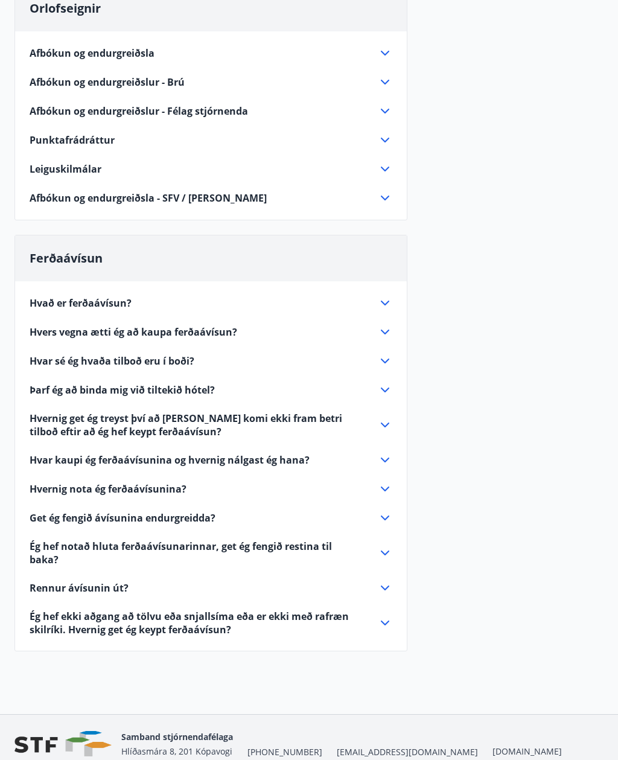
scroll to position [248, 0]
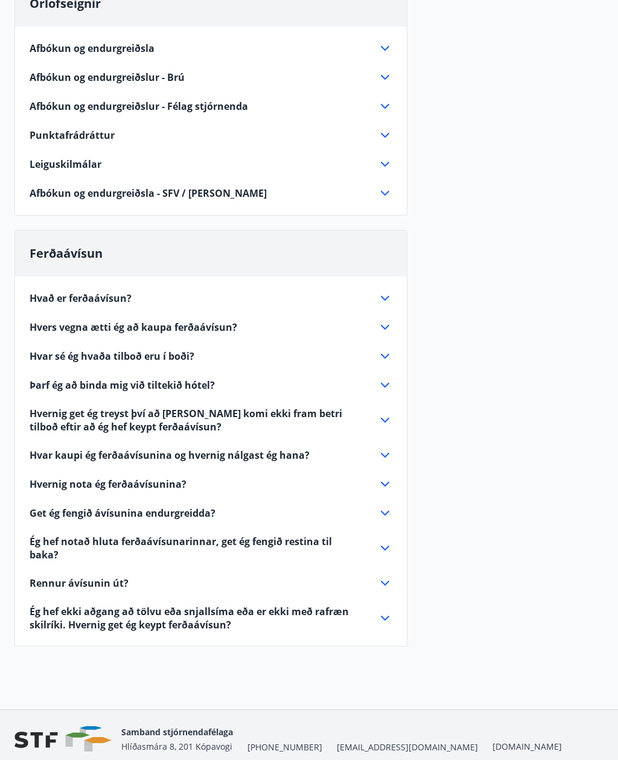
click at [388, 330] on icon at bounding box center [385, 327] width 14 height 14
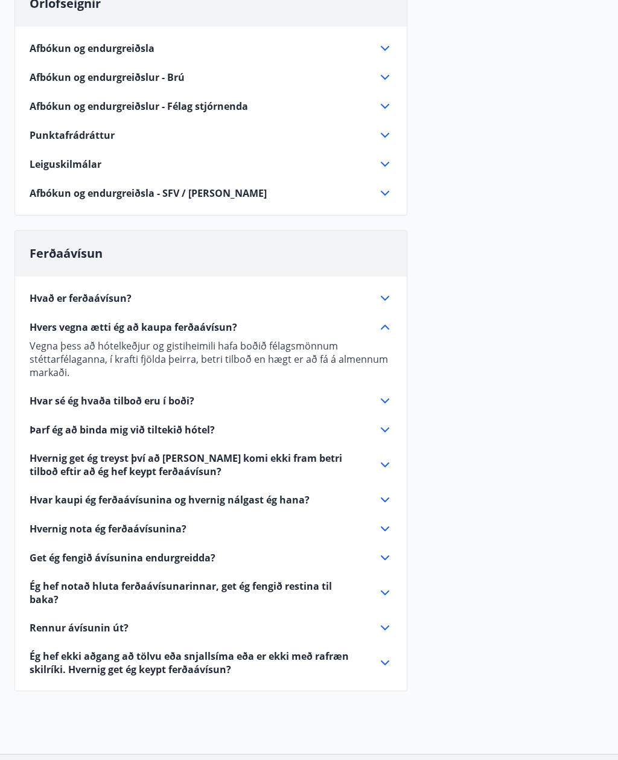
click at [382, 406] on icon at bounding box center [385, 401] width 14 height 14
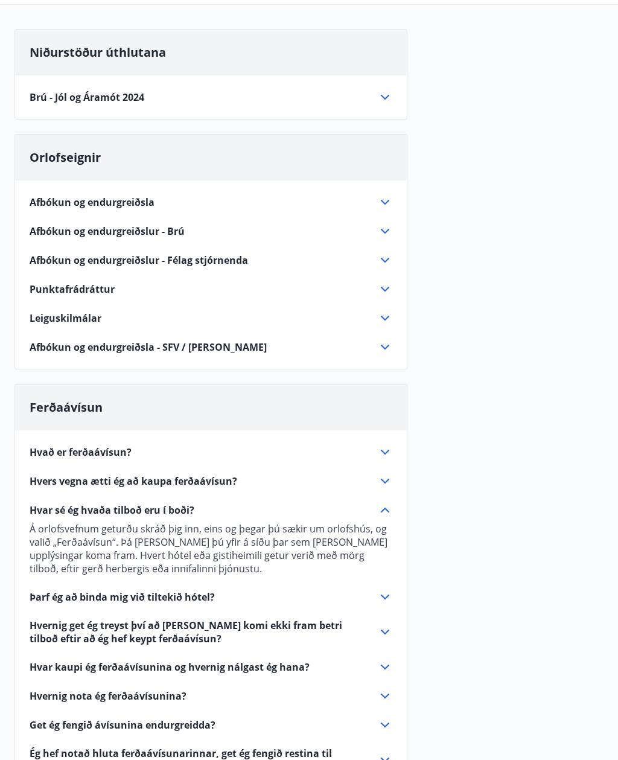
scroll to position [0, 0]
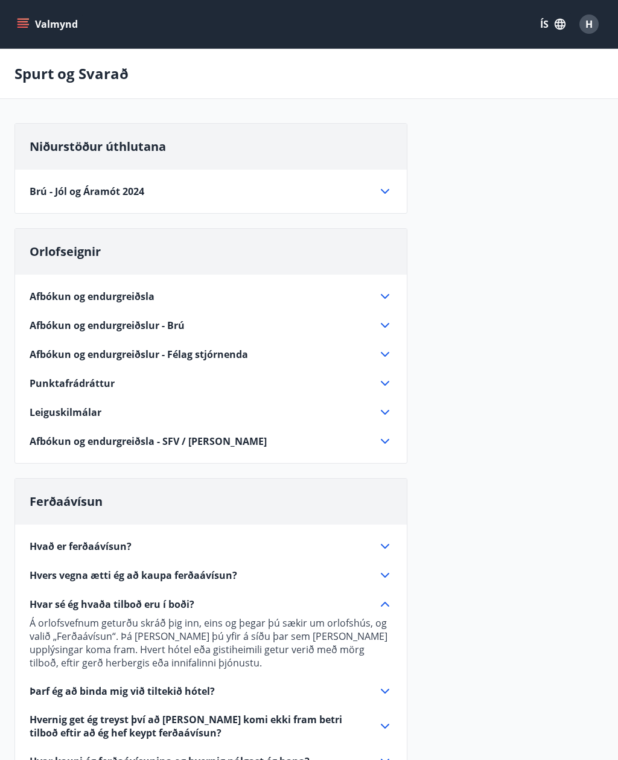
click at [25, 28] on icon "menu" at bounding box center [23, 27] width 11 height 1
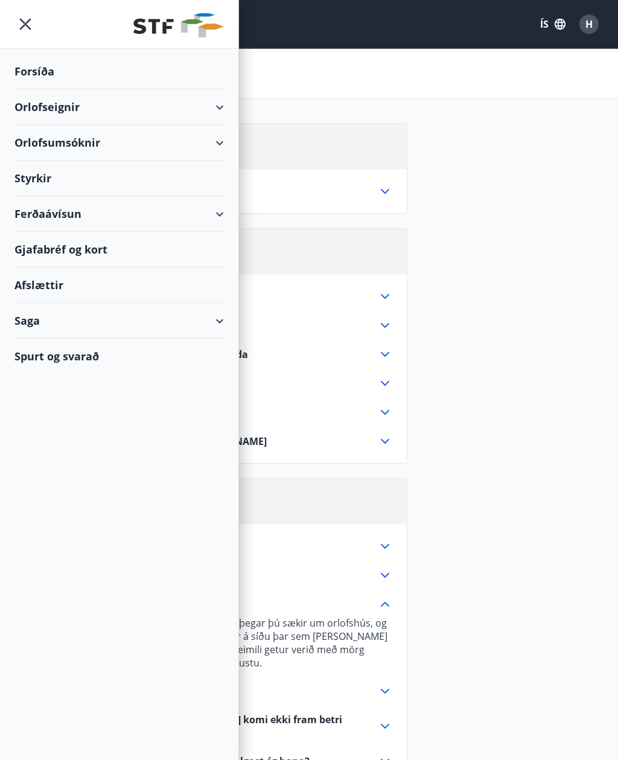
click at [220, 214] on div "Ferðaávísun" at bounding box center [119, 214] width 210 height 36
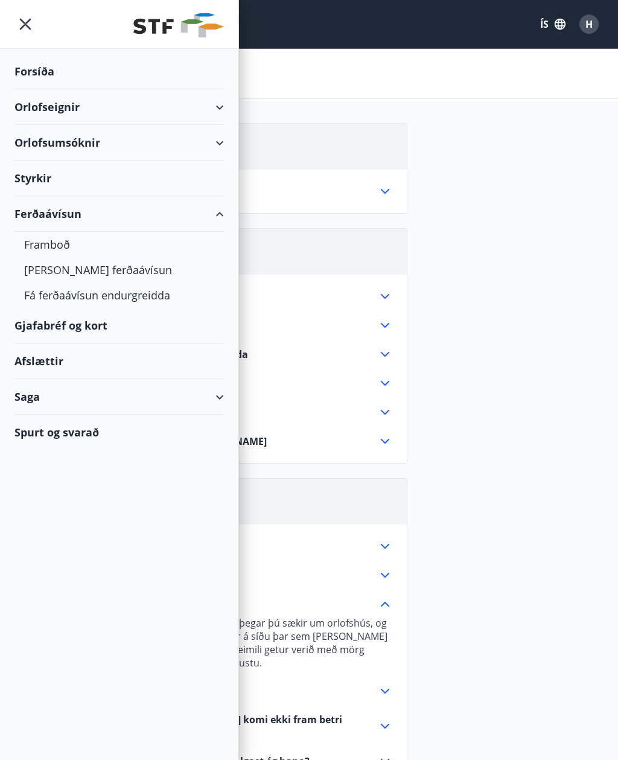
click at [30, 247] on div "Framboð" at bounding box center [119, 244] width 190 height 25
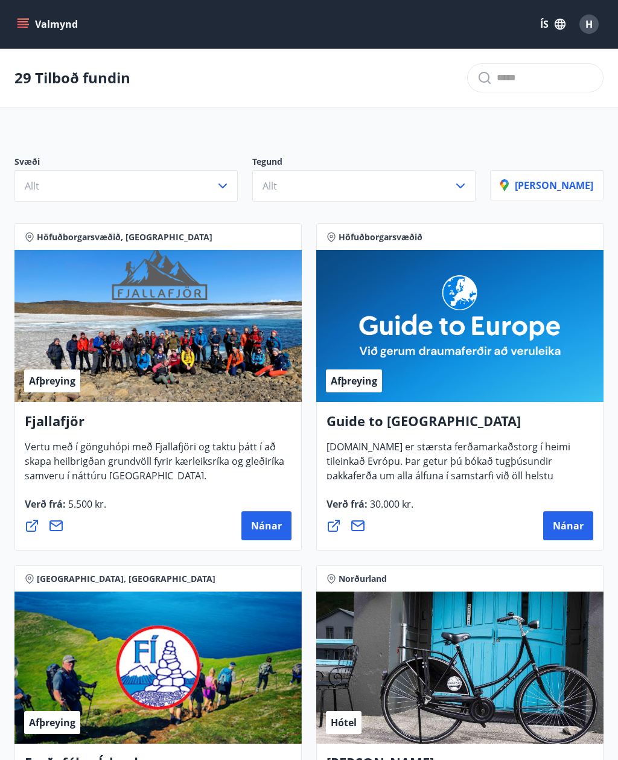
click at [210, 182] on button "Allt" at bounding box center [125, 185] width 223 height 31
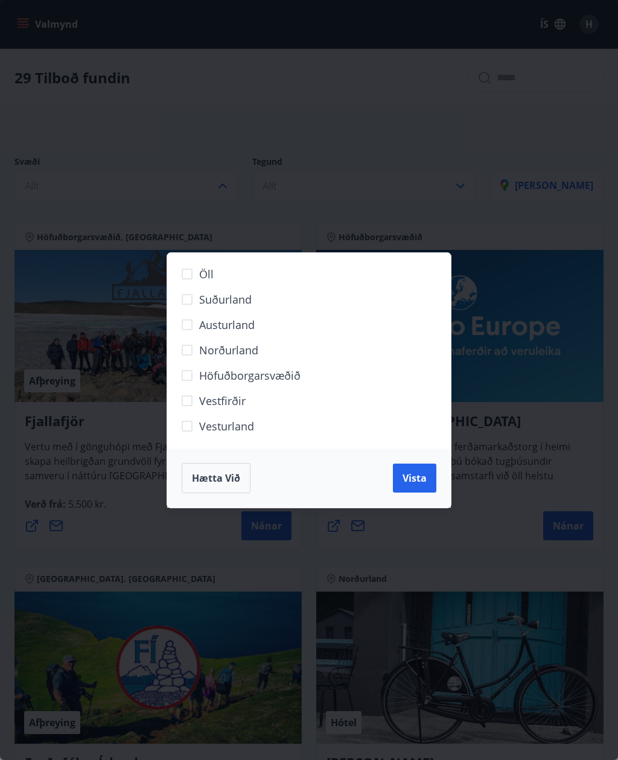
click at [288, 374] on span "Höfuðborgarsvæðið" at bounding box center [249, 376] width 101 height 16
click at [412, 474] on span "Vista" at bounding box center [415, 478] width 24 height 13
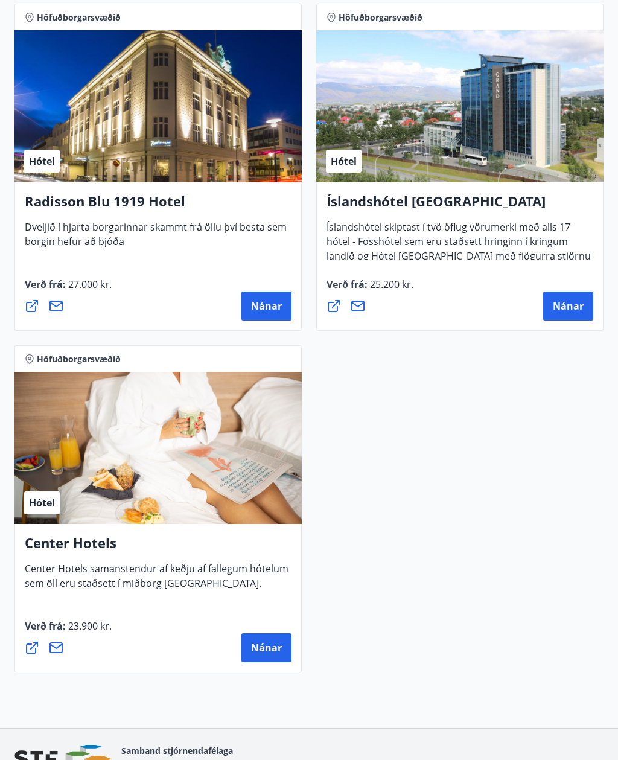
scroll to position [1661, 0]
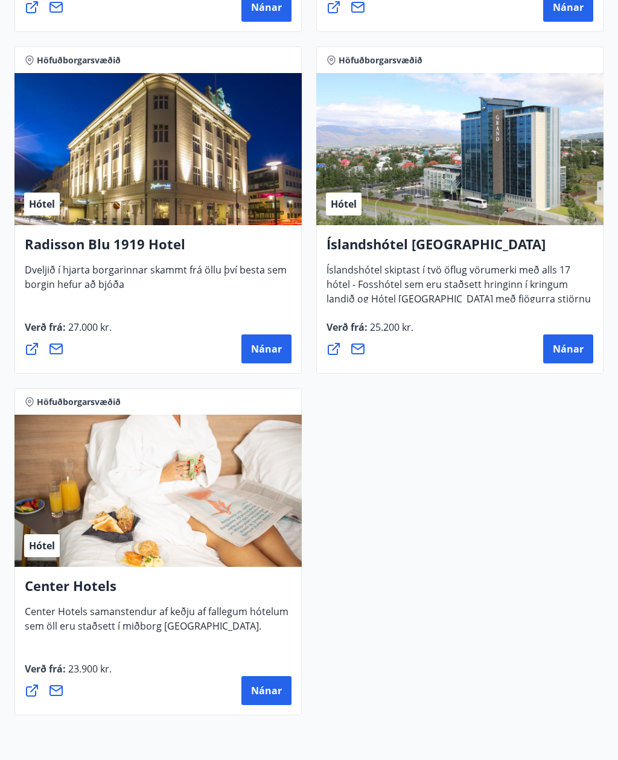
scroll to position [1606, 0]
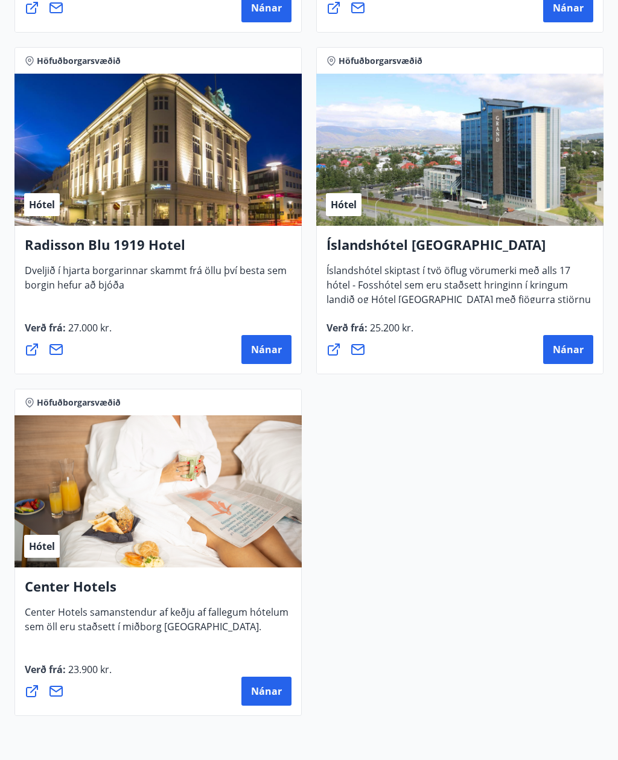
click at [568, 356] on span "Nánar" at bounding box center [568, 349] width 31 height 13
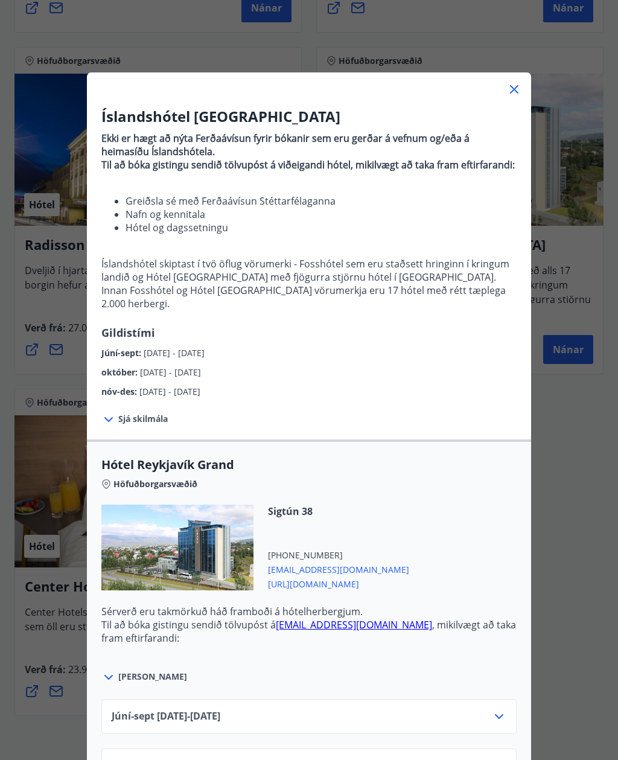
scroll to position [0, 0]
click at [513, 91] on icon at bounding box center [514, 89] width 8 height 8
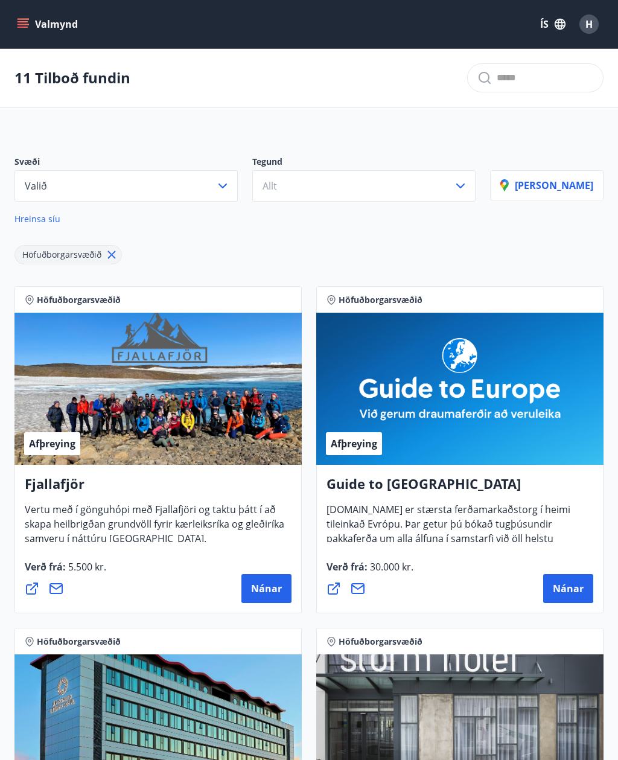
click at [228, 179] on button "Valið" at bounding box center [125, 185] width 223 height 31
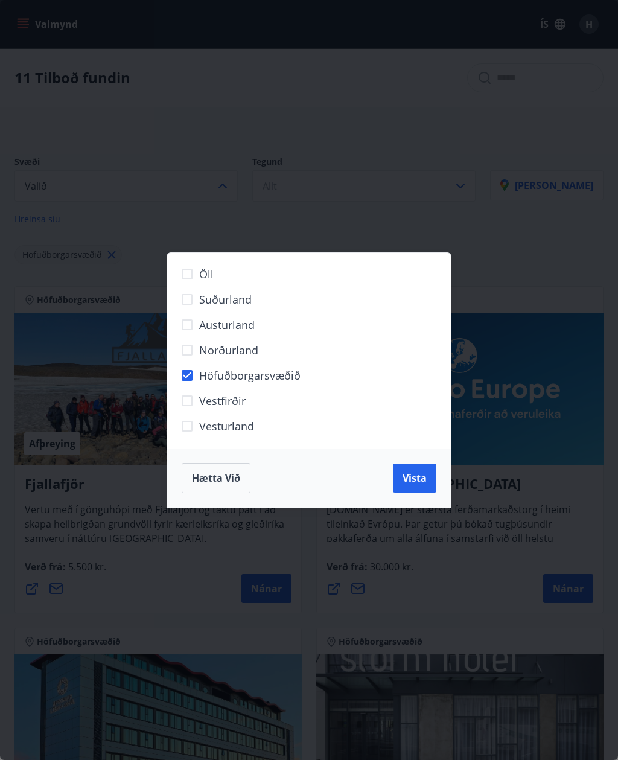
click at [242, 292] on span "Suðurland" at bounding box center [225, 300] width 53 height 16
click at [226, 377] on span "Höfuðborgarsvæðið" at bounding box center [249, 376] width 101 height 16
click at [414, 478] on span "Vista" at bounding box center [415, 478] width 24 height 13
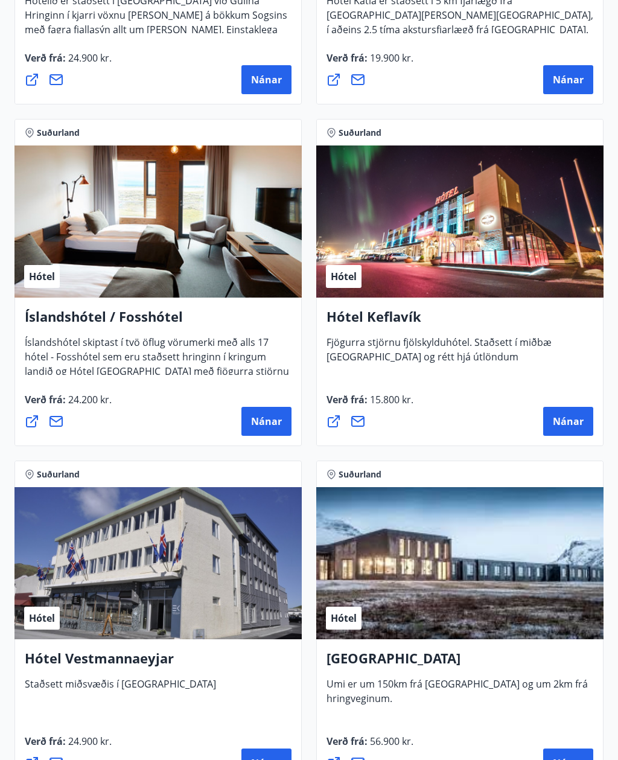
scroll to position [853, 0]
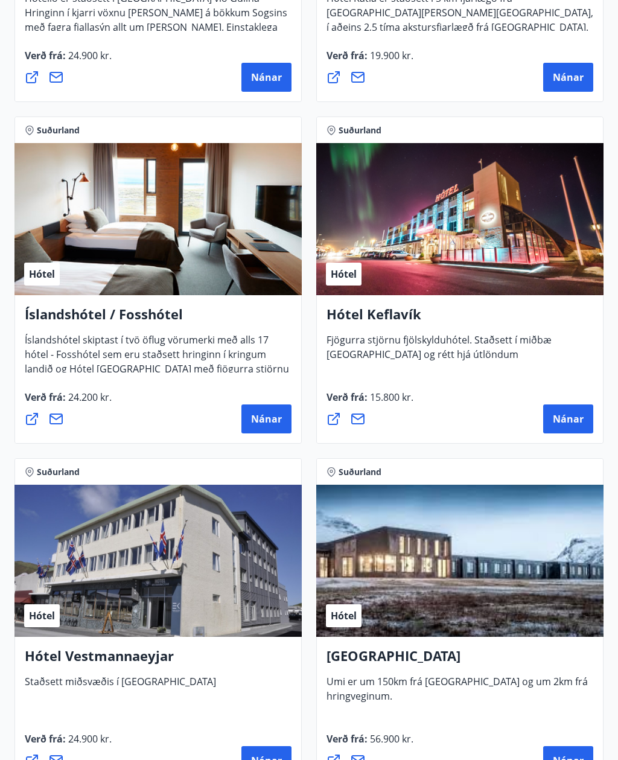
click at [562, 424] on span "Nánar" at bounding box center [568, 418] width 31 height 13
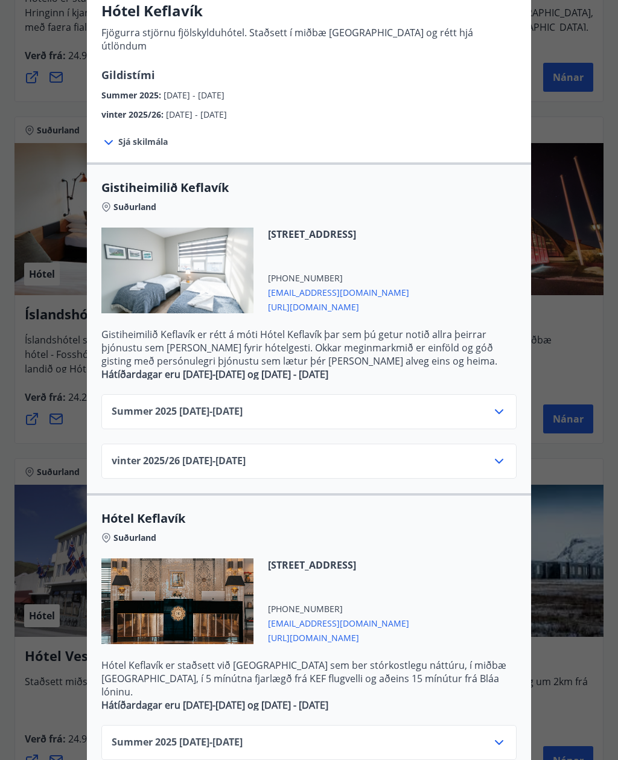
scroll to position [106, 0]
click at [502, 417] on div "Summer [PHONE_NUMBER][DATE] - [DATE] vinter 2025/[PHONE_NUMBER][DATE] - [DATE]" at bounding box center [309, 429] width 444 height 99
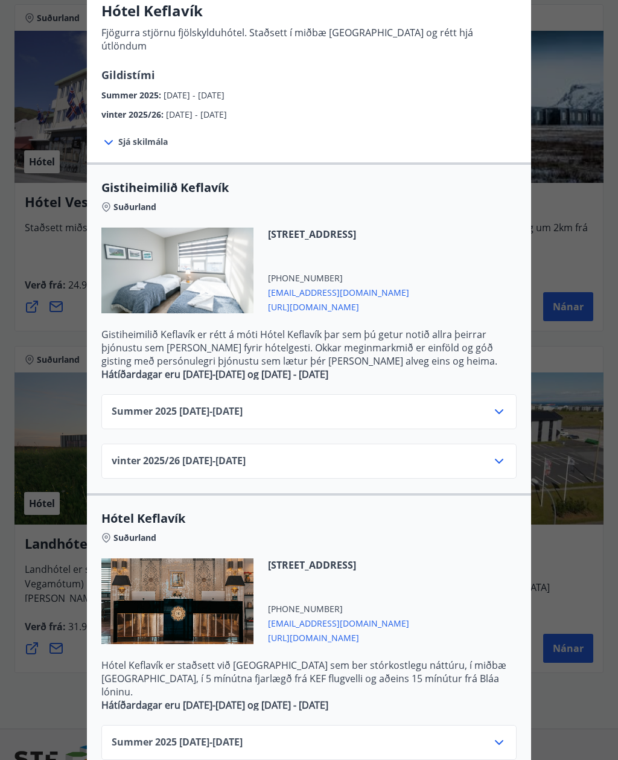
scroll to position [1339, 0]
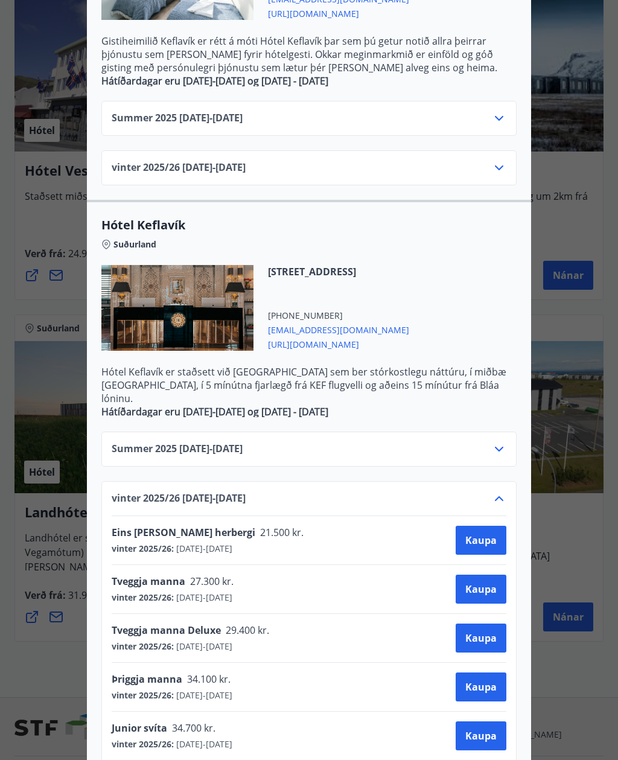
scroll to position [399, 0]
click at [140, 722] on div "Junior svíta 34.700 kr." at bounding box center [172, 730] width 121 height 17
click at [134, 217] on span "Hótel Keflavík" at bounding box center [309, 225] width 416 height 17
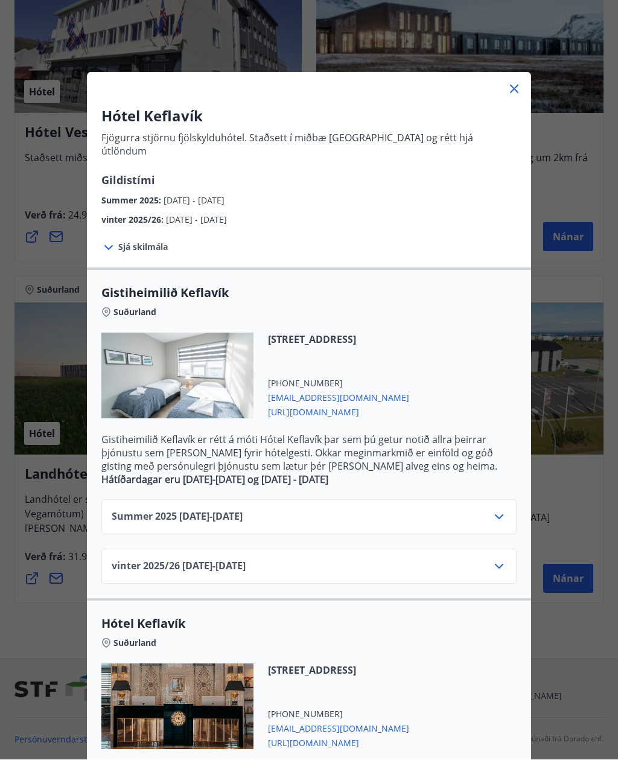
scroll to position [1378, 0]
click at [519, 84] on icon at bounding box center [514, 89] width 14 height 14
